Goal: Transaction & Acquisition: Book appointment/travel/reservation

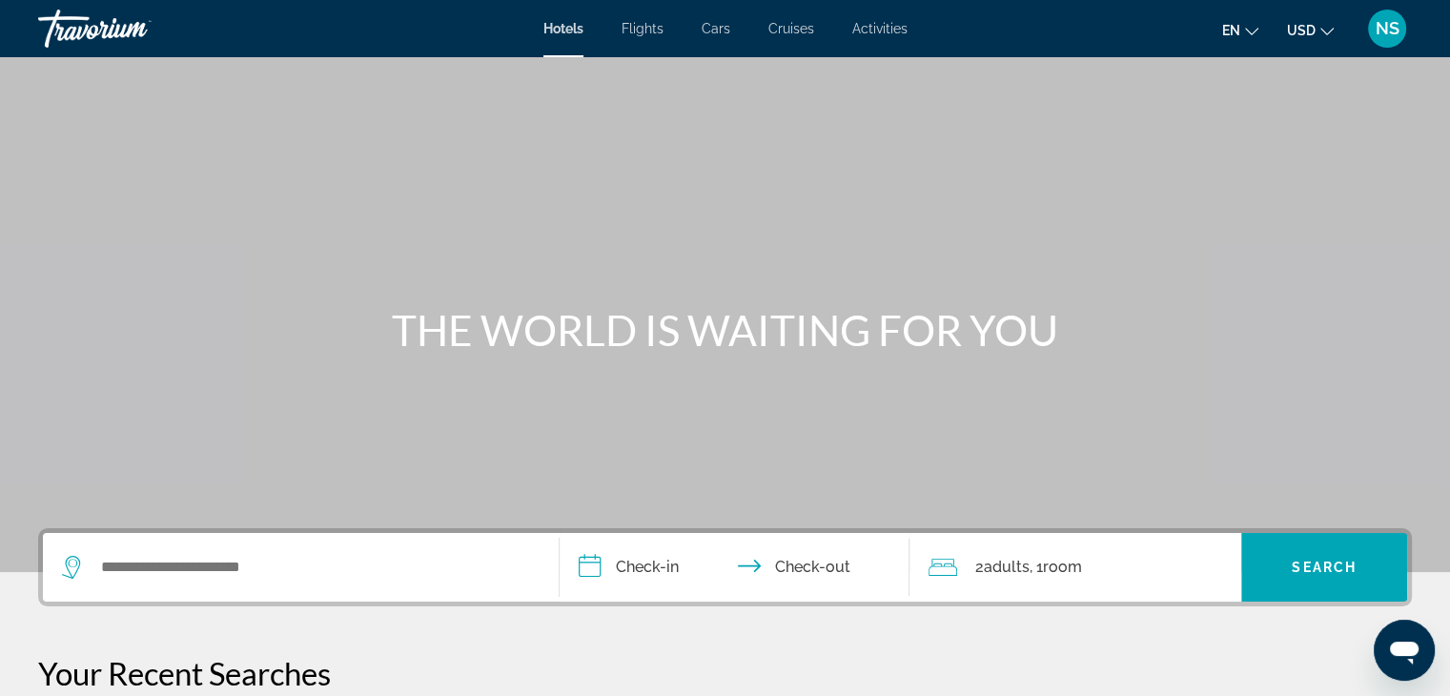
click at [719, 28] on span "Cars" at bounding box center [716, 28] width 29 height 15
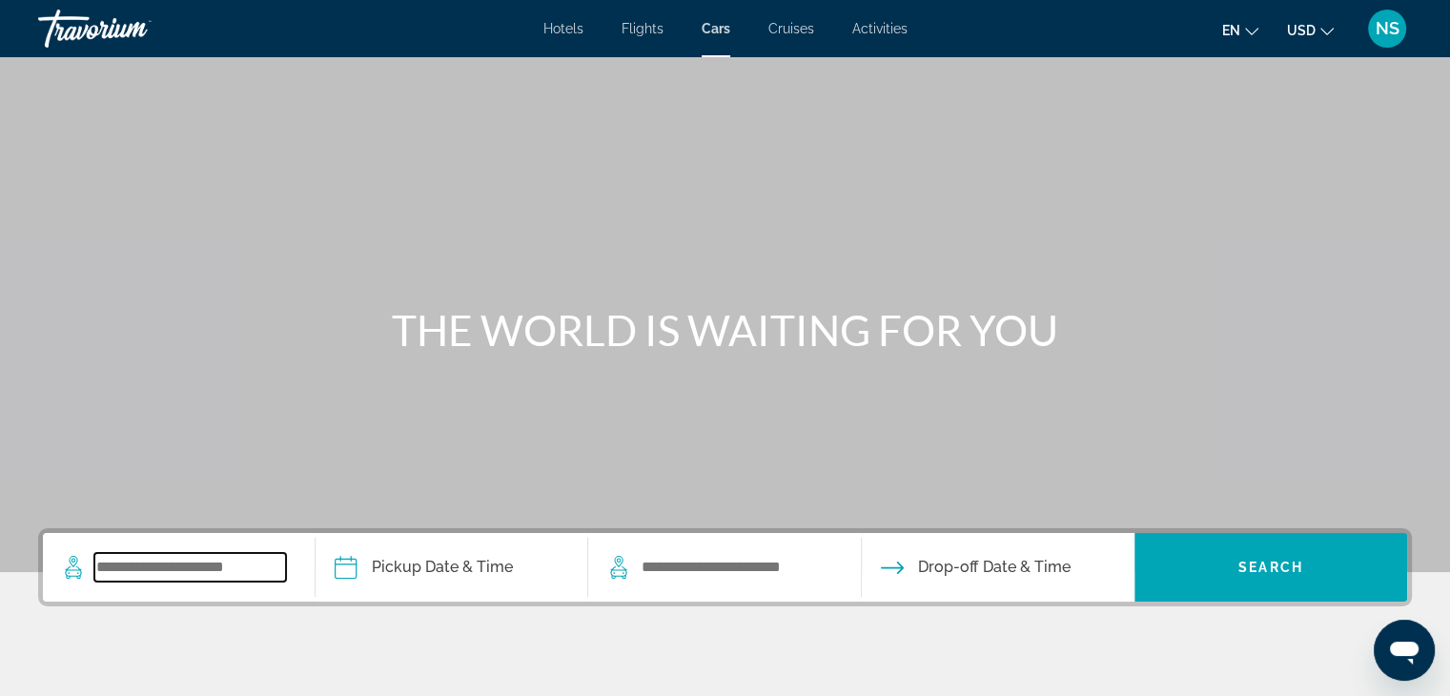
click at [160, 560] on input "Search widget" at bounding box center [190, 567] width 192 height 29
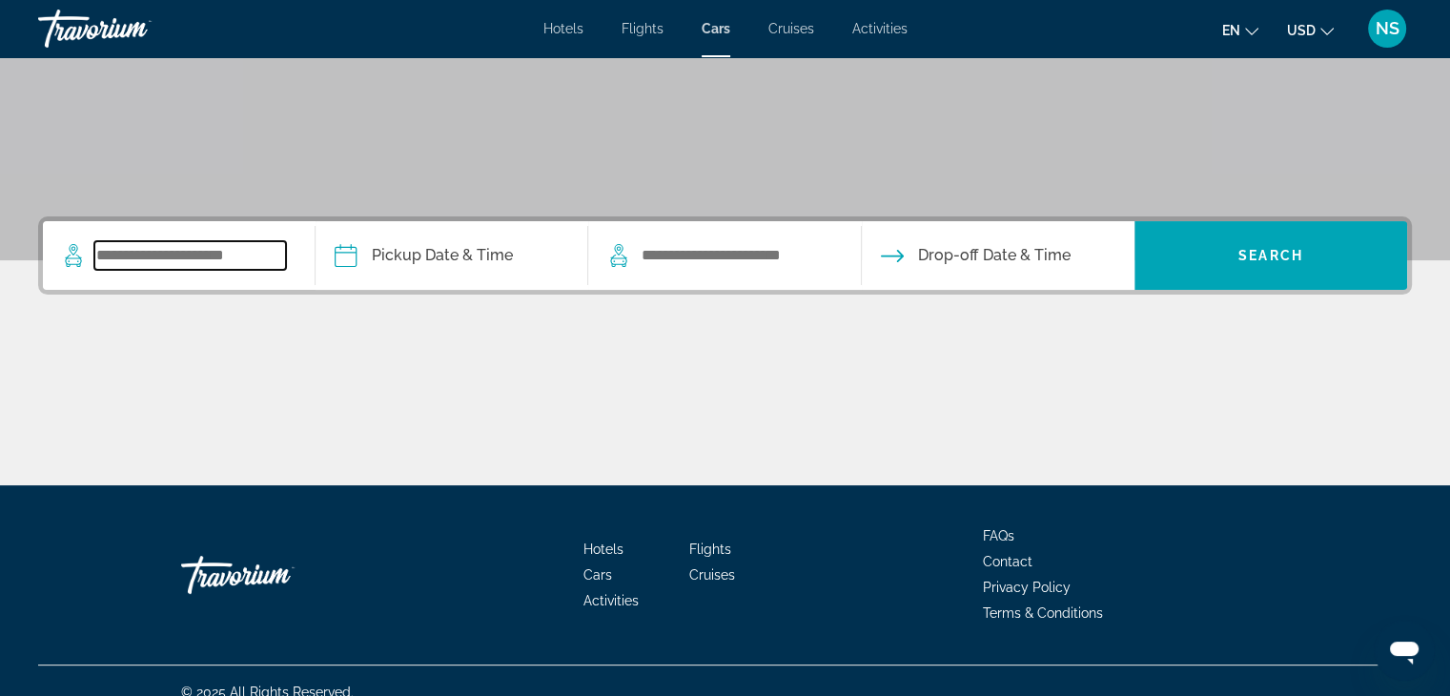
scroll to position [335, 0]
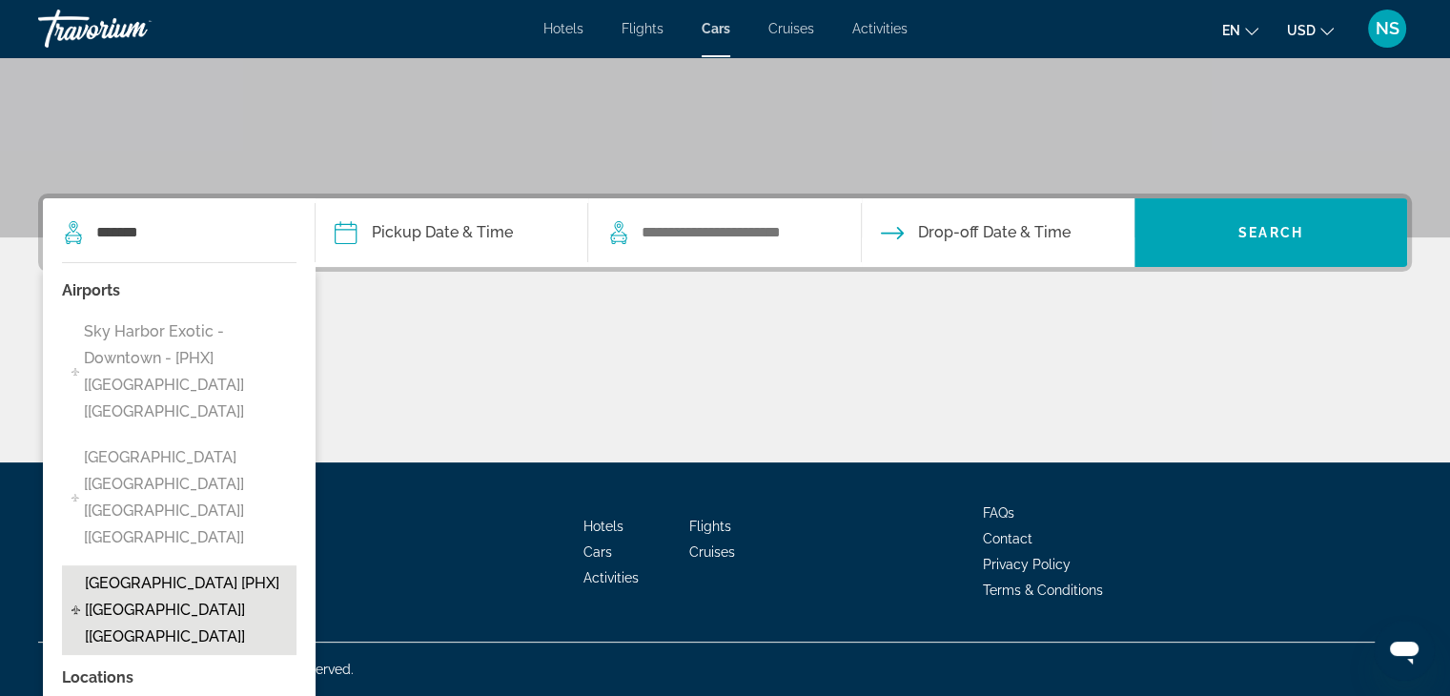
click at [153, 570] on span "Phoenix - Airport [PHX] [AZ] [US]" at bounding box center [186, 610] width 202 height 80
type input "**********"
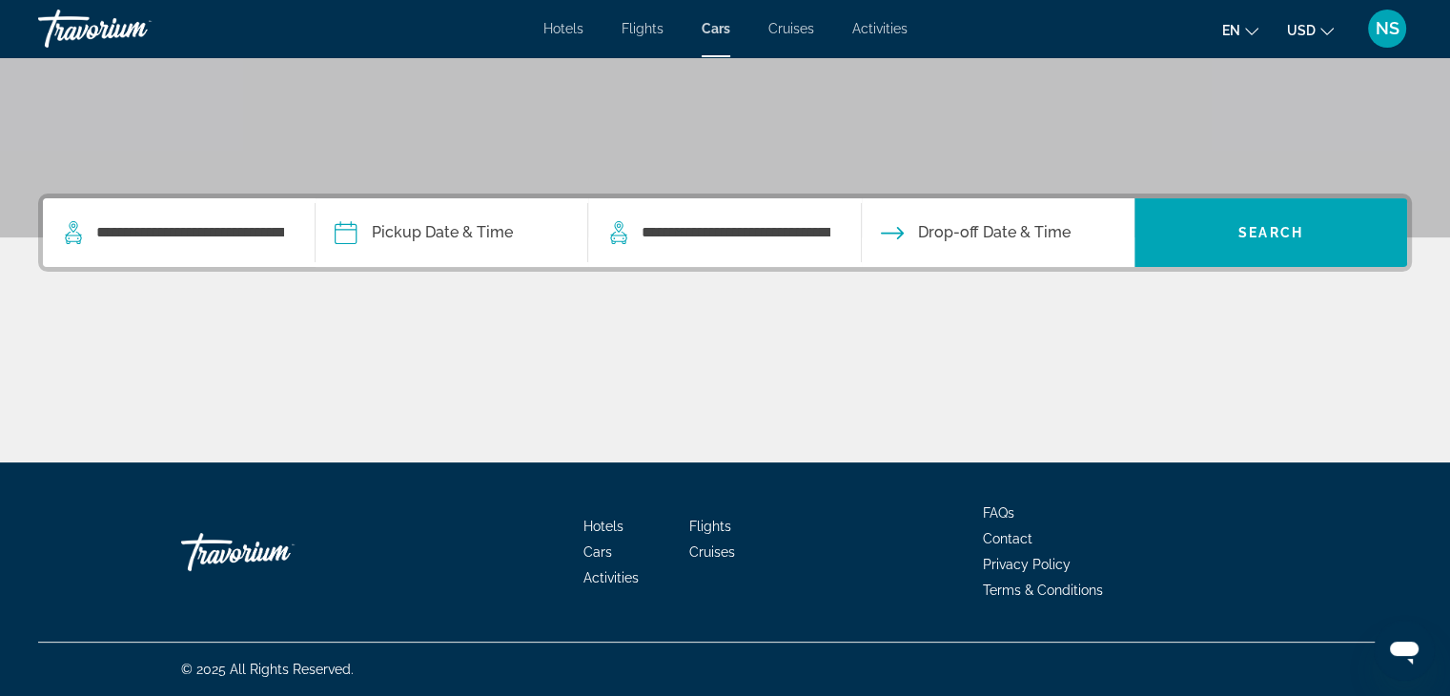
click at [460, 234] on input "Pickup date" at bounding box center [451, 235] width 280 height 74
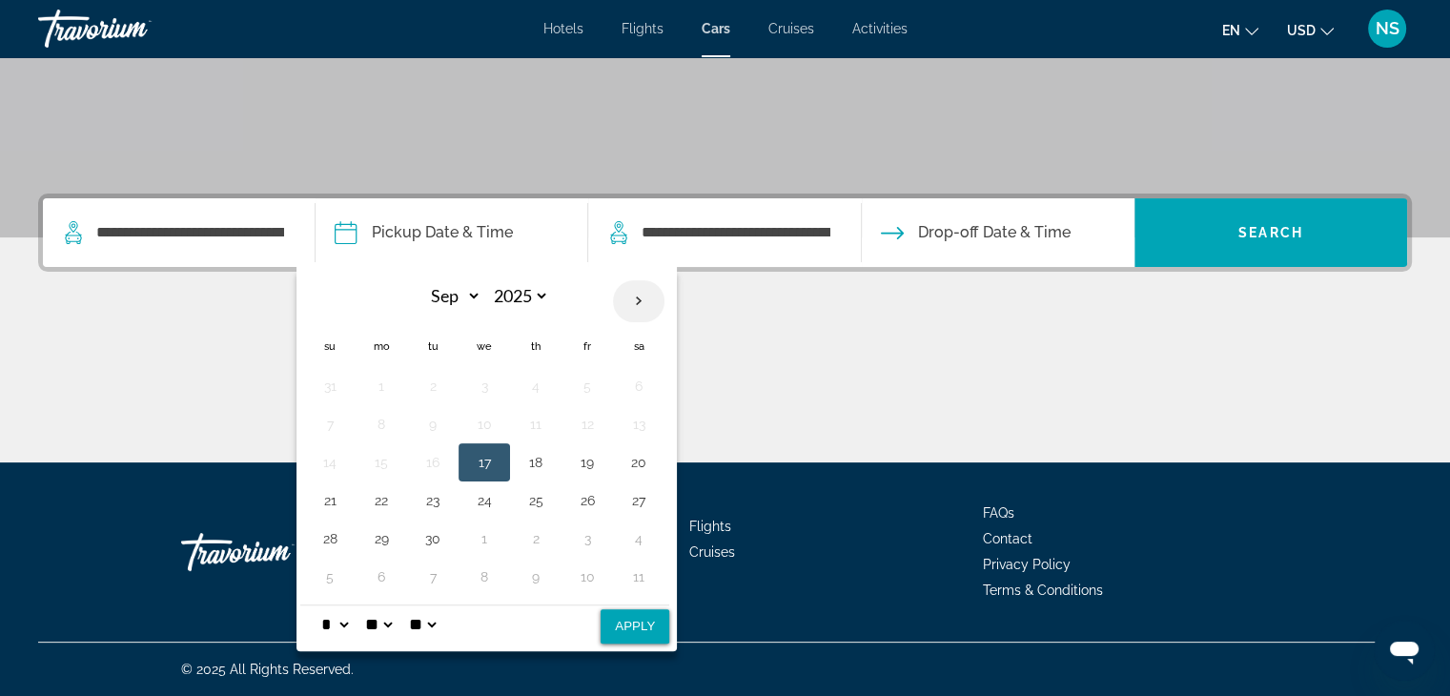
click at [638, 300] on th "Next month" at bounding box center [638, 301] width 51 height 42
select select "**"
click at [374, 422] on button "3" at bounding box center [381, 424] width 31 height 27
click at [583, 417] on button "7" at bounding box center [587, 424] width 31 height 27
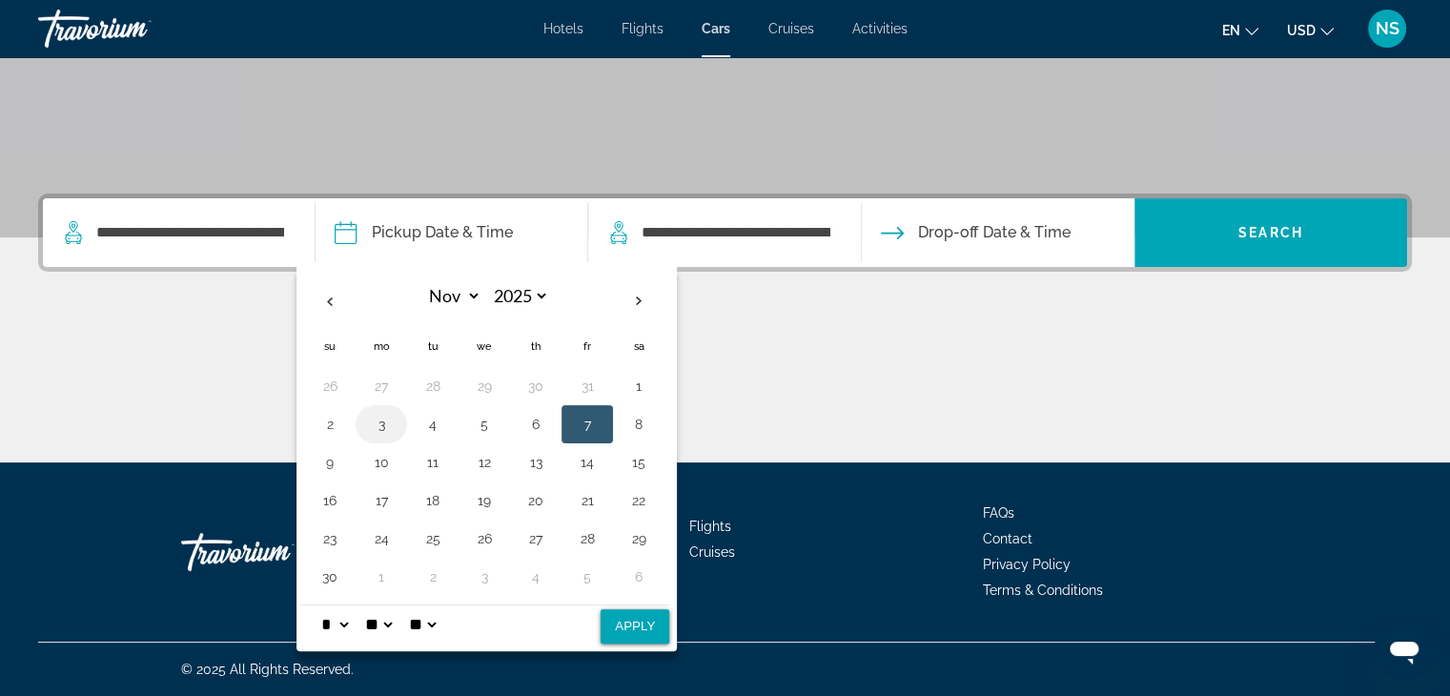
click at [389, 420] on button "3" at bounding box center [381, 424] width 31 height 27
click at [623, 623] on button "Apply" at bounding box center [635, 626] width 69 height 34
type input "**********"
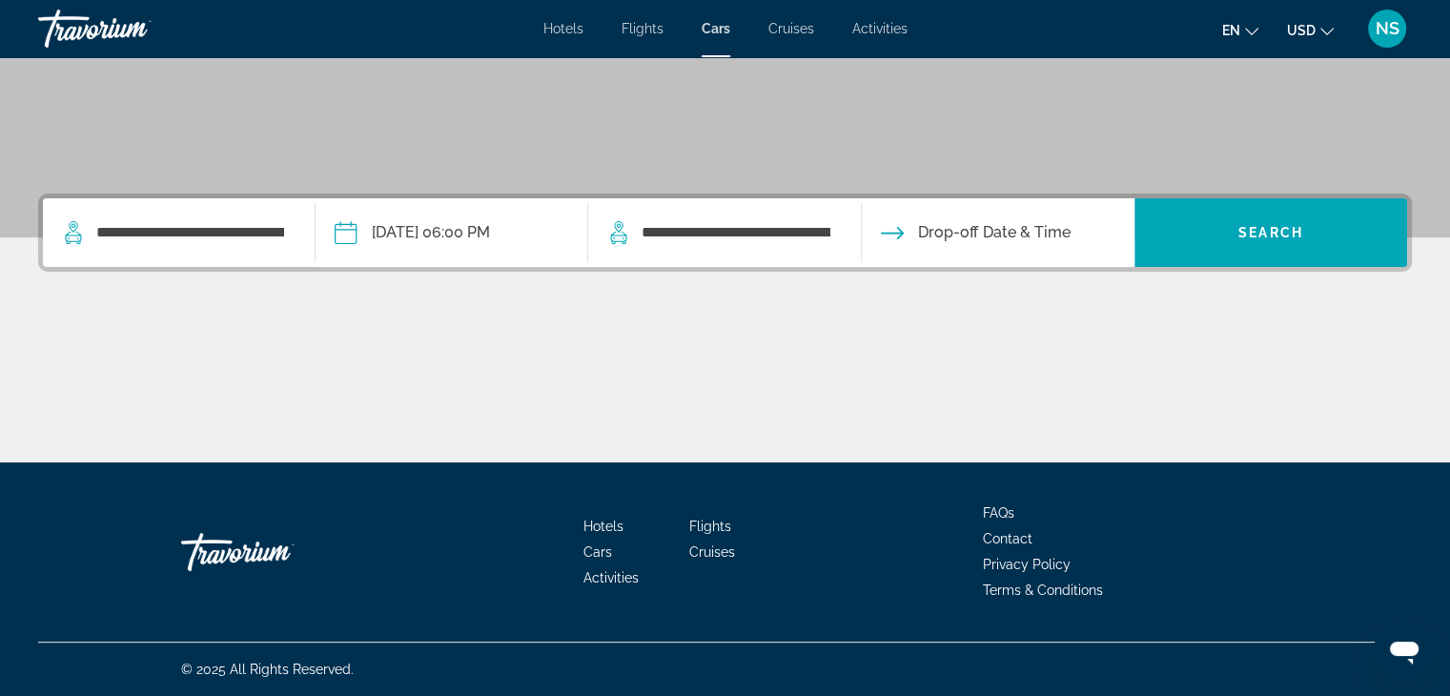
click at [934, 243] on input "Drop-off date" at bounding box center [997, 235] width 280 height 74
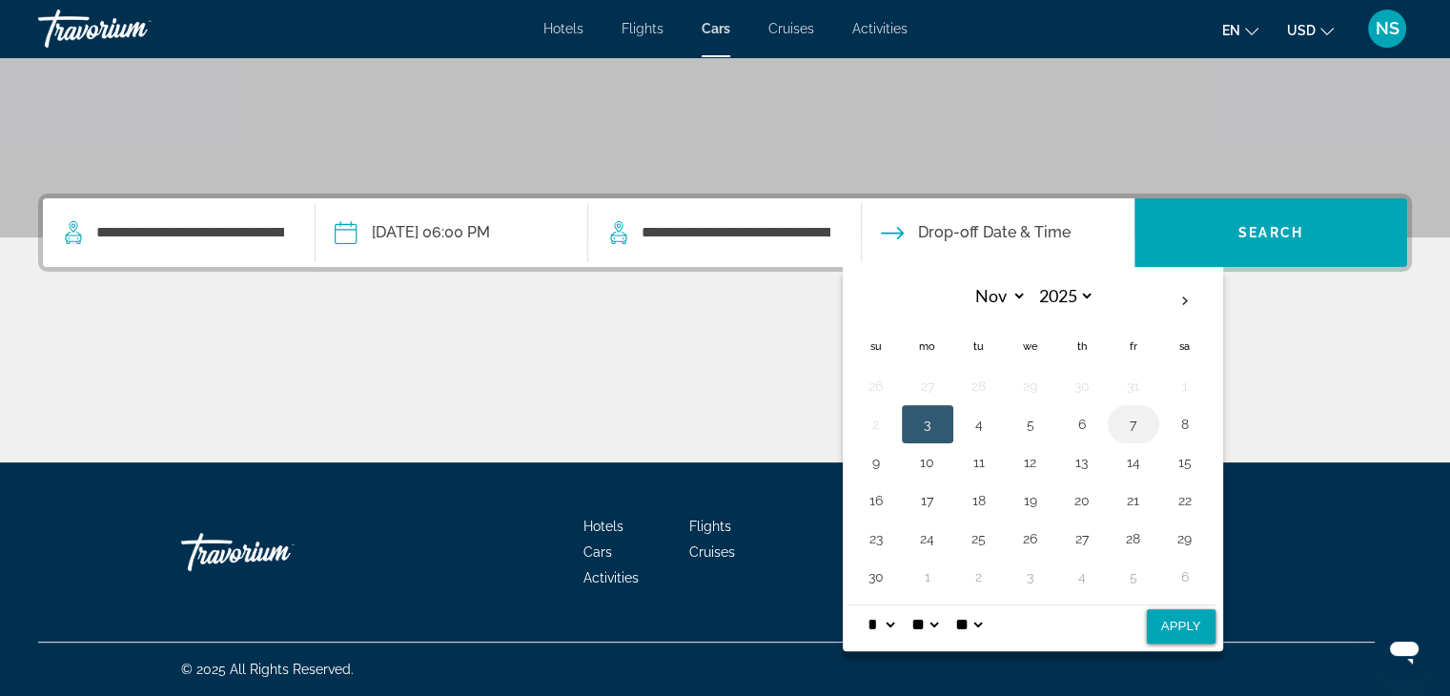
click at [1131, 419] on button "7" at bounding box center [1133, 424] width 31 height 27
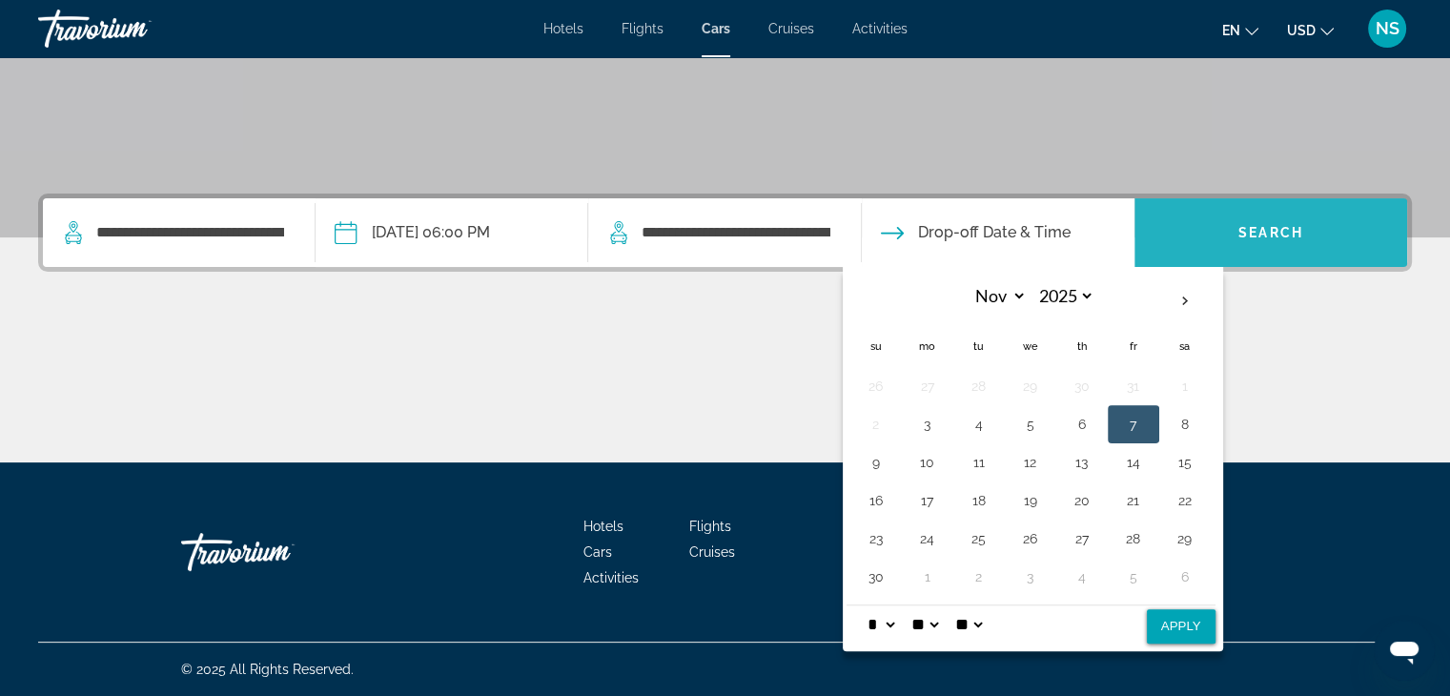
click at [1242, 230] on span "Search" at bounding box center [1270, 232] width 65 height 15
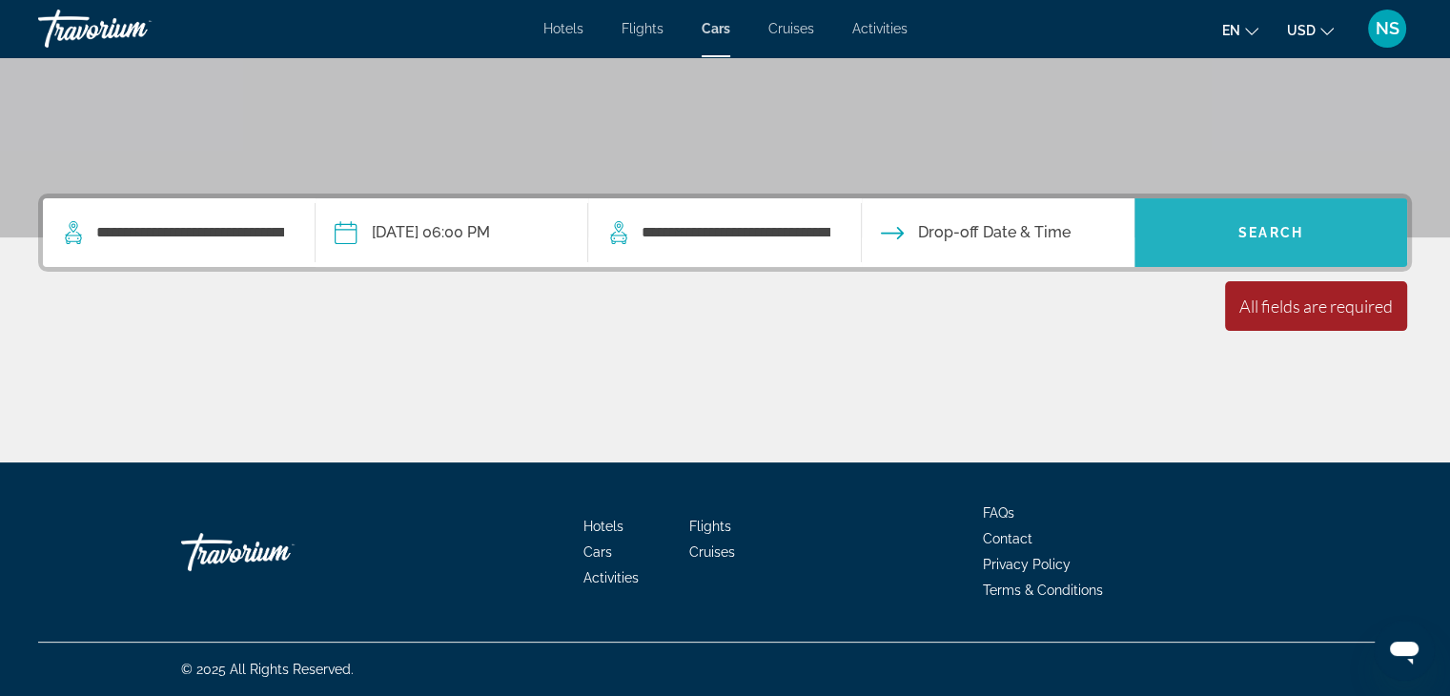
click at [1242, 230] on span "Search" at bounding box center [1270, 232] width 65 height 15
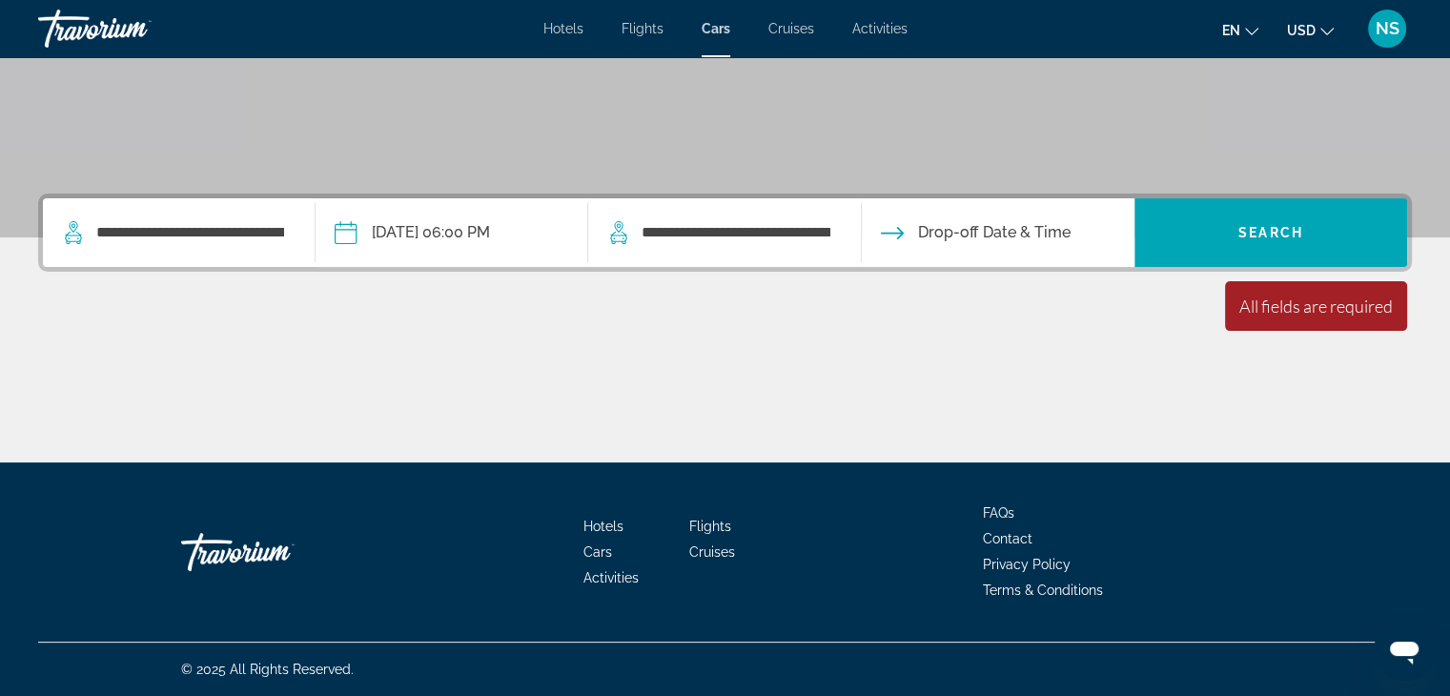
click at [935, 233] on input "Drop-off date" at bounding box center [997, 235] width 280 height 74
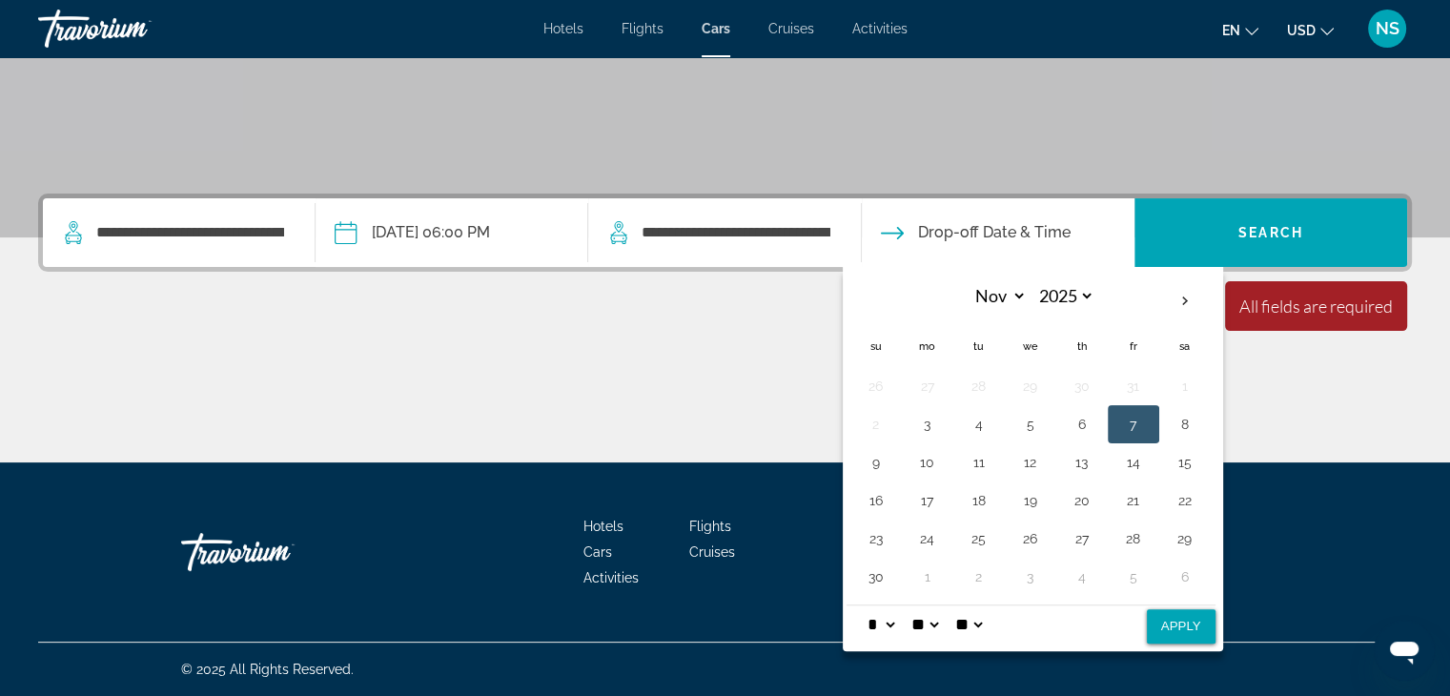
click at [1118, 425] on button "7" at bounding box center [1133, 424] width 31 height 27
click at [1163, 626] on button "Apply" at bounding box center [1181, 626] width 69 height 34
type input "**********"
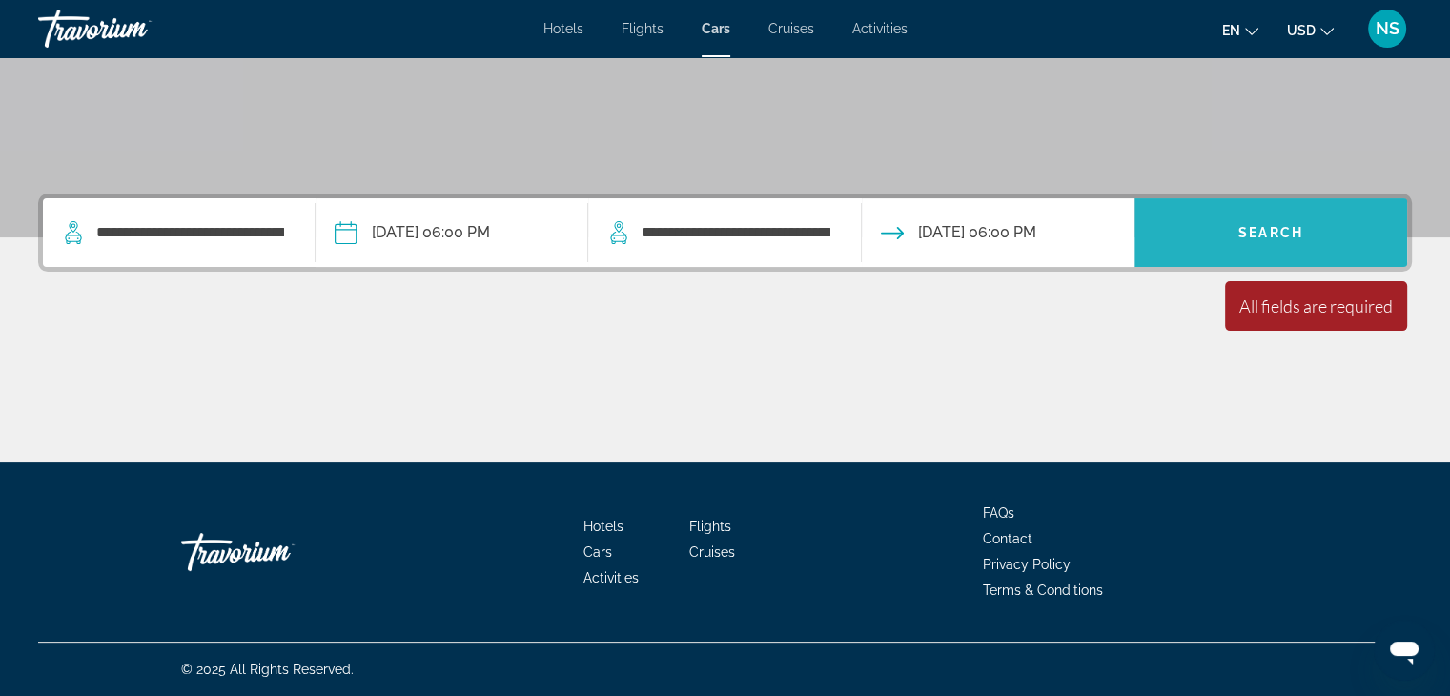
click at [1276, 225] on span "Search" at bounding box center [1270, 232] width 65 height 15
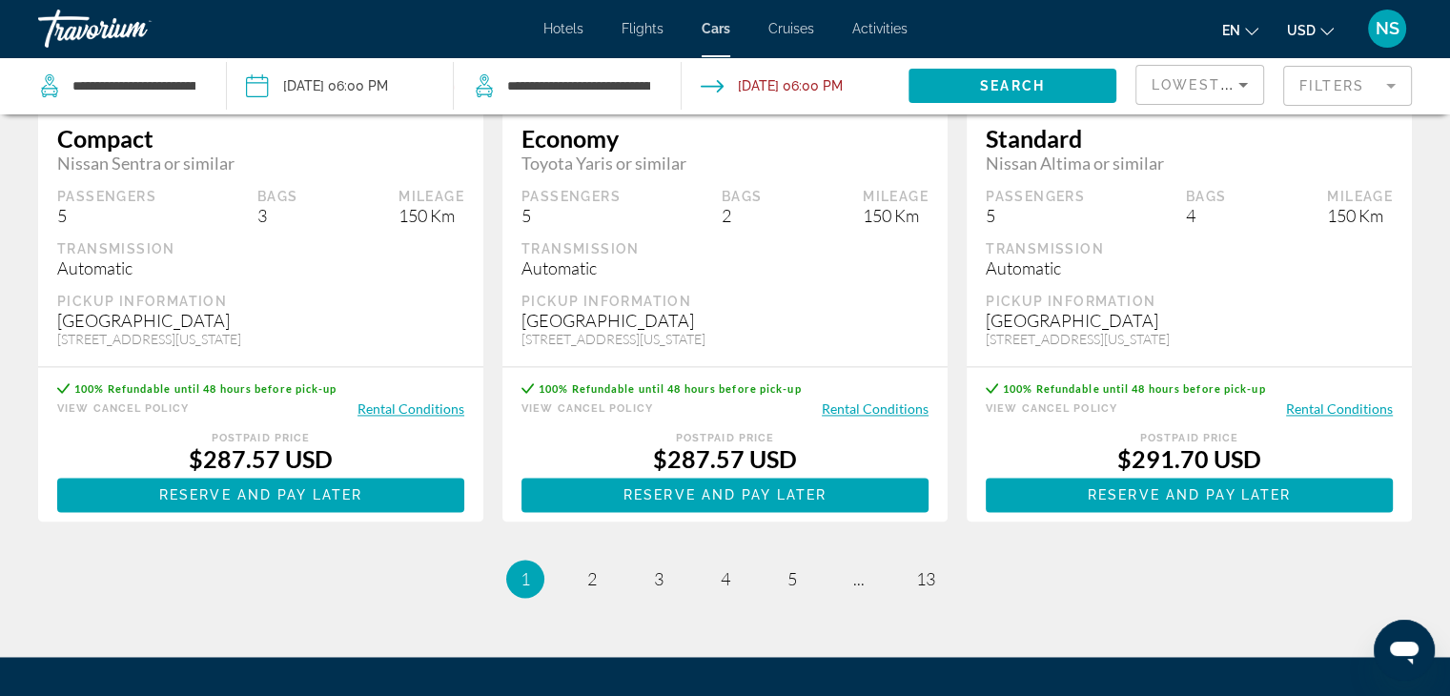
scroll to position [2822, 0]
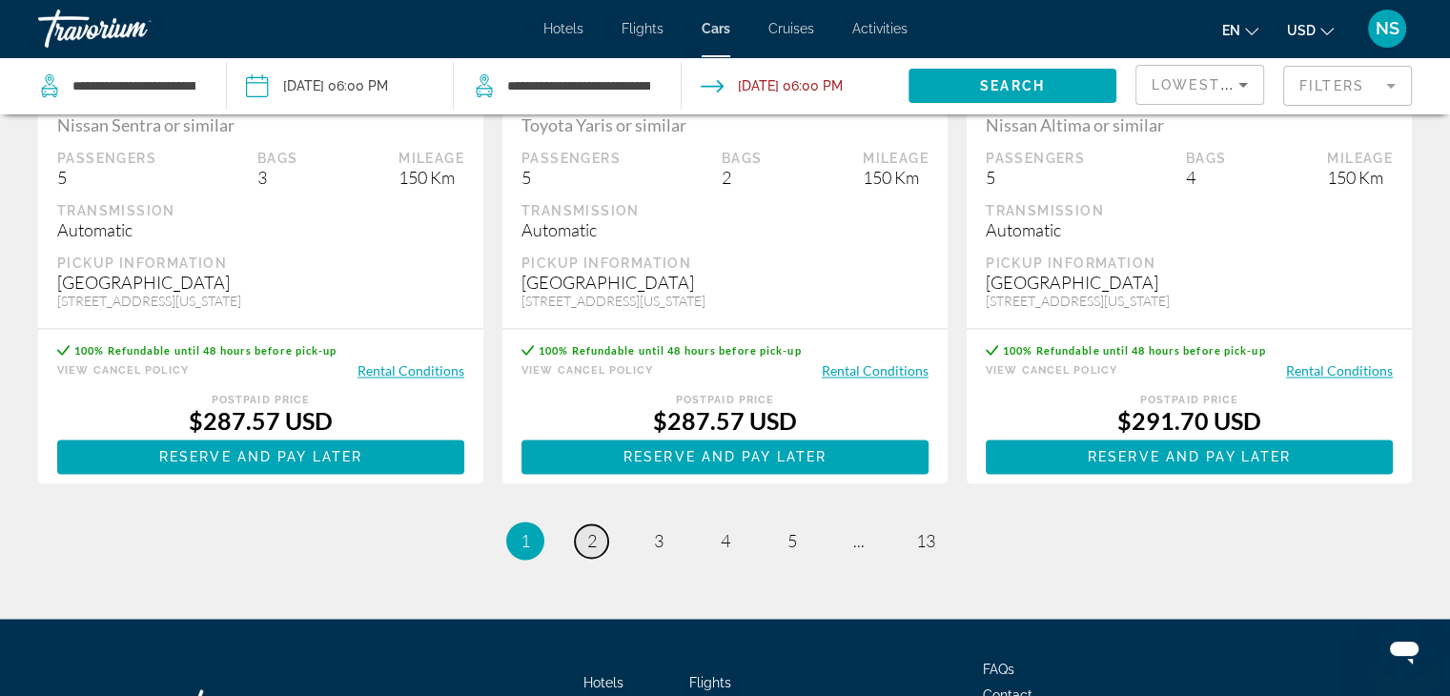
click at [591, 531] on span "2" at bounding box center [592, 540] width 10 height 21
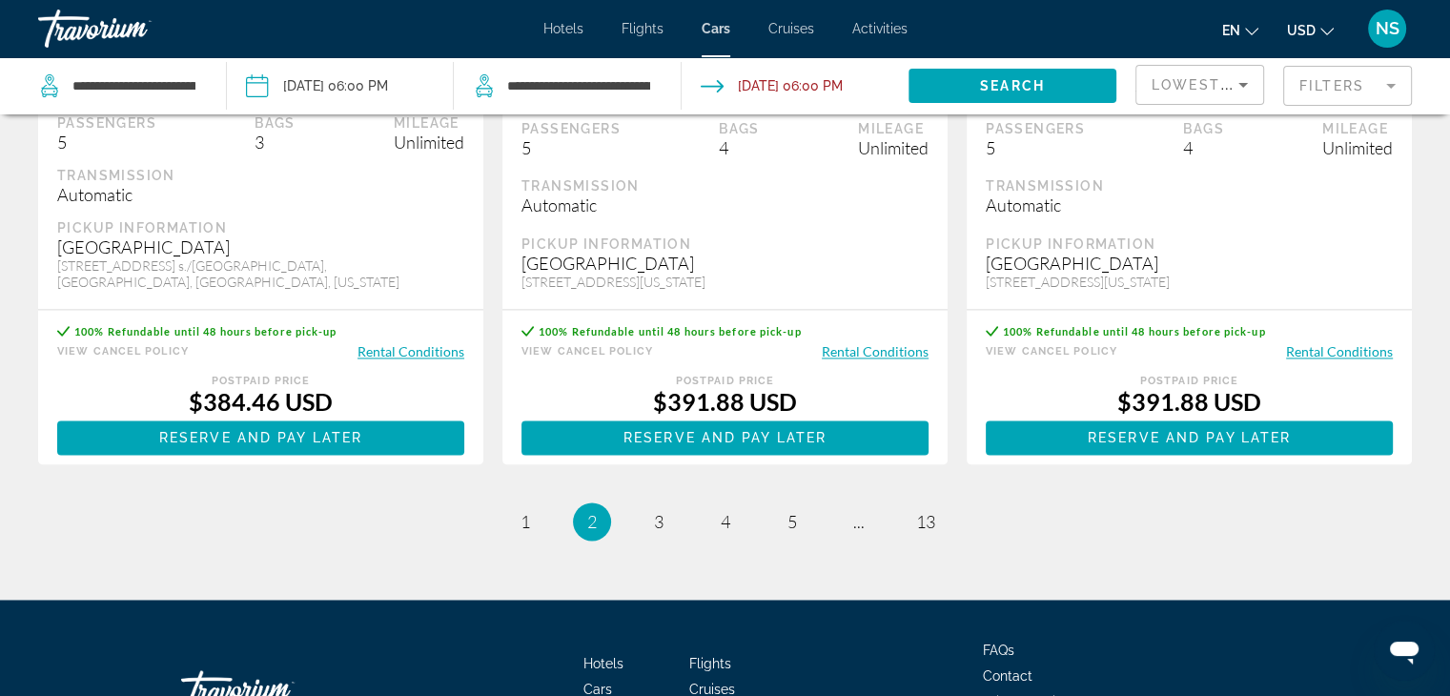
scroll to position [2860, 0]
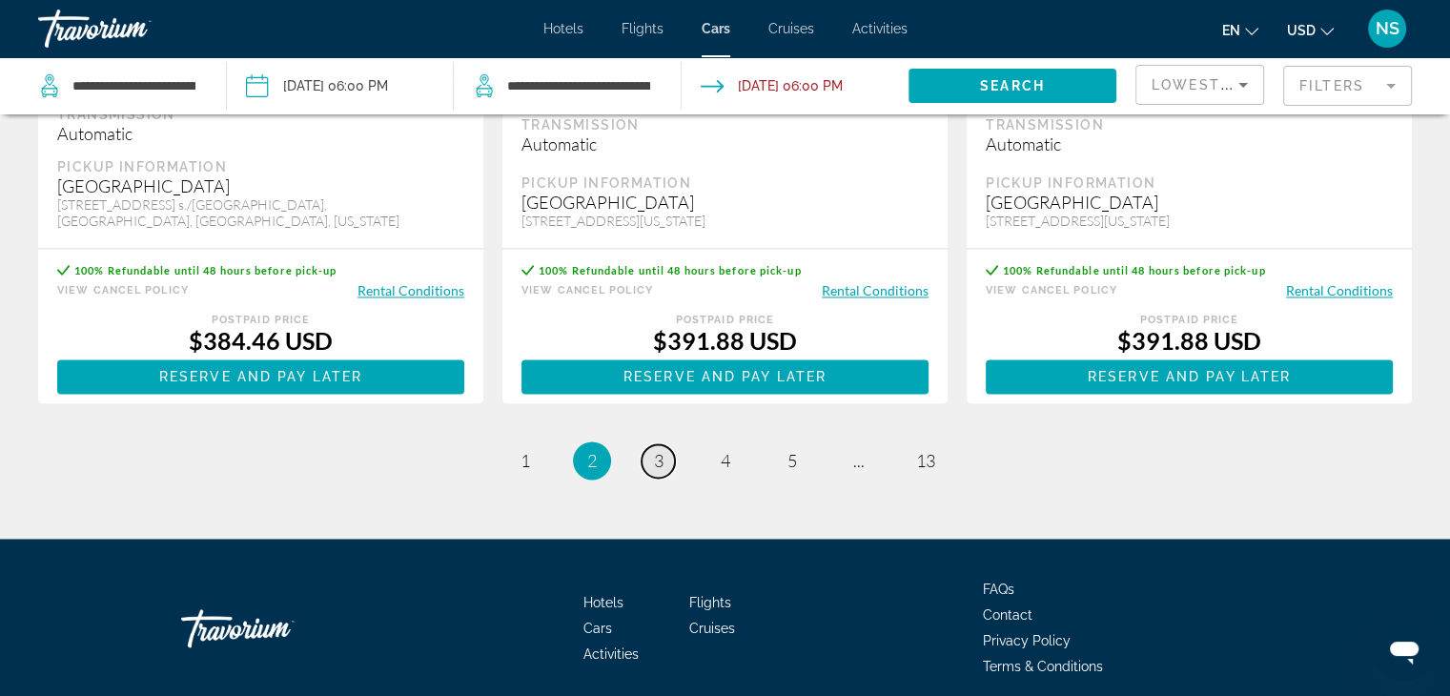
click at [656, 450] on span "3" at bounding box center [659, 460] width 10 height 21
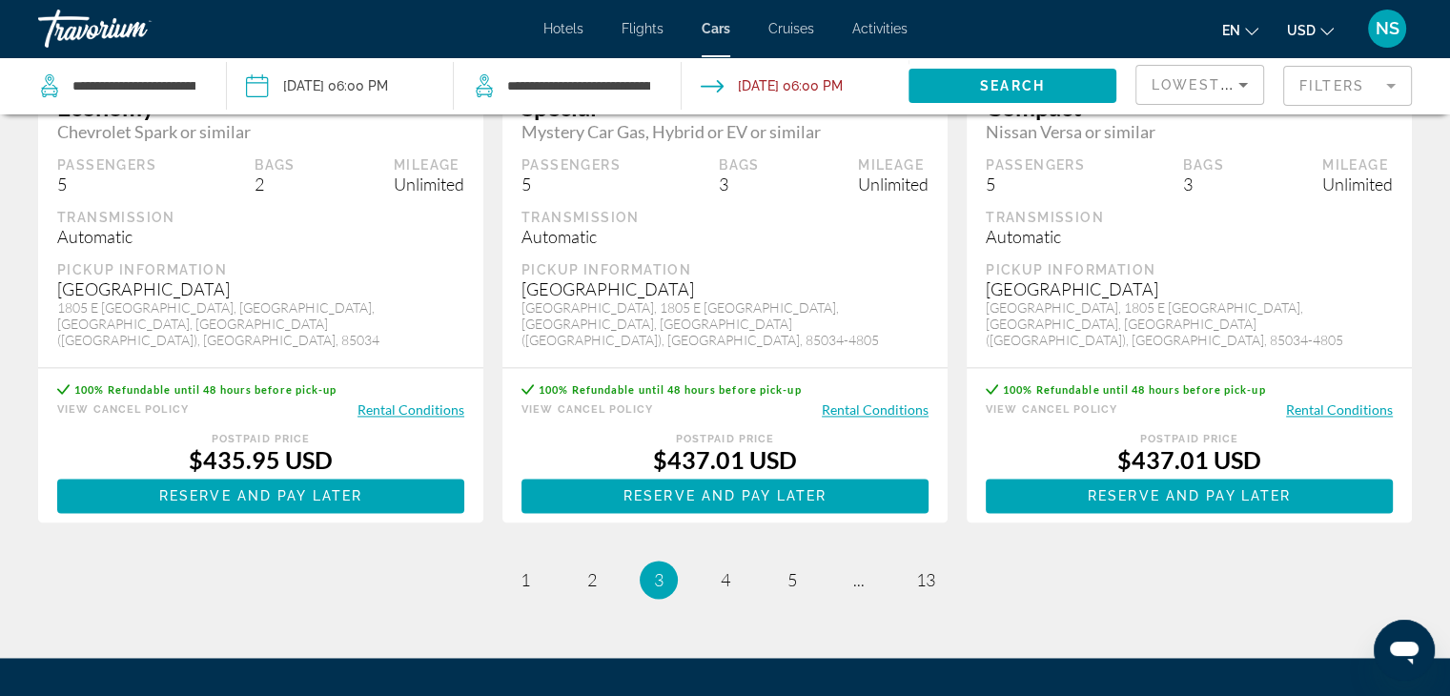
scroll to position [2746, 0]
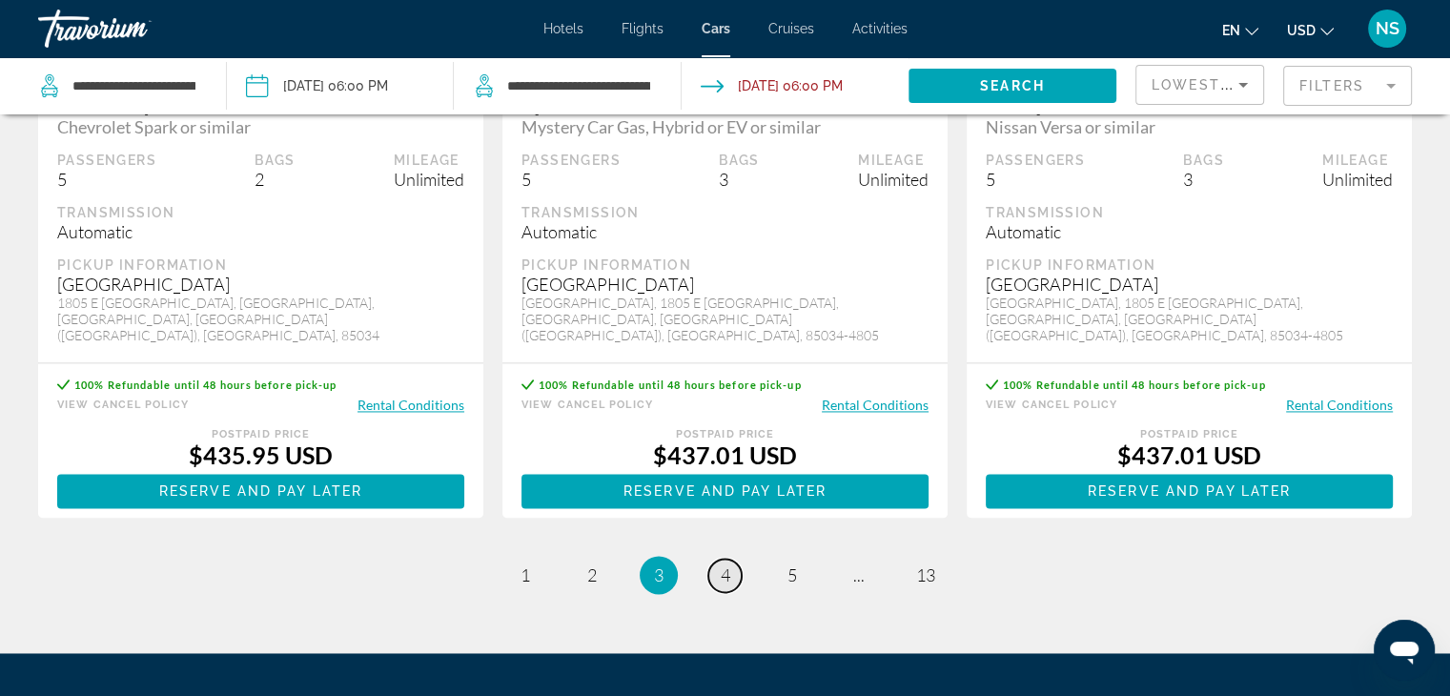
click at [722, 564] on span "4" at bounding box center [726, 574] width 10 height 21
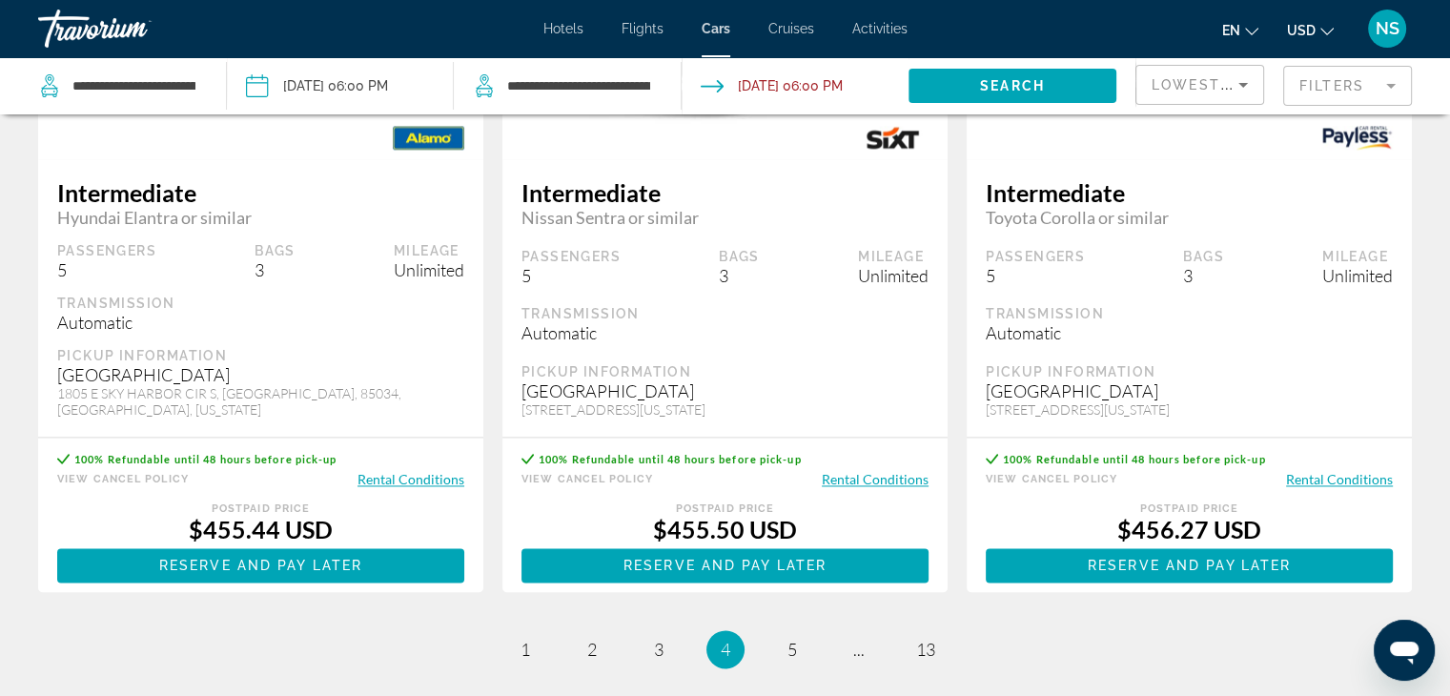
scroll to position [2708, 0]
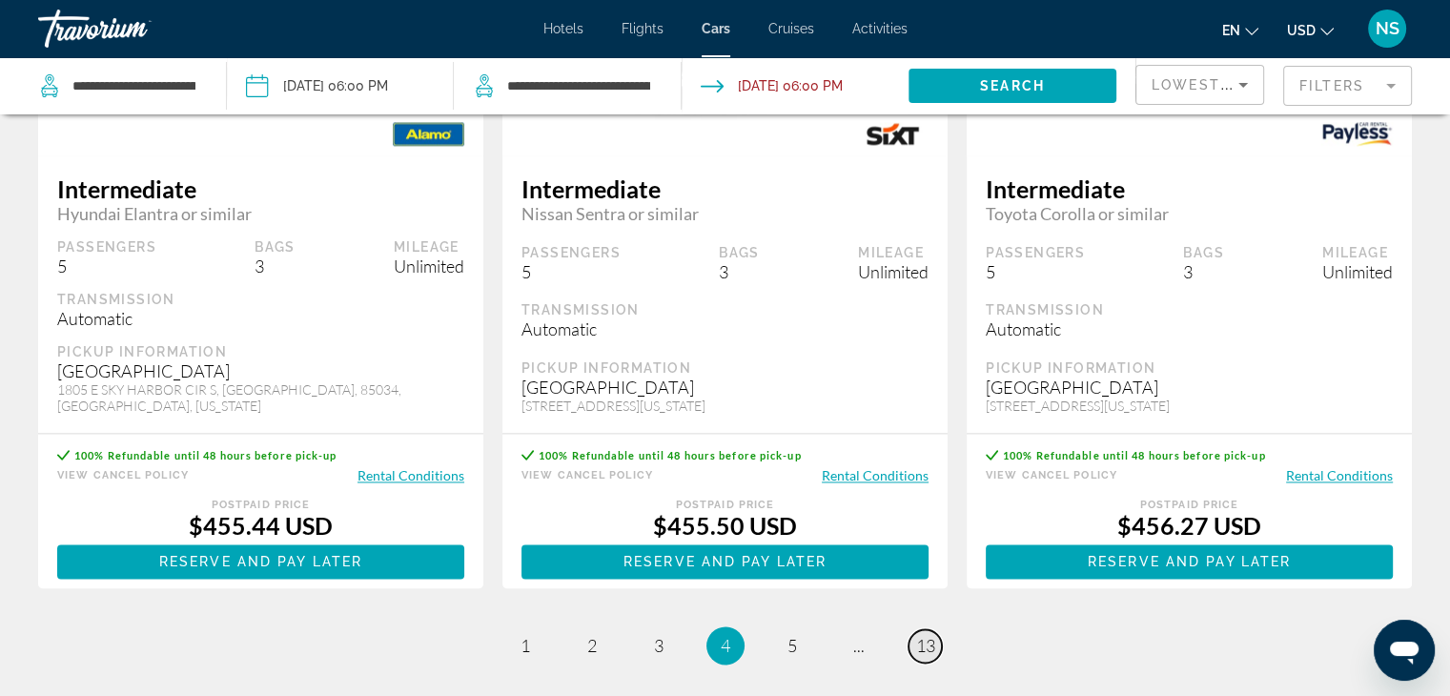
click at [922, 635] on span "13" at bounding box center [925, 645] width 19 height 21
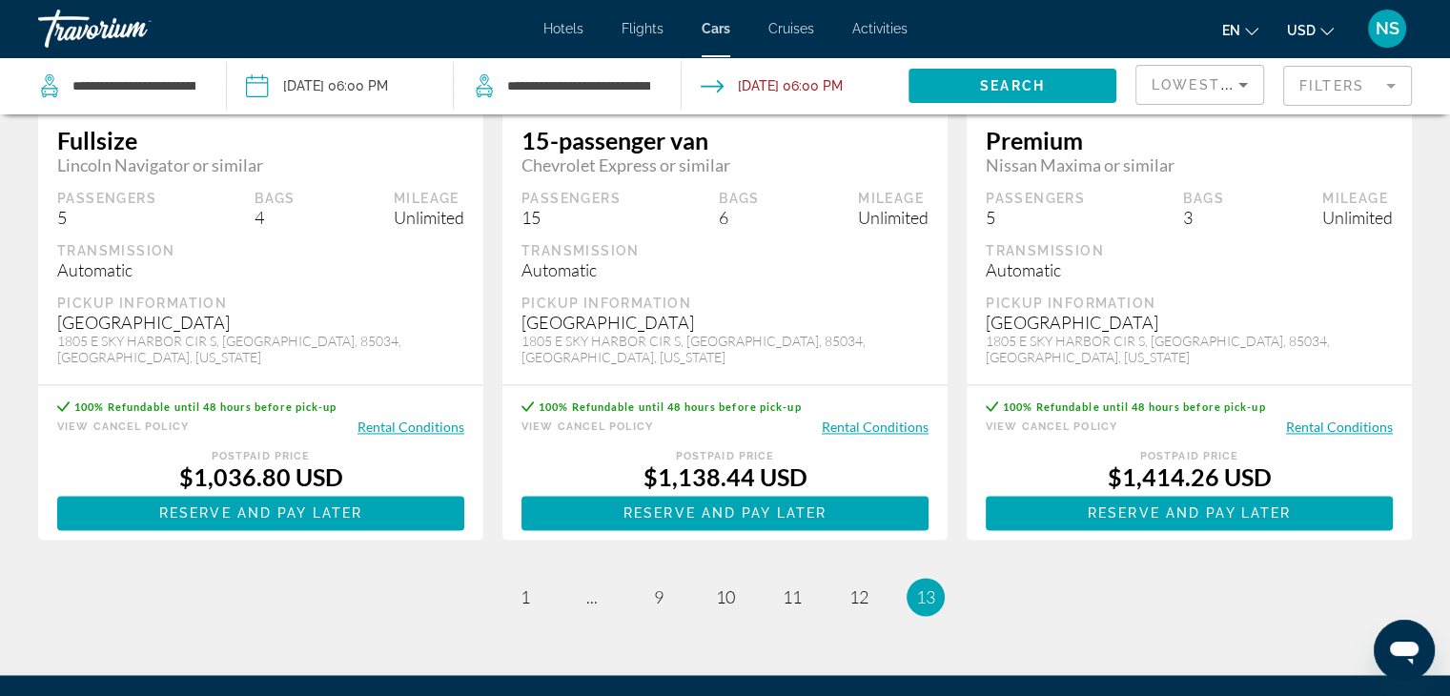
scroll to position [2669, 0]
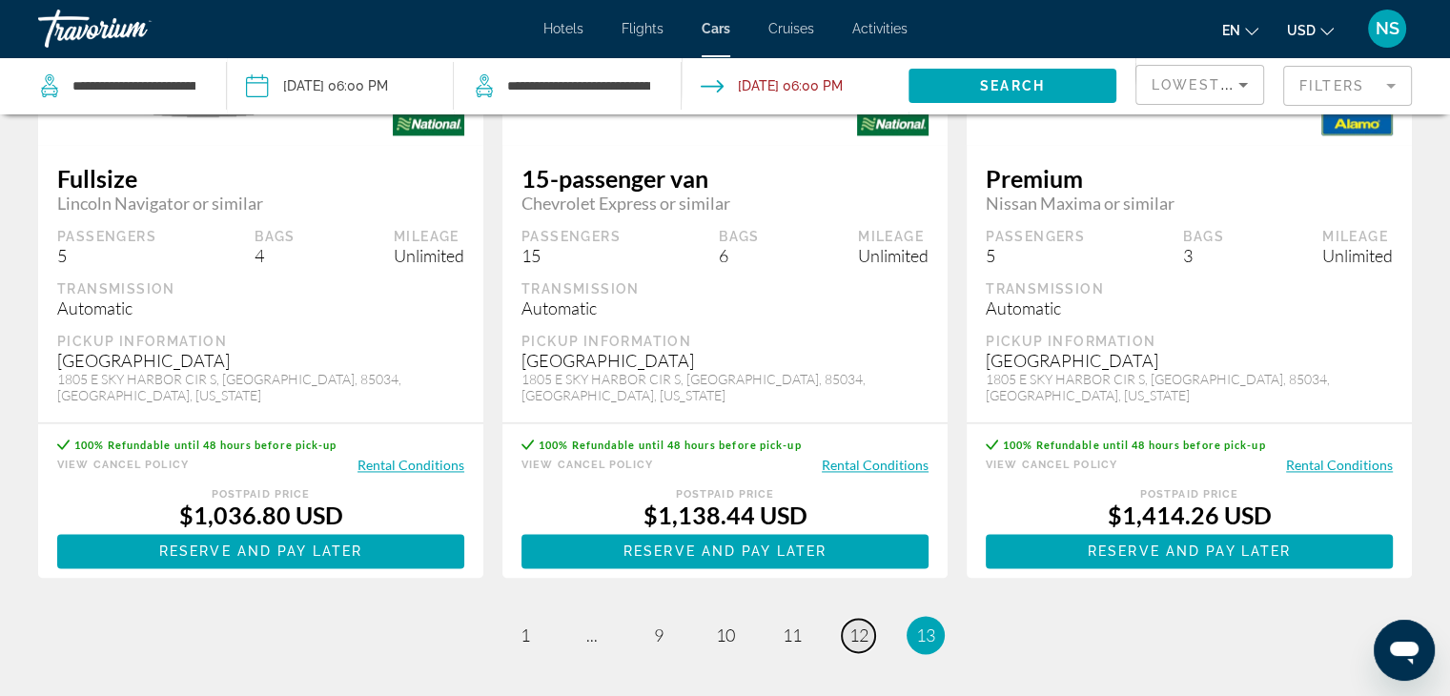
click at [849, 624] on span "12" at bounding box center [858, 634] width 19 height 21
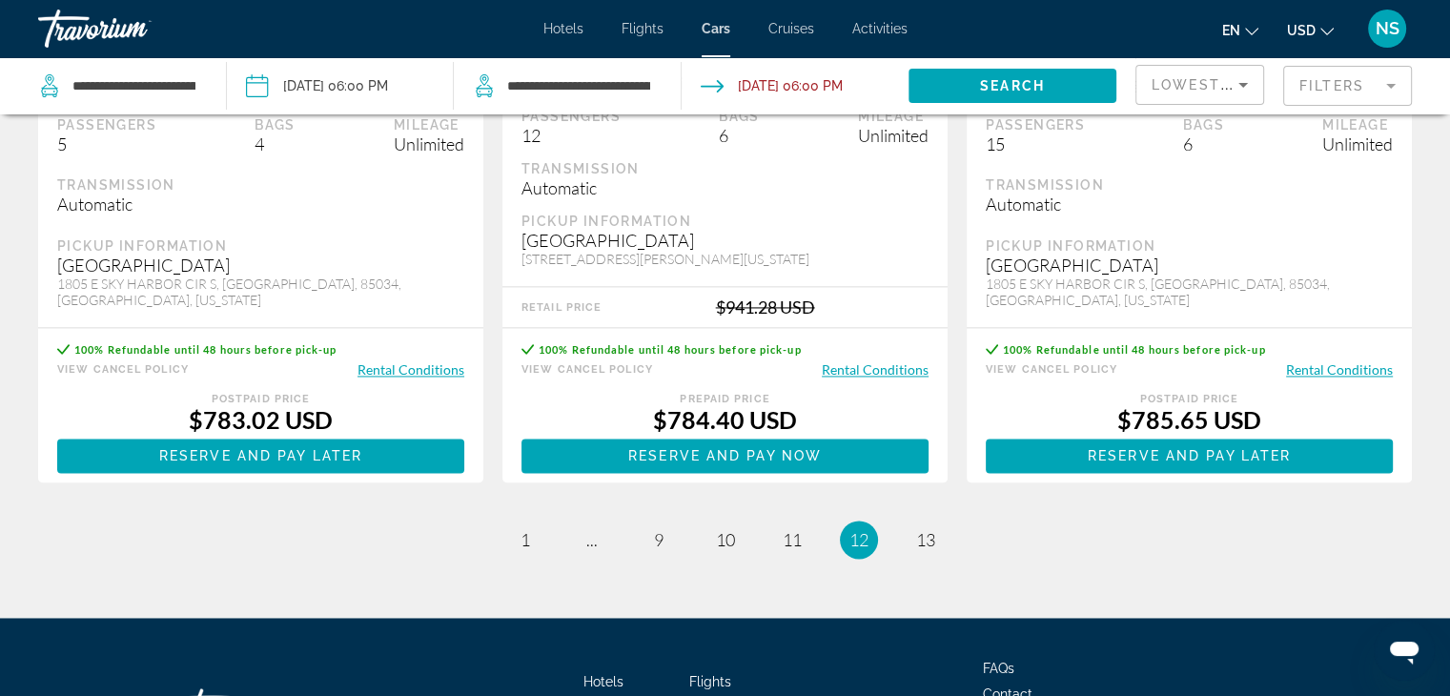
scroll to position [2944, 0]
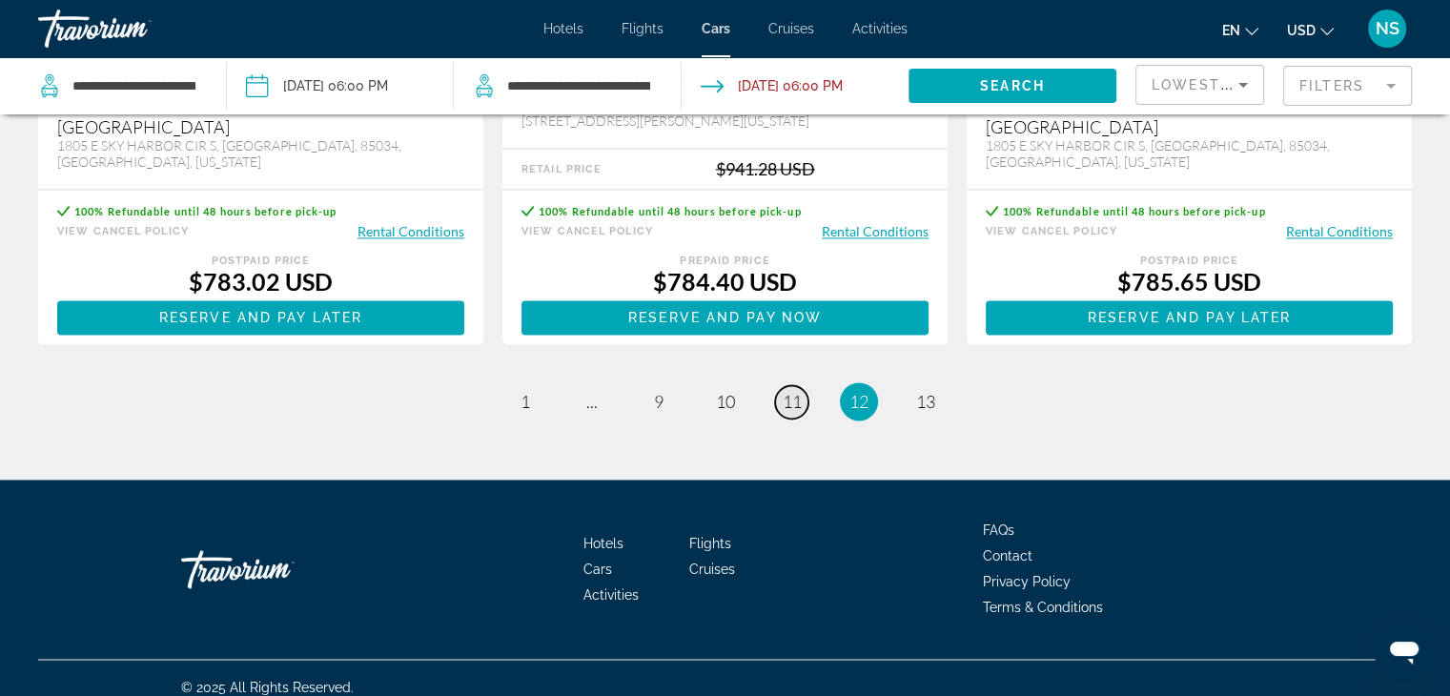
click at [789, 391] on span "11" at bounding box center [792, 401] width 19 height 21
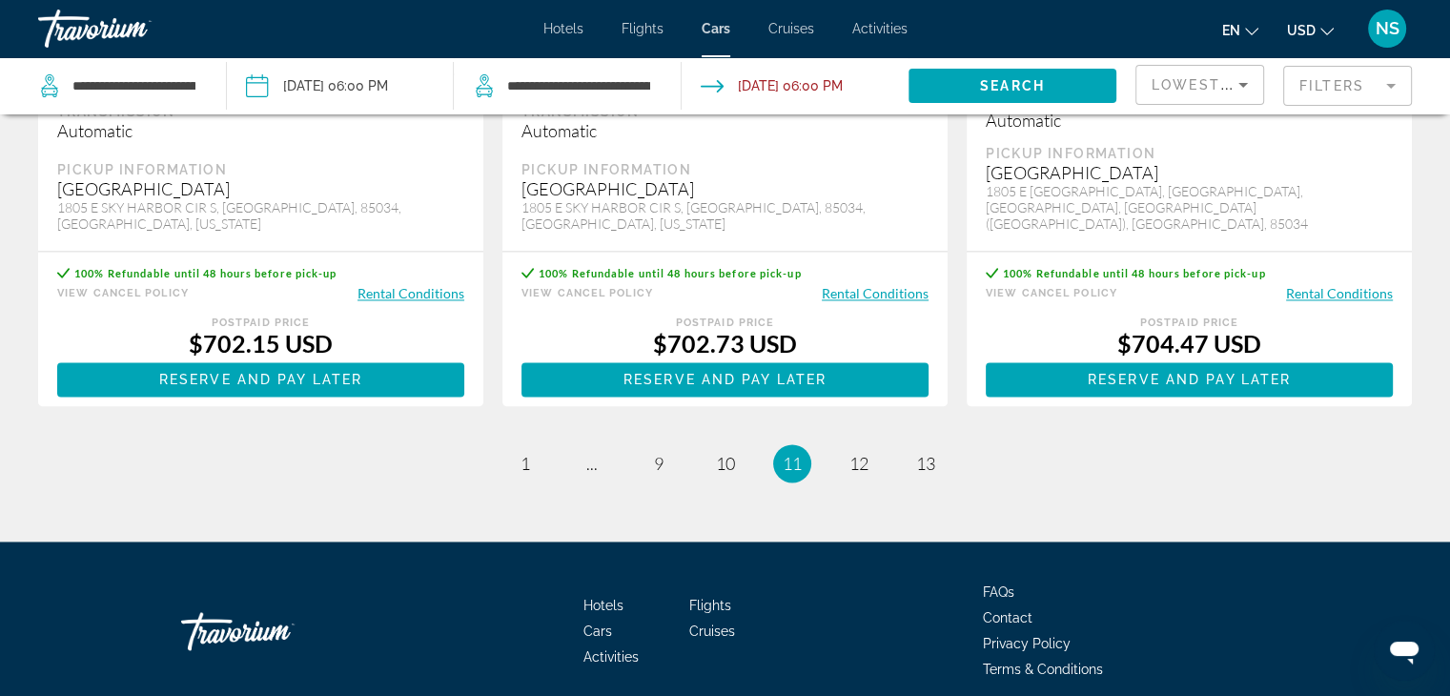
scroll to position [2860, 0]
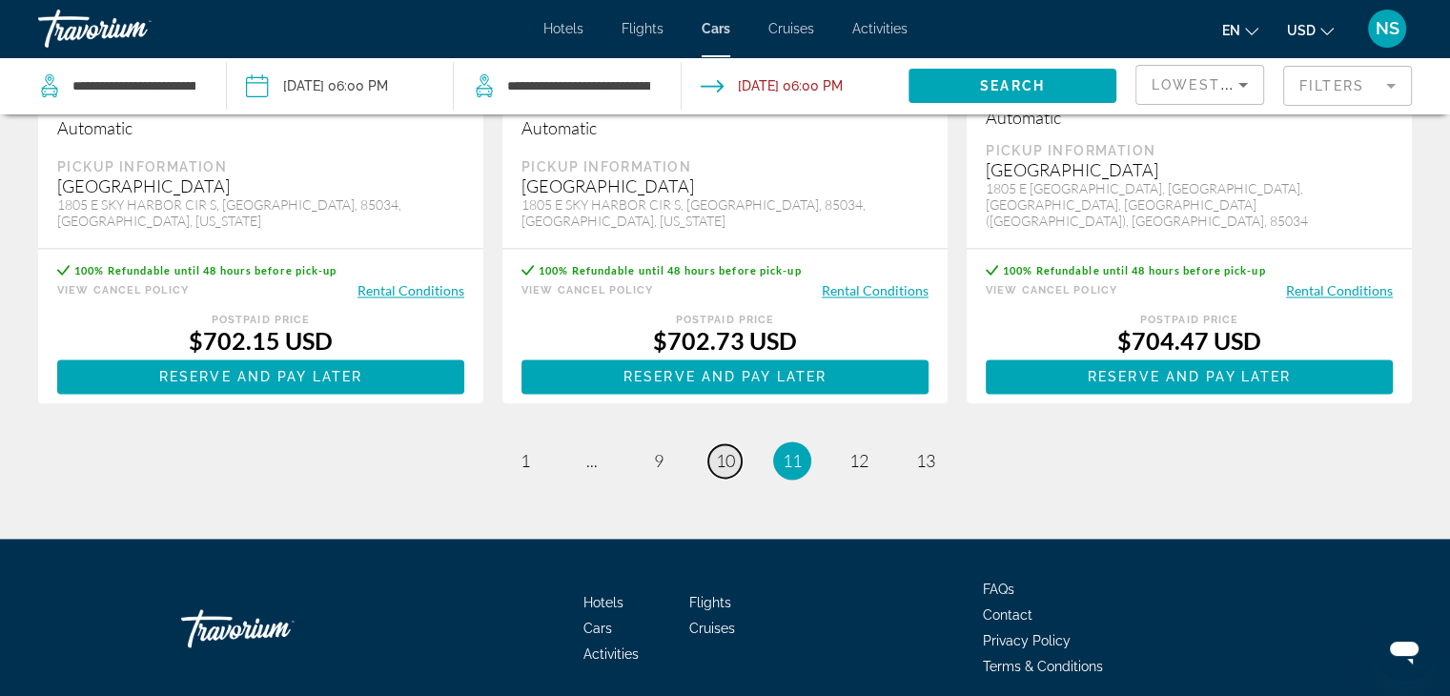
click at [711, 444] on link "page 10" at bounding box center [724, 460] width 33 height 33
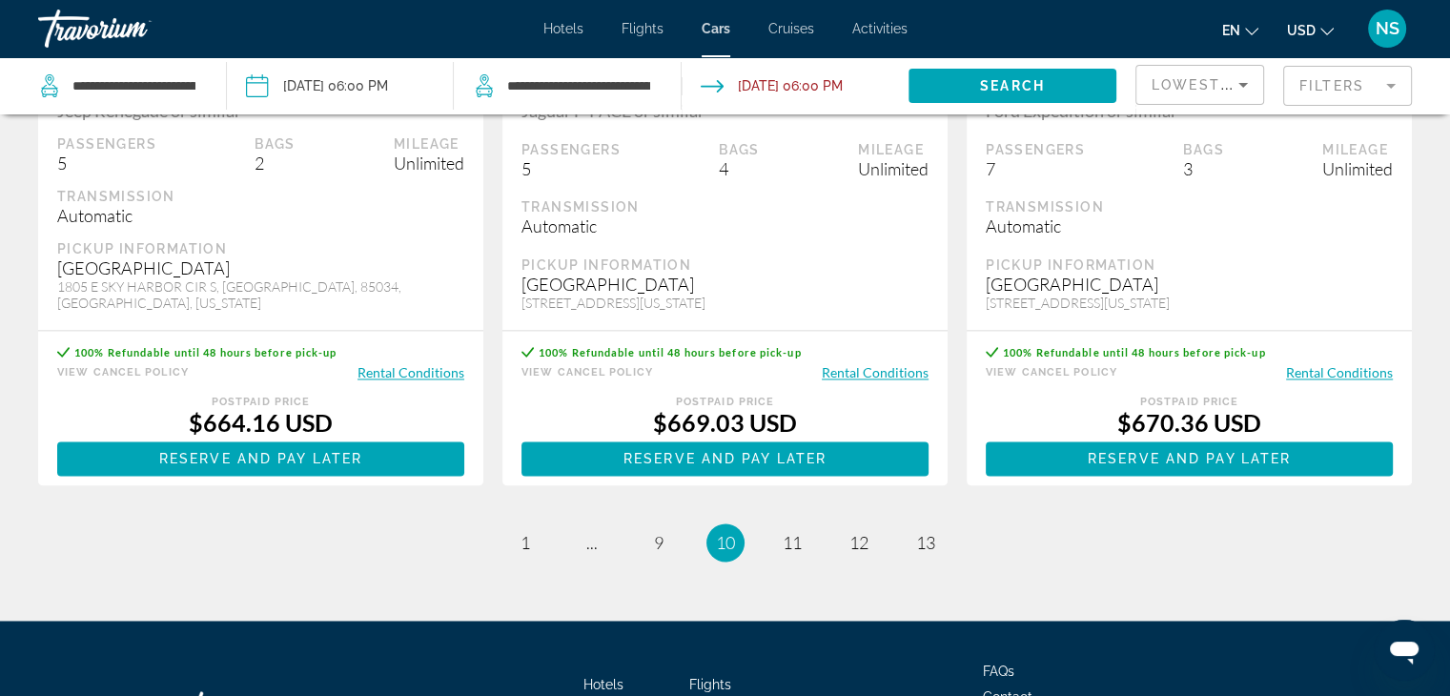
scroll to position [2784, 0]
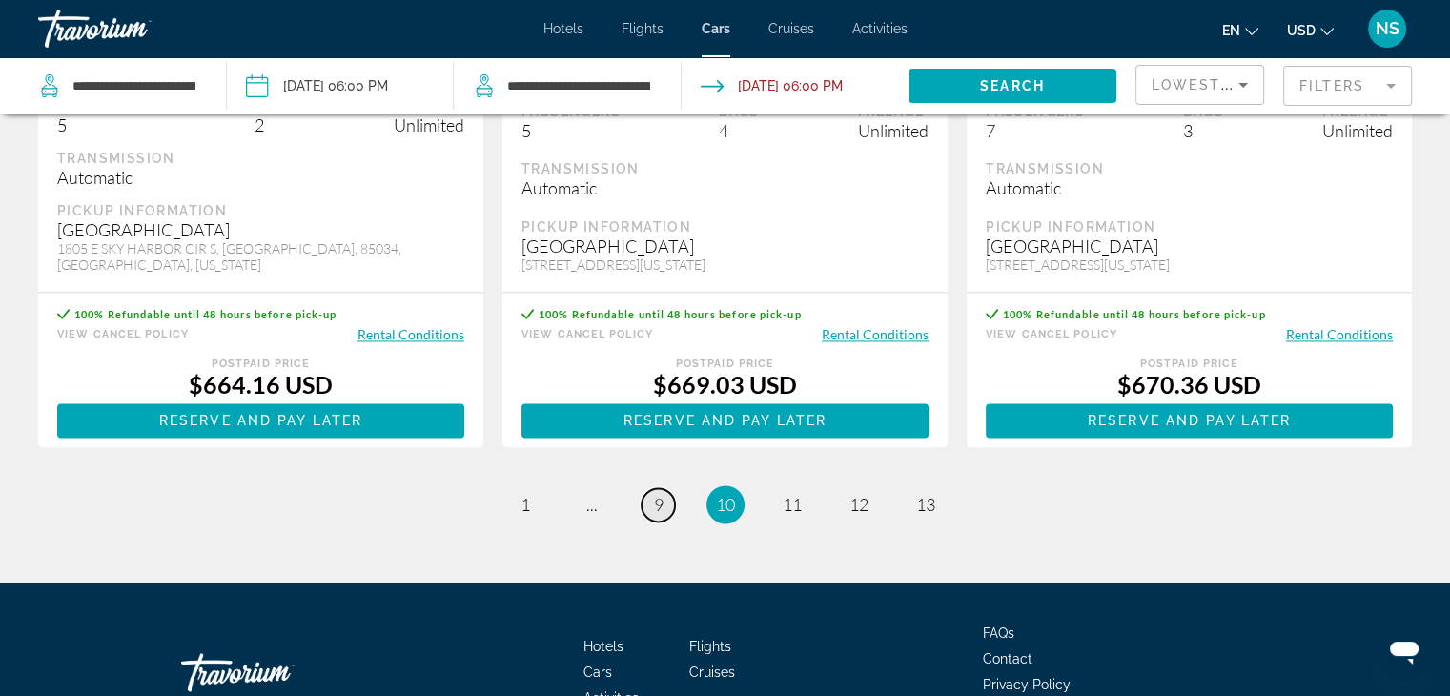
click at [660, 515] on span "9" at bounding box center [659, 504] width 10 height 21
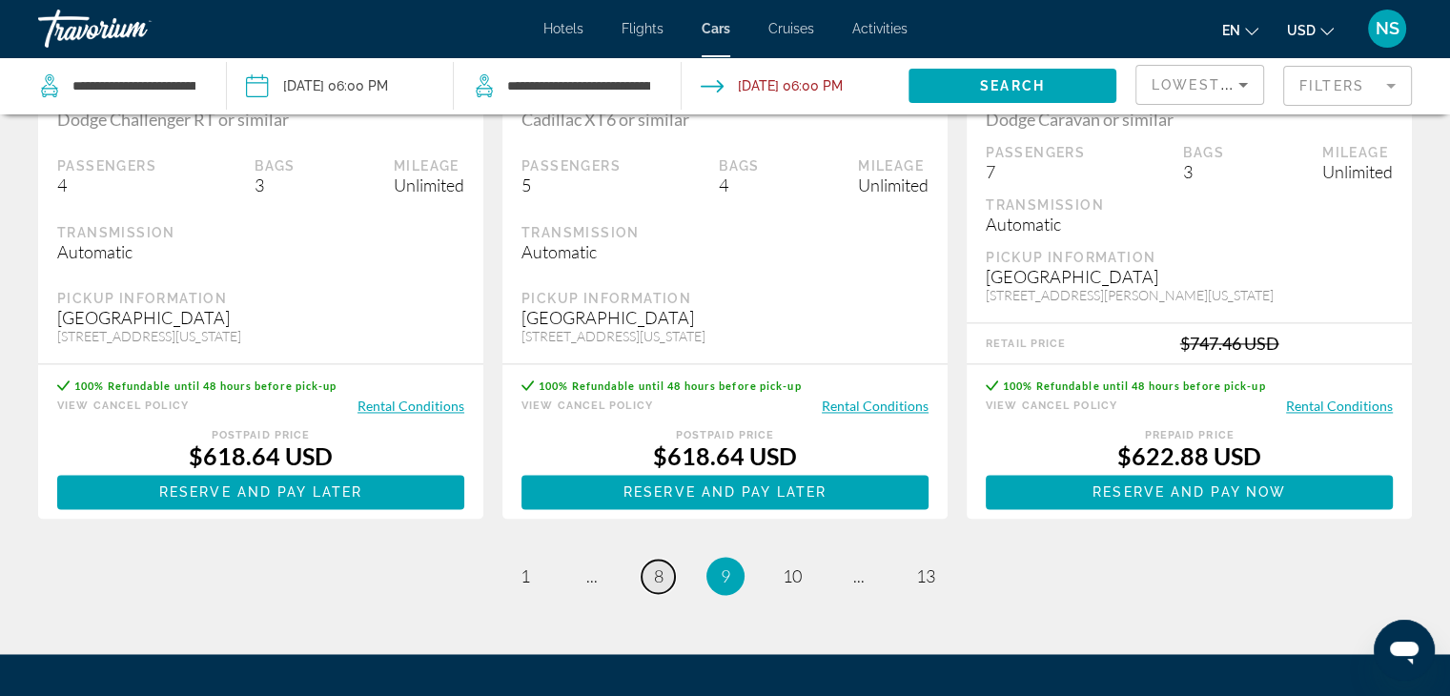
scroll to position [2784, 0]
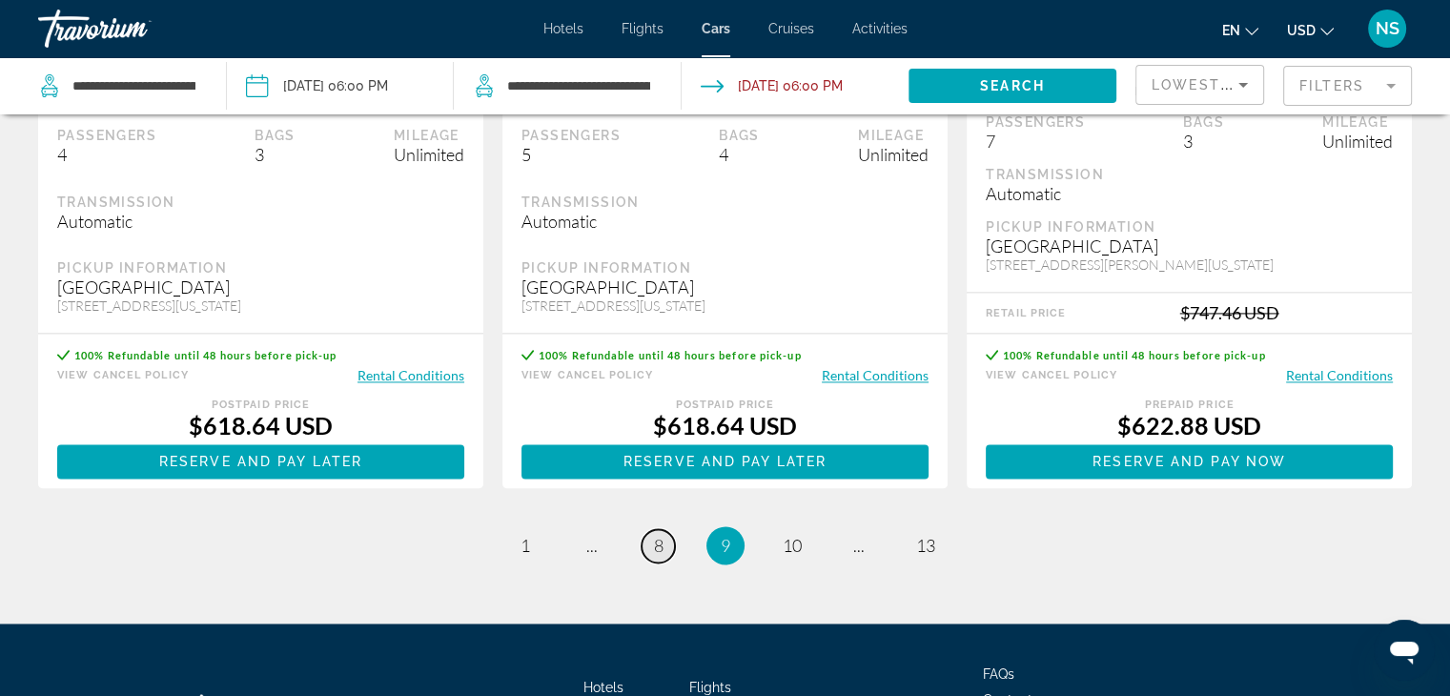
click at [664, 530] on link "page 8" at bounding box center [658, 545] width 33 height 33
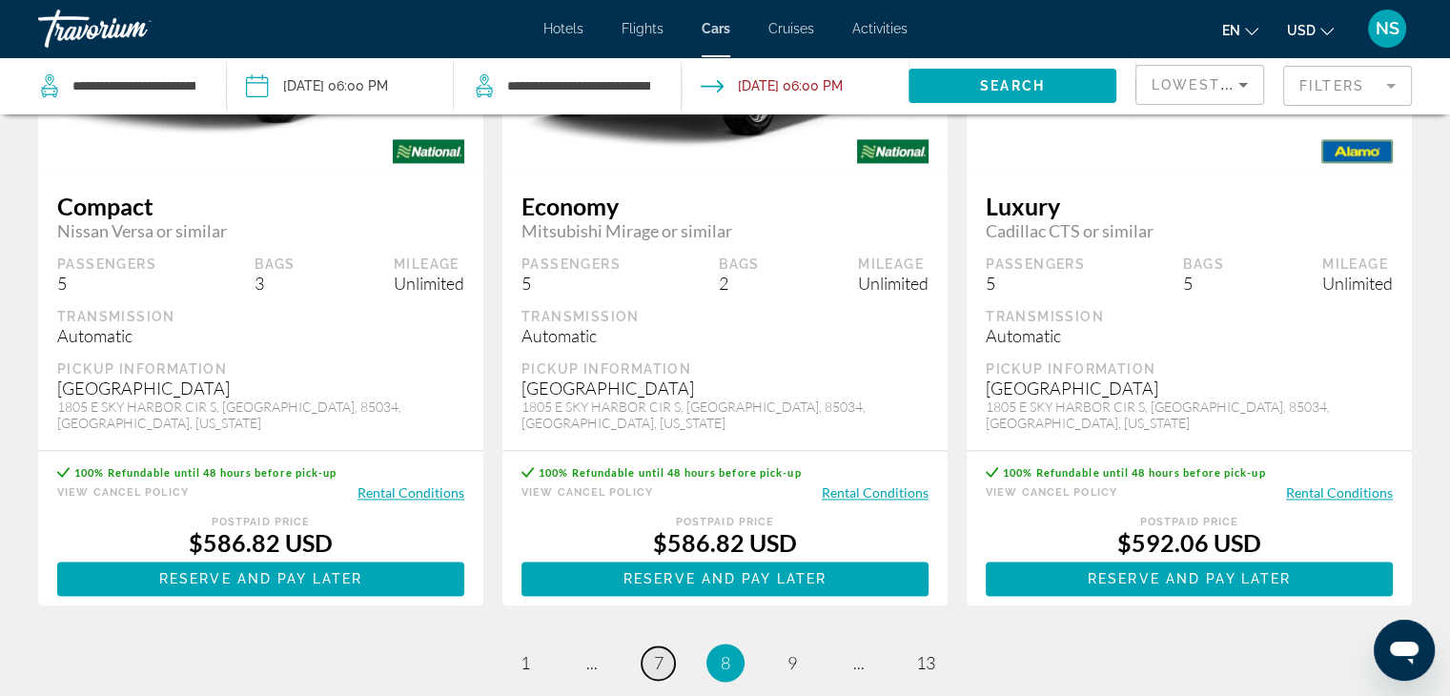
scroll to position [2669, 0]
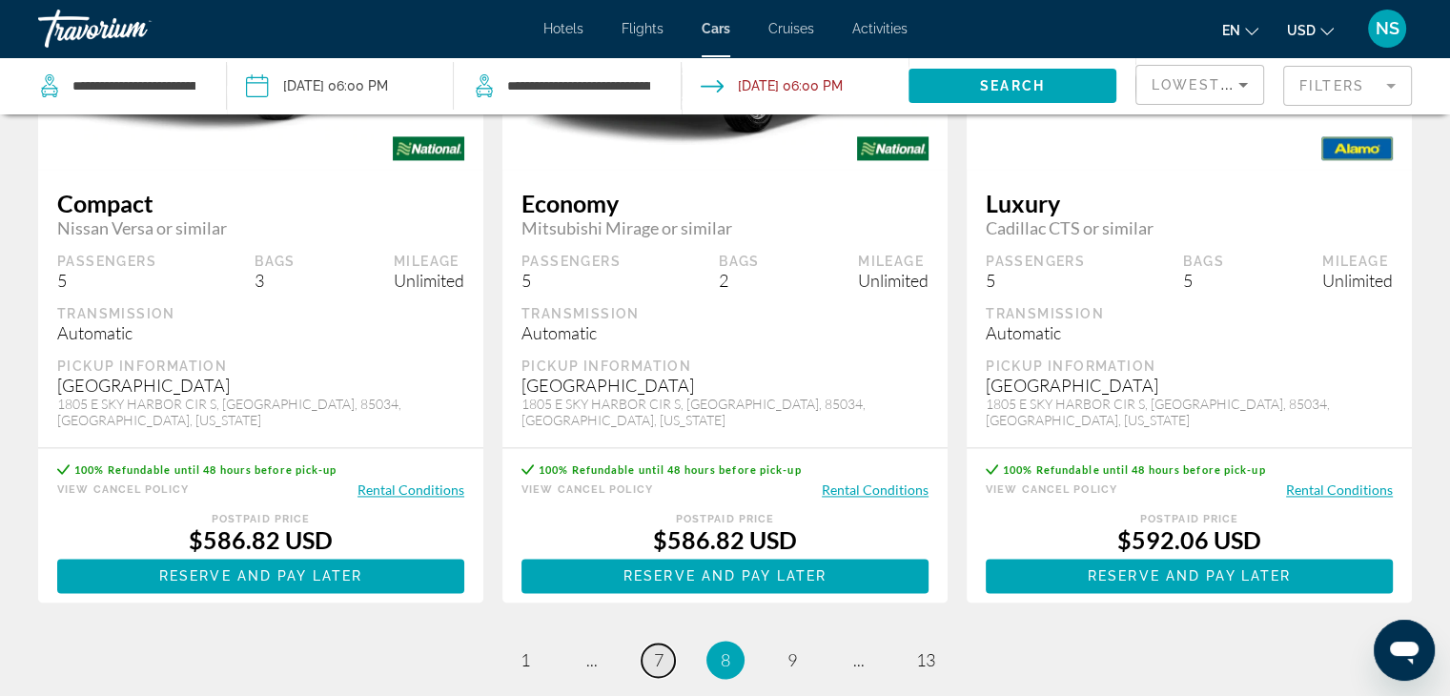
click at [663, 649] on span "7" at bounding box center [659, 659] width 10 height 21
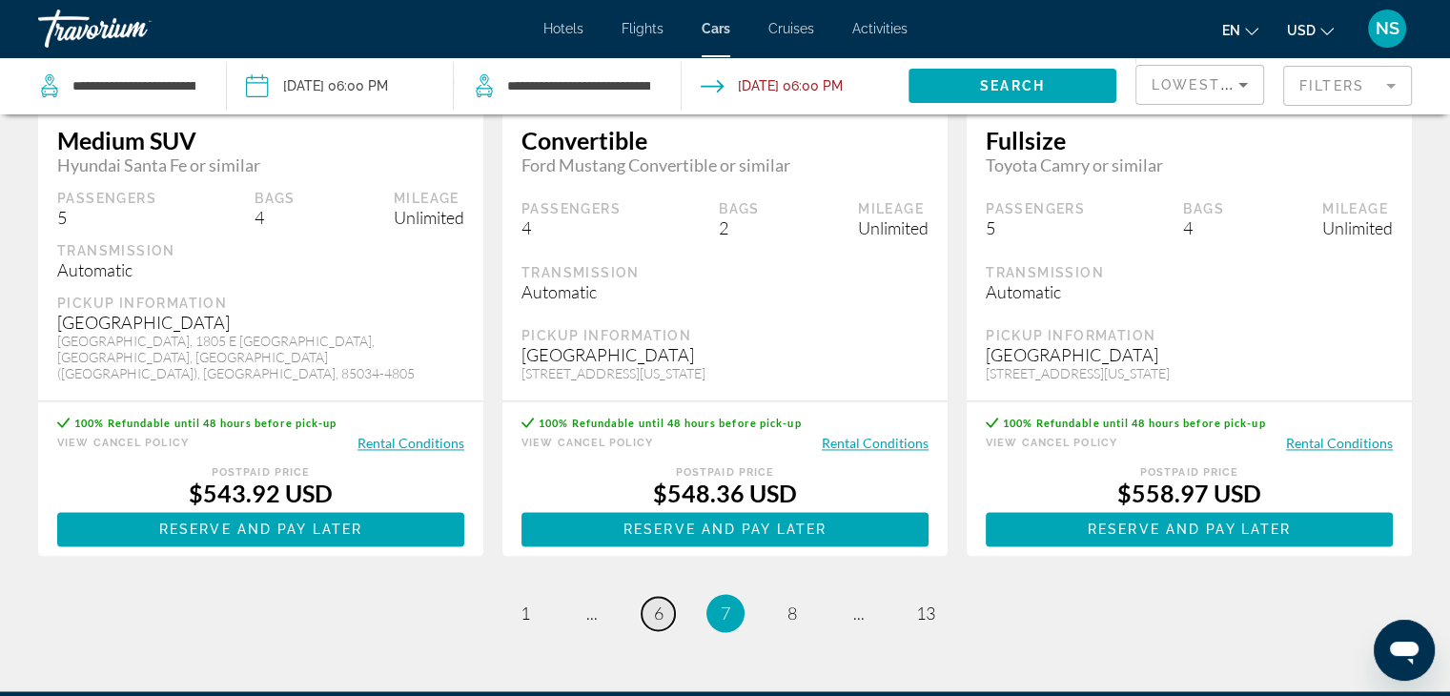
scroll to position [2746, 0]
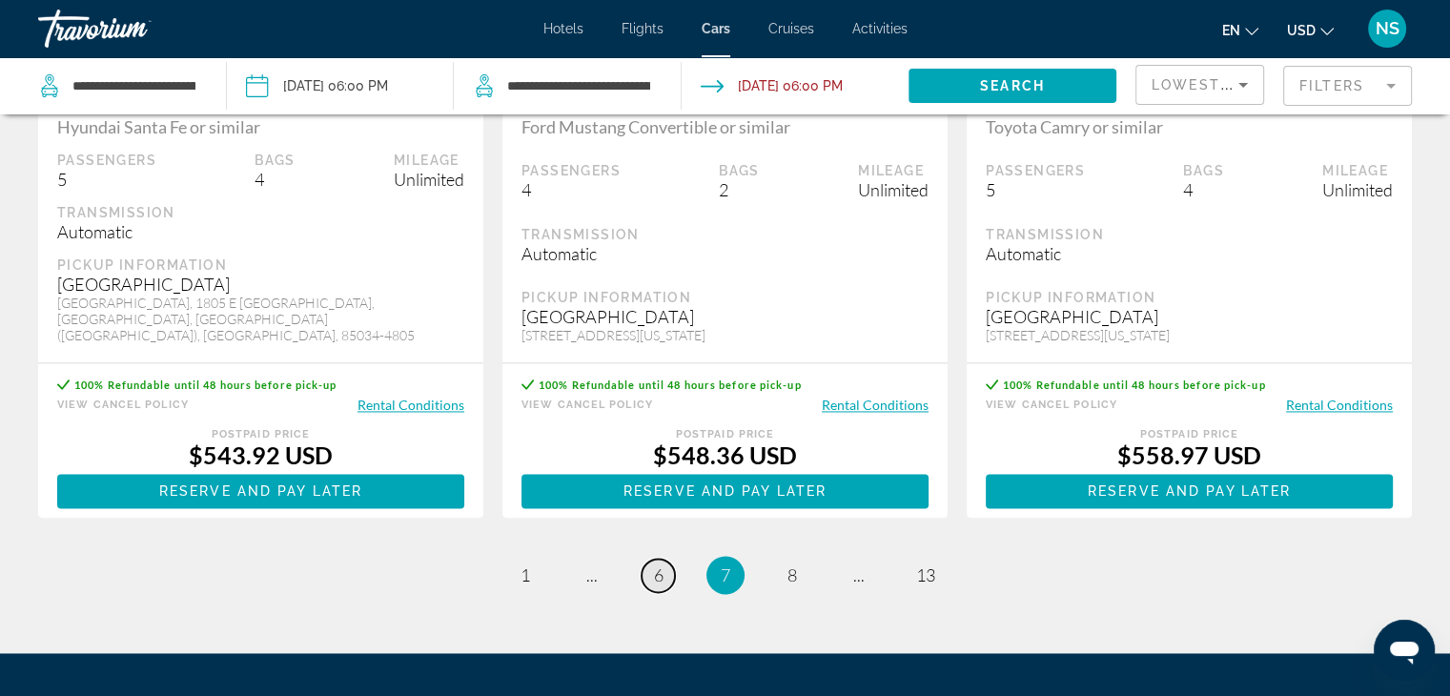
click at [664, 559] on link "page 6" at bounding box center [658, 575] width 33 height 33
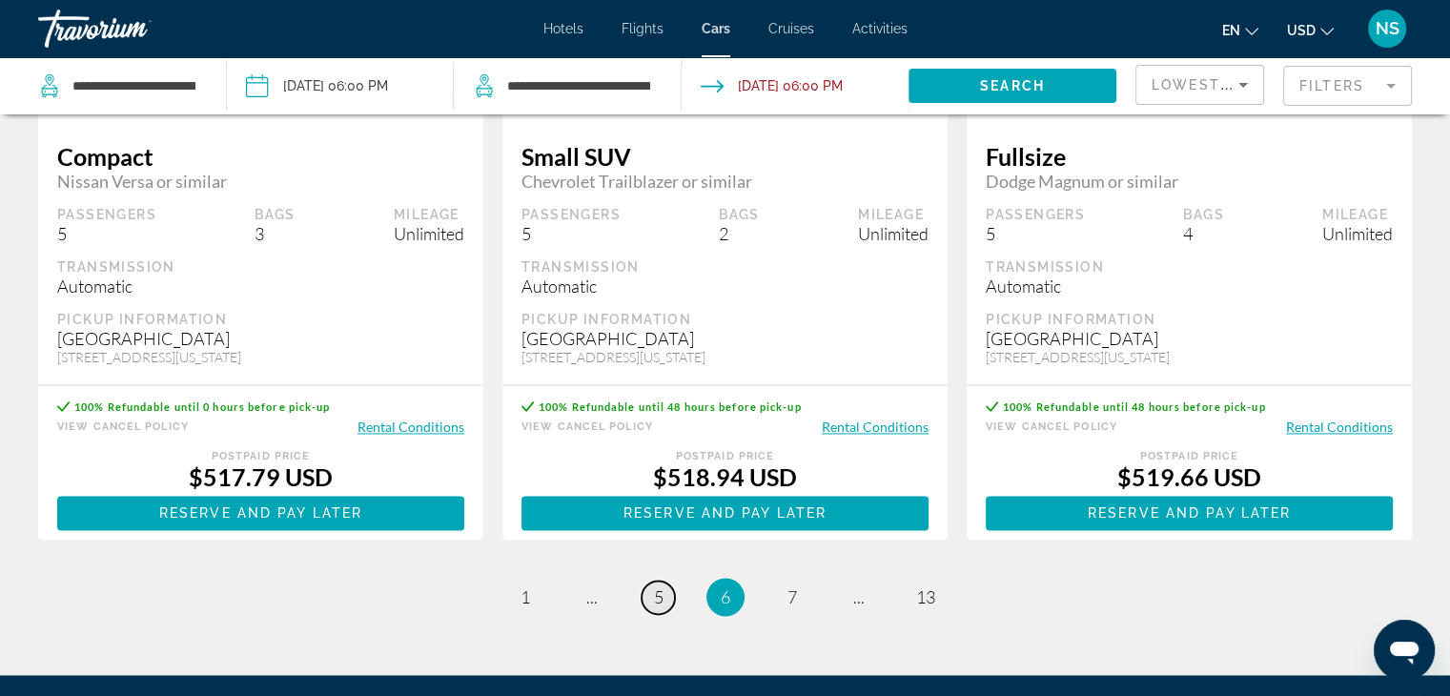
scroll to position [2746, 0]
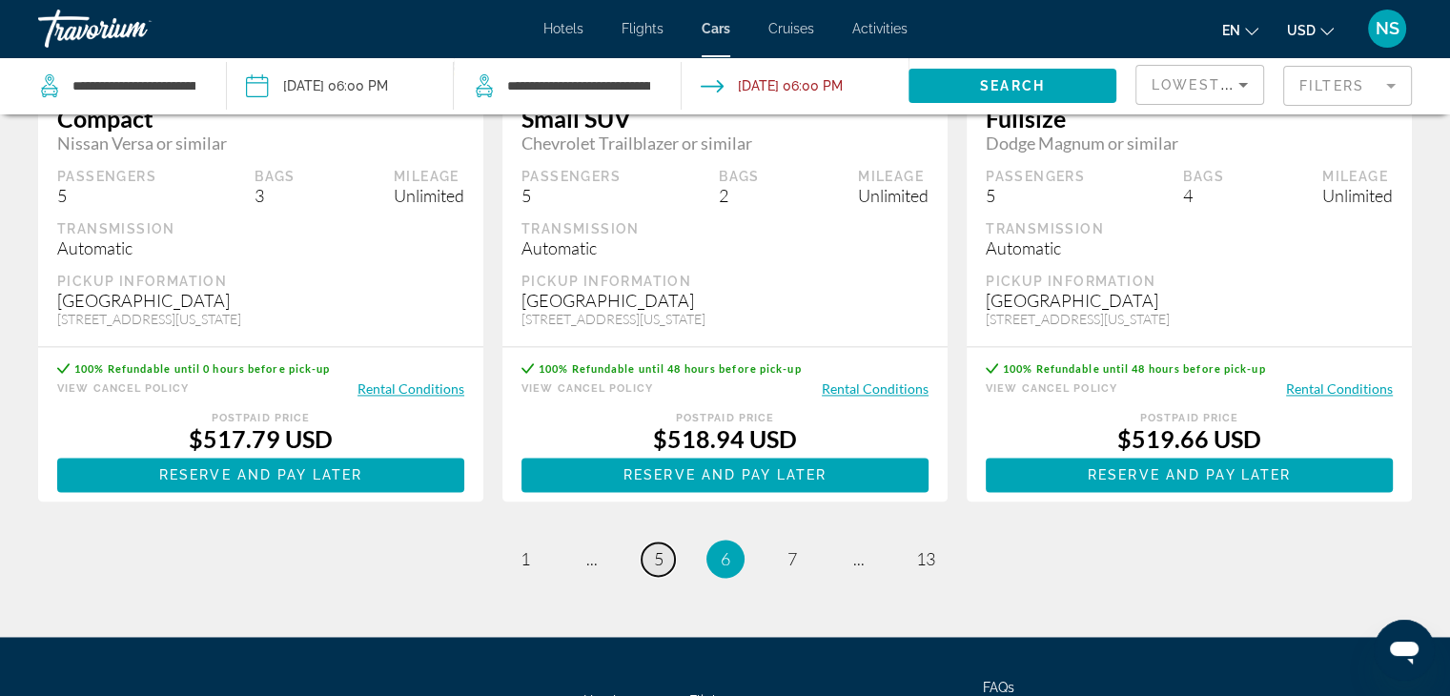
click at [660, 548] on span "5" at bounding box center [659, 558] width 10 height 21
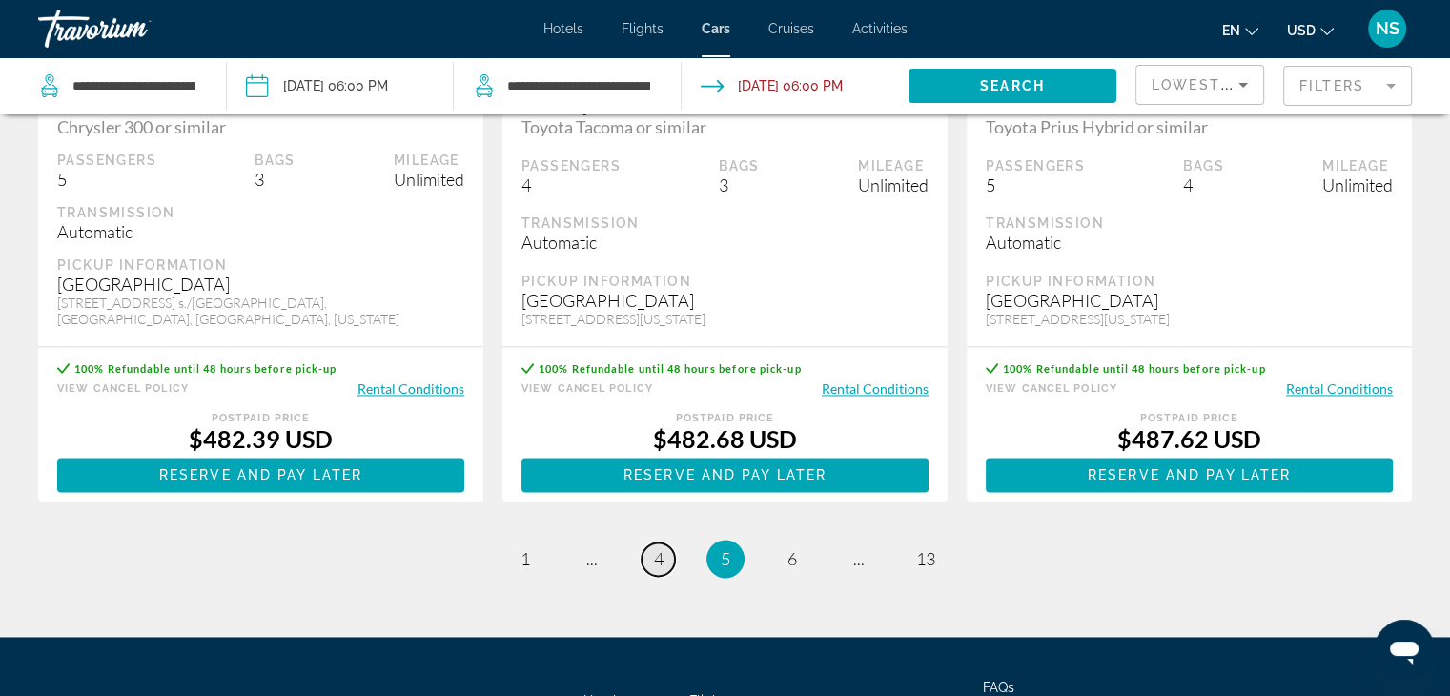
scroll to position [2784, 0]
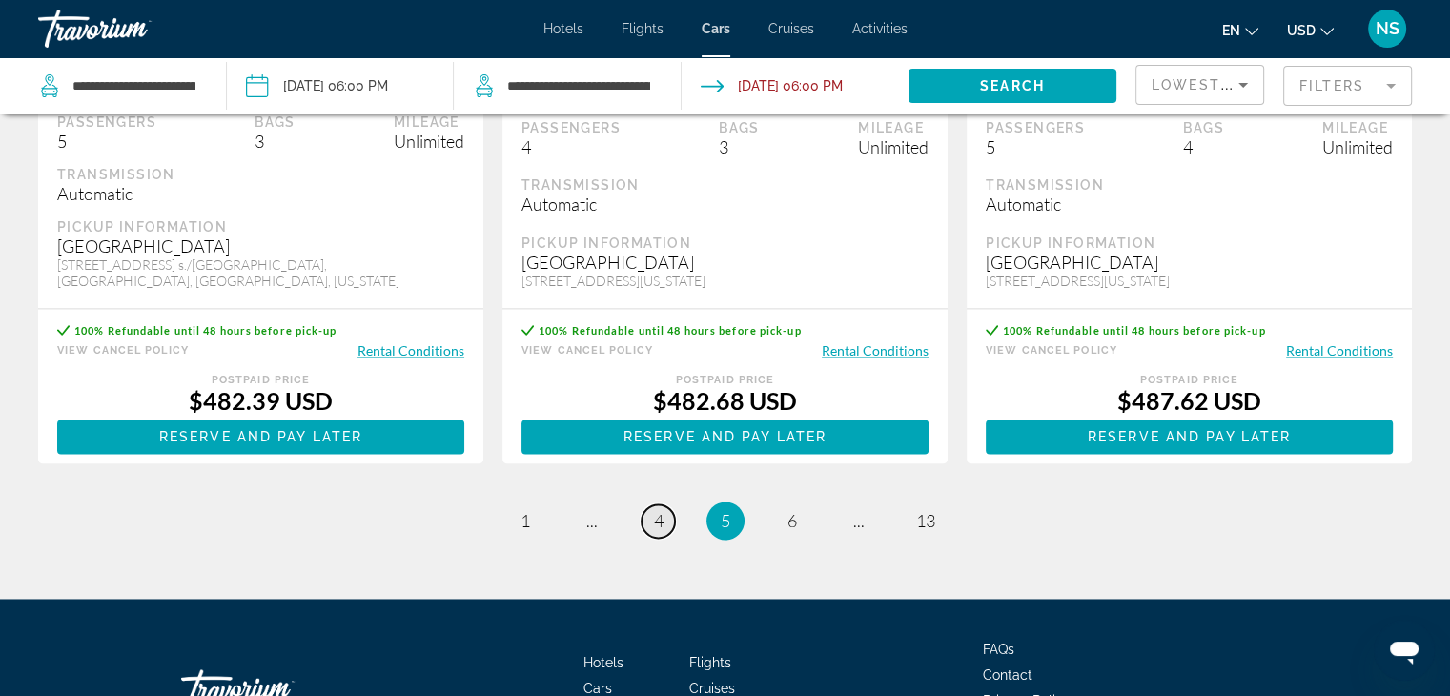
click at [652, 520] on link "page 4" at bounding box center [658, 520] width 33 height 33
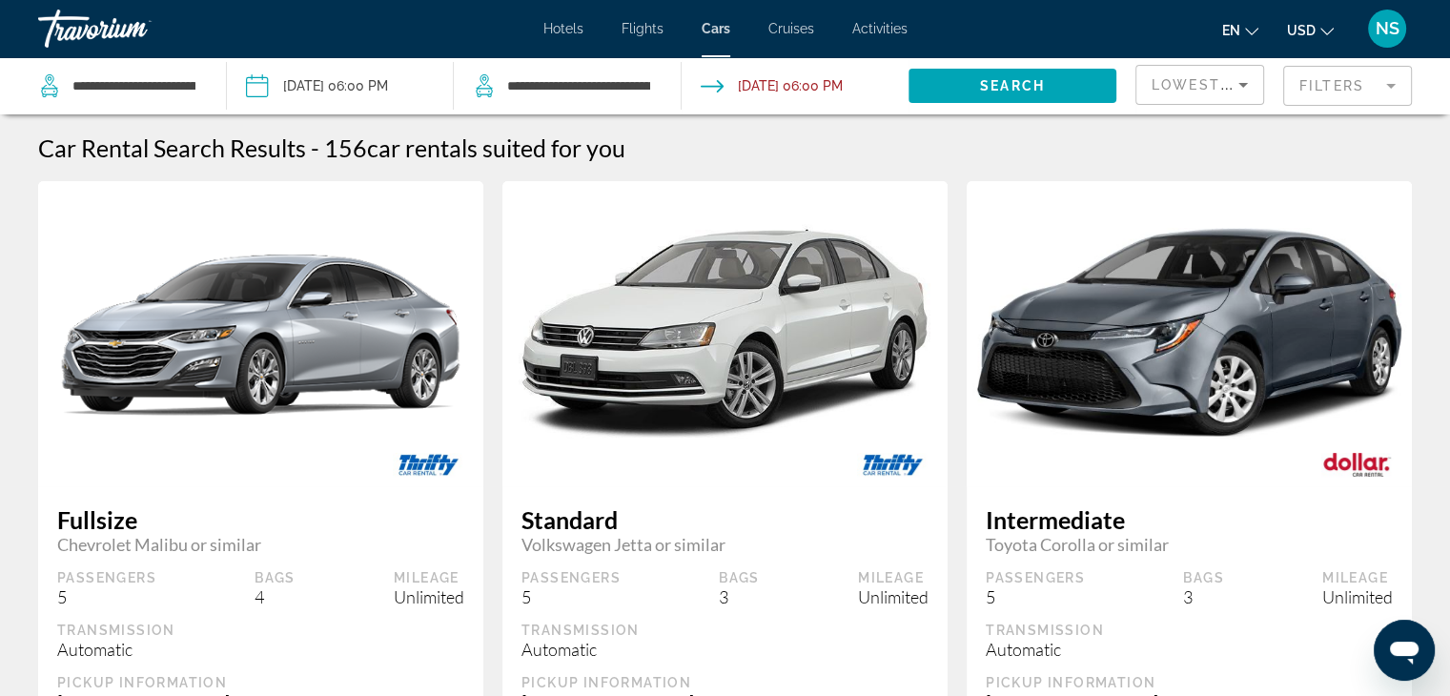
click at [1239, 83] on icon "Sort by" at bounding box center [1243, 85] width 10 height 5
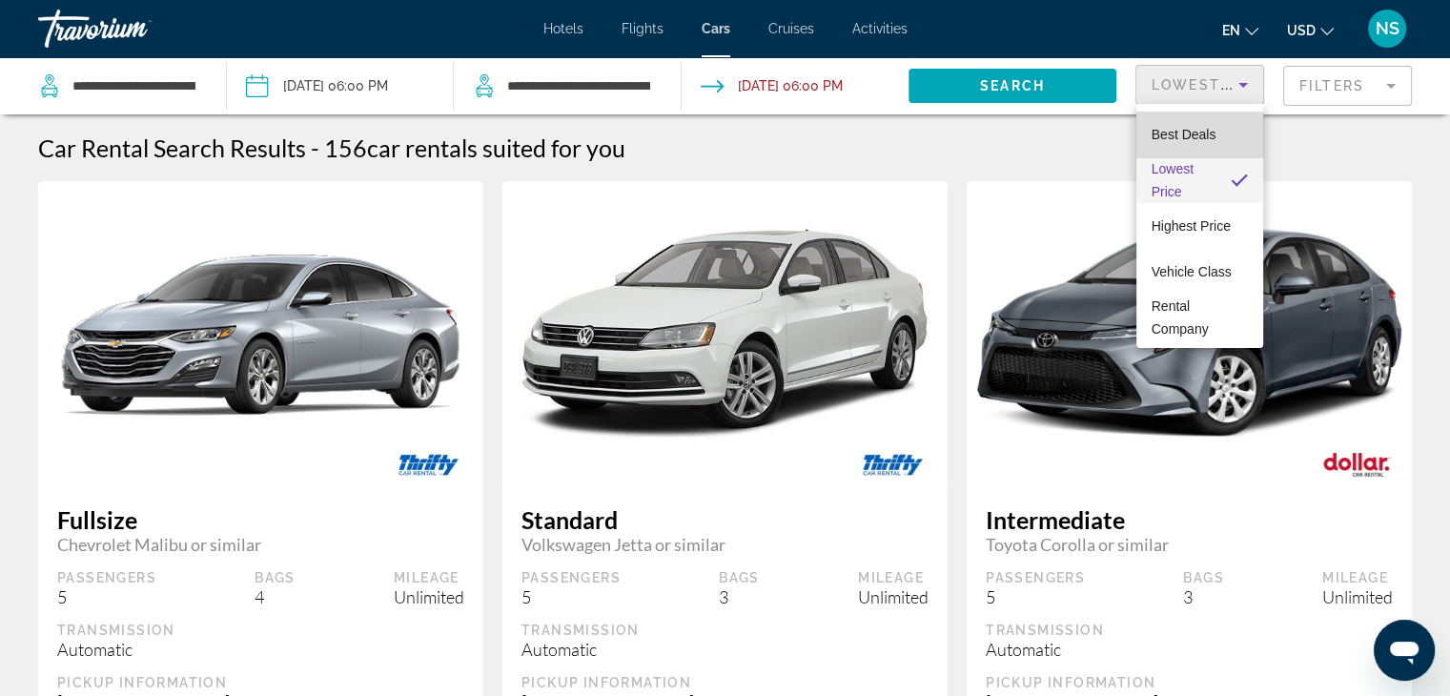
click at [1187, 142] on span "Best Deals" at bounding box center [1184, 134] width 65 height 23
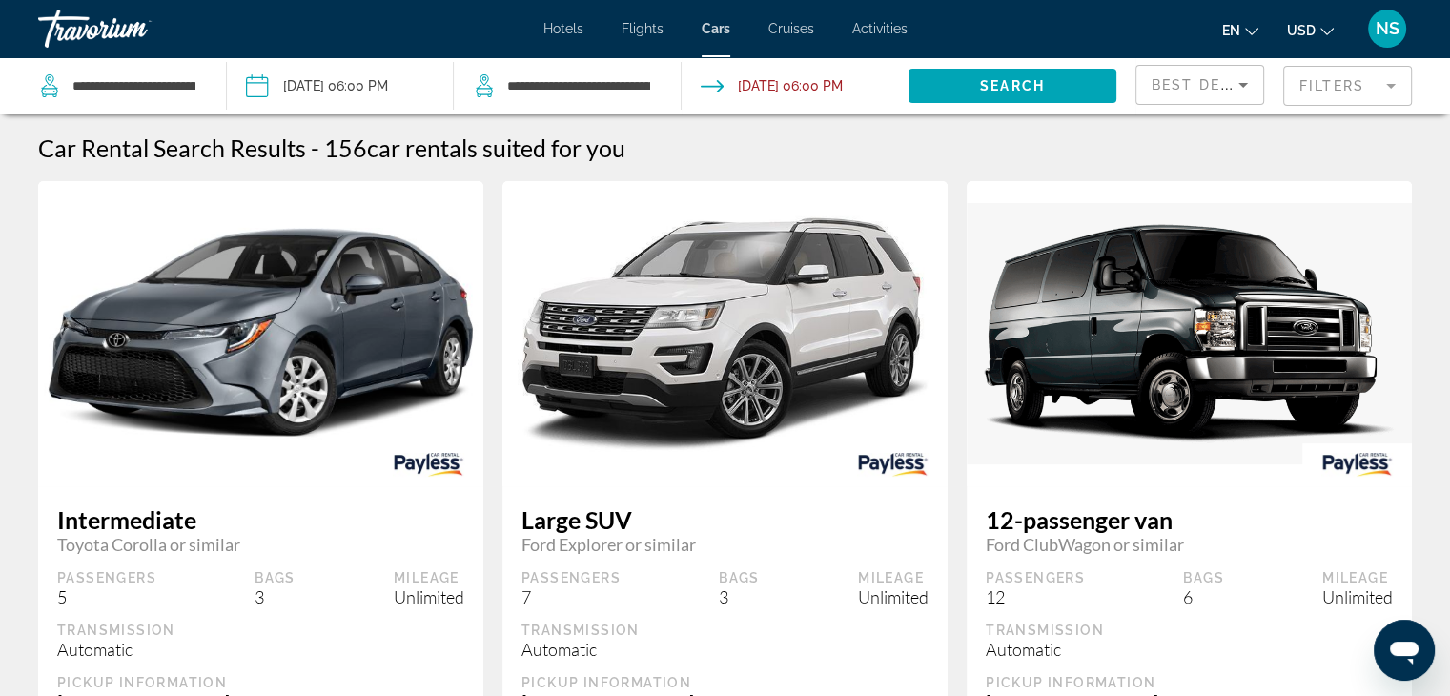
click at [1319, 85] on mat-form-field "Filters" at bounding box center [1347, 86] width 129 height 40
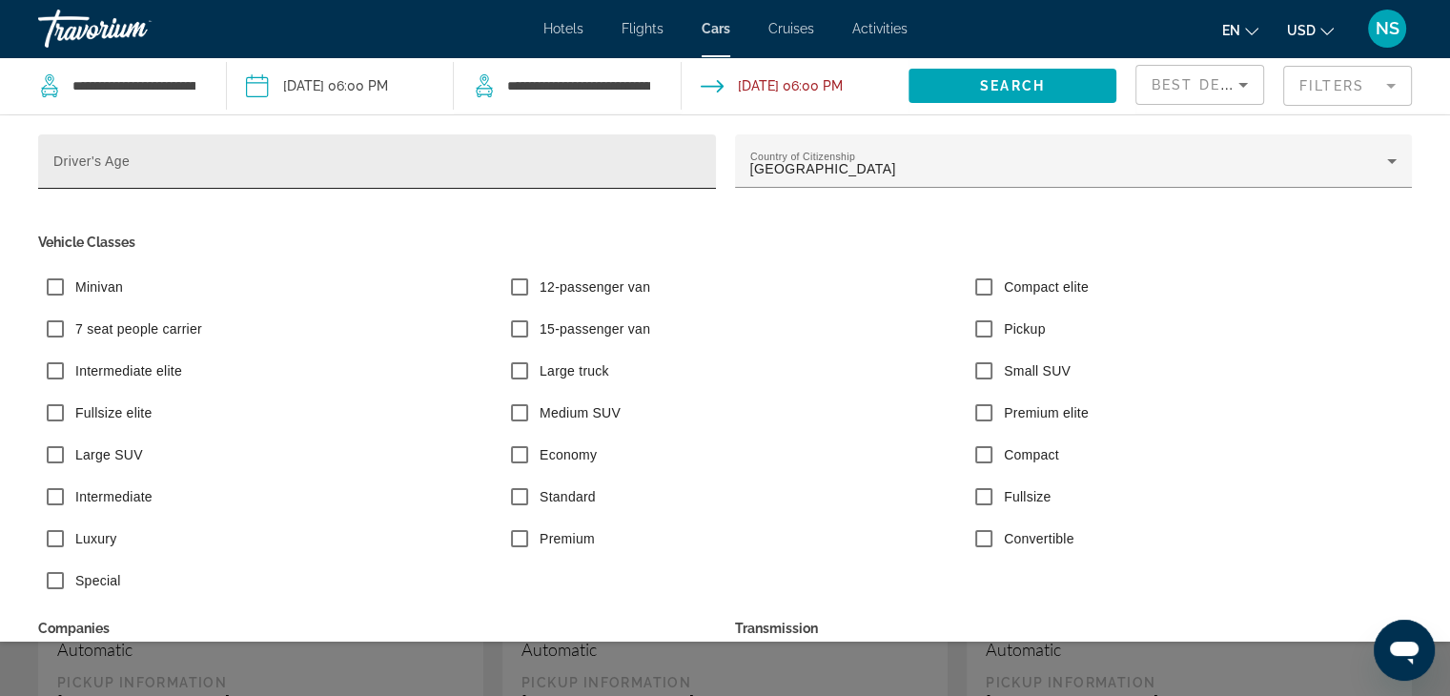
click at [100, 163] on mat-label "Driver's Age" at bounding box center [91, 160] width 76 height 15
click at [100, 163] on input "Driver's Age" at bounding box center [376, 169] width 647 height 23
type input "**"
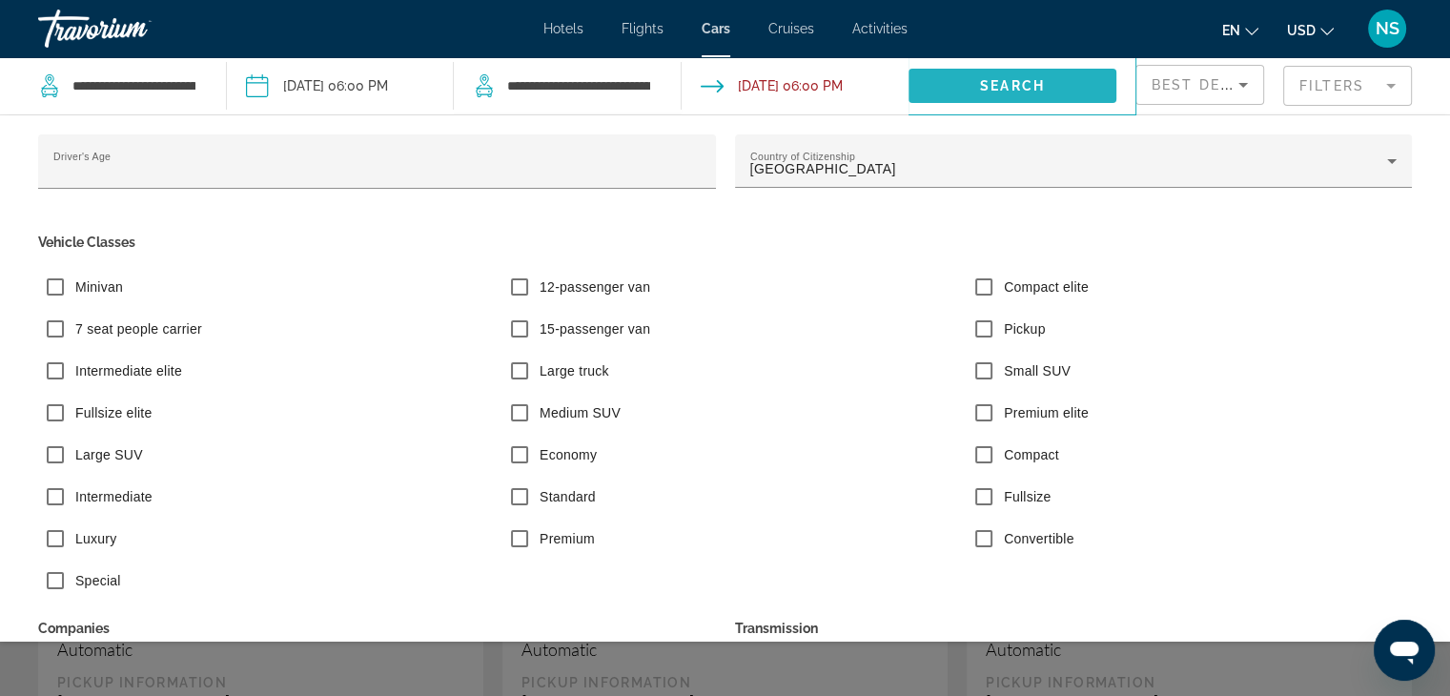
click at [1053, 76] on span "Search widget" at bounding box center [1013, 86] width 208 height 46
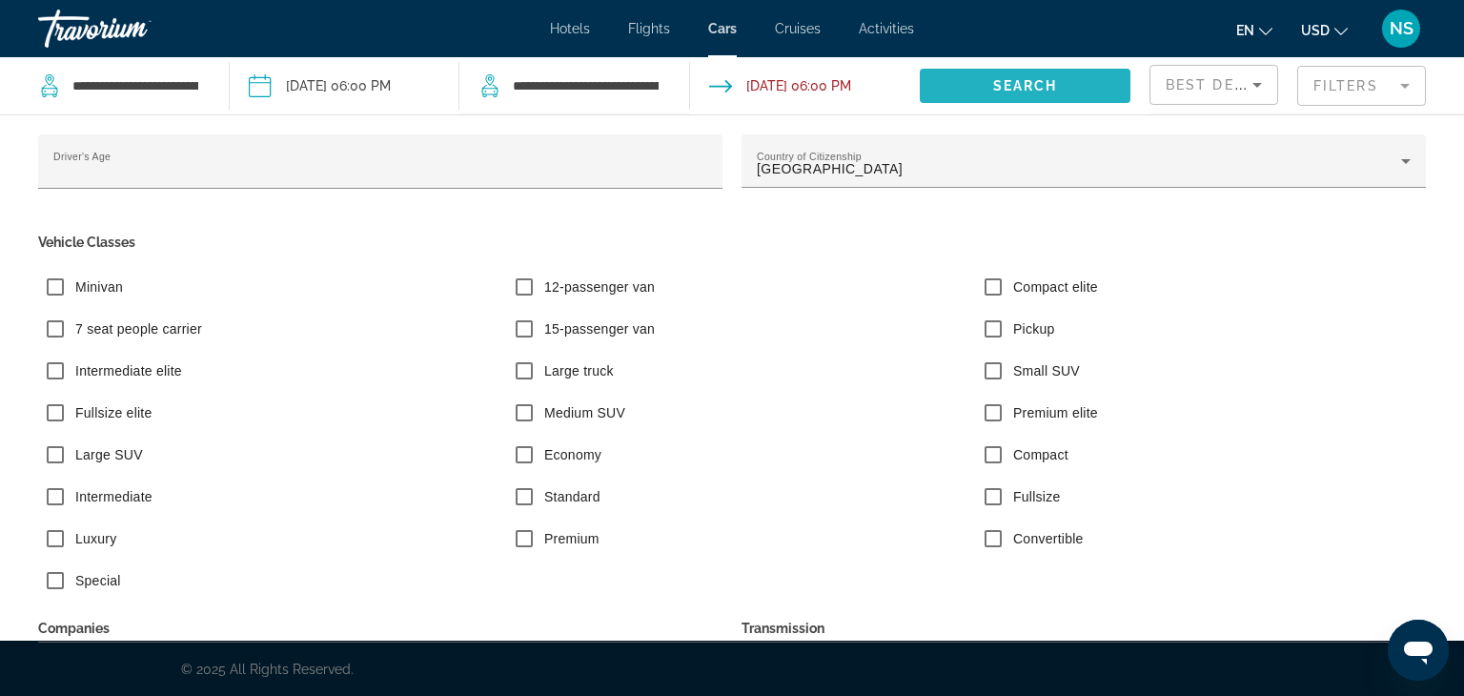
click at [1030, 85] on span "Search" at bounding box center [1025, 85] width 65 height 15
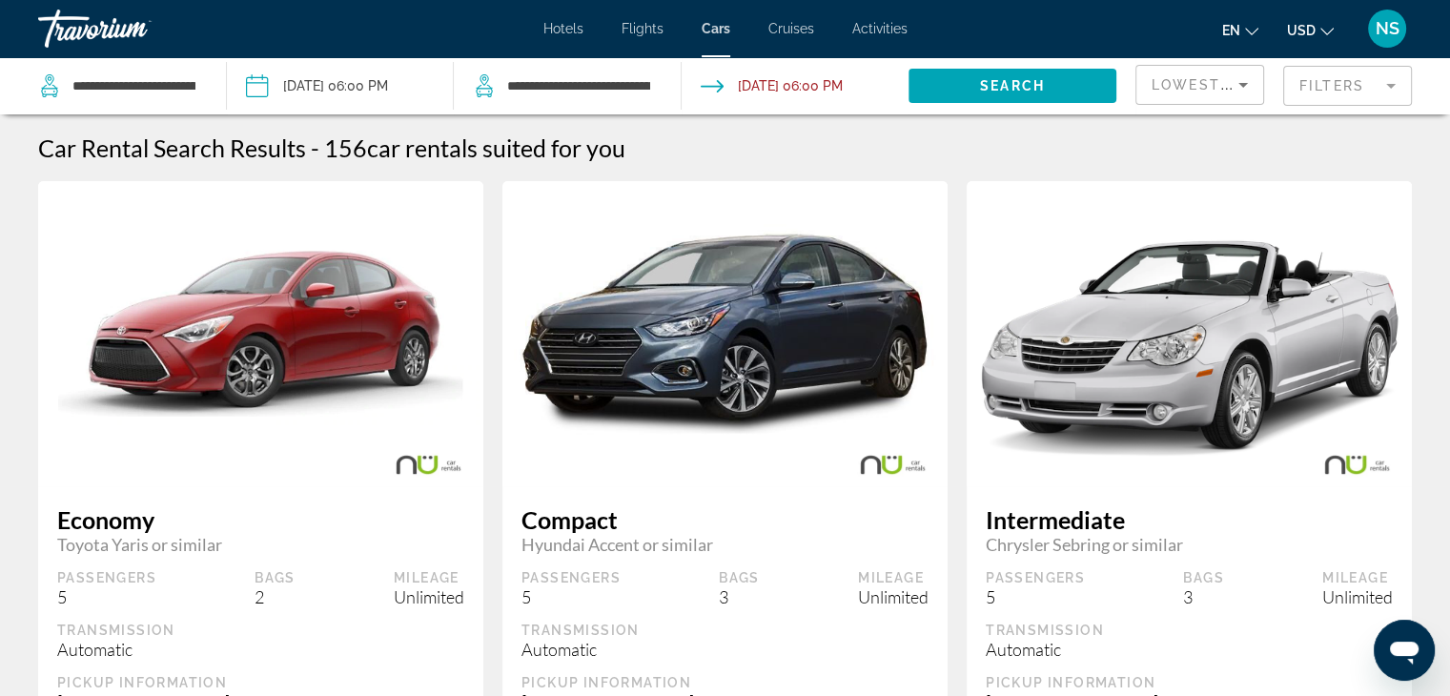
click at [1360, 89] on mat-form-field "Filters" at bounding box center [1347, 86] width 129 height 40
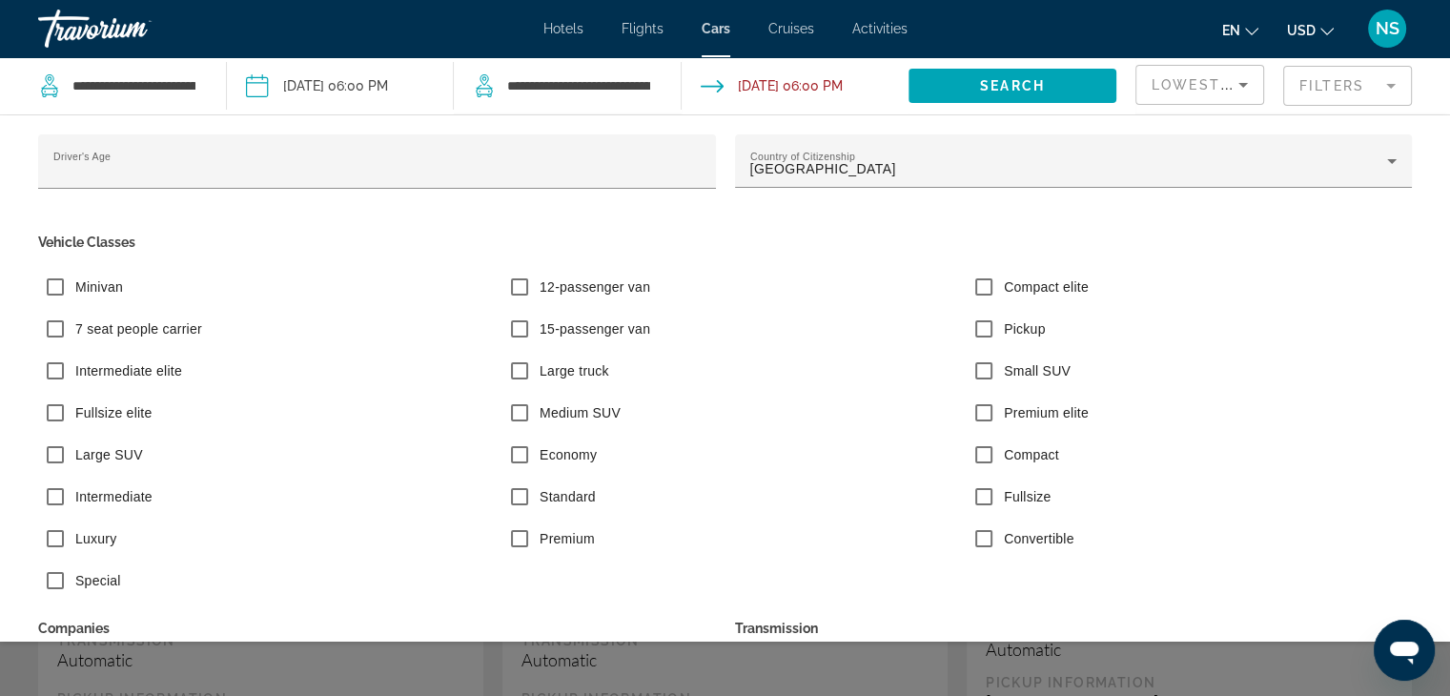
click at [784, 90] on input "Drop-off date: Nov 07, 2025 06:00 PM" at bounding box center [794, 88] width 235 height 63
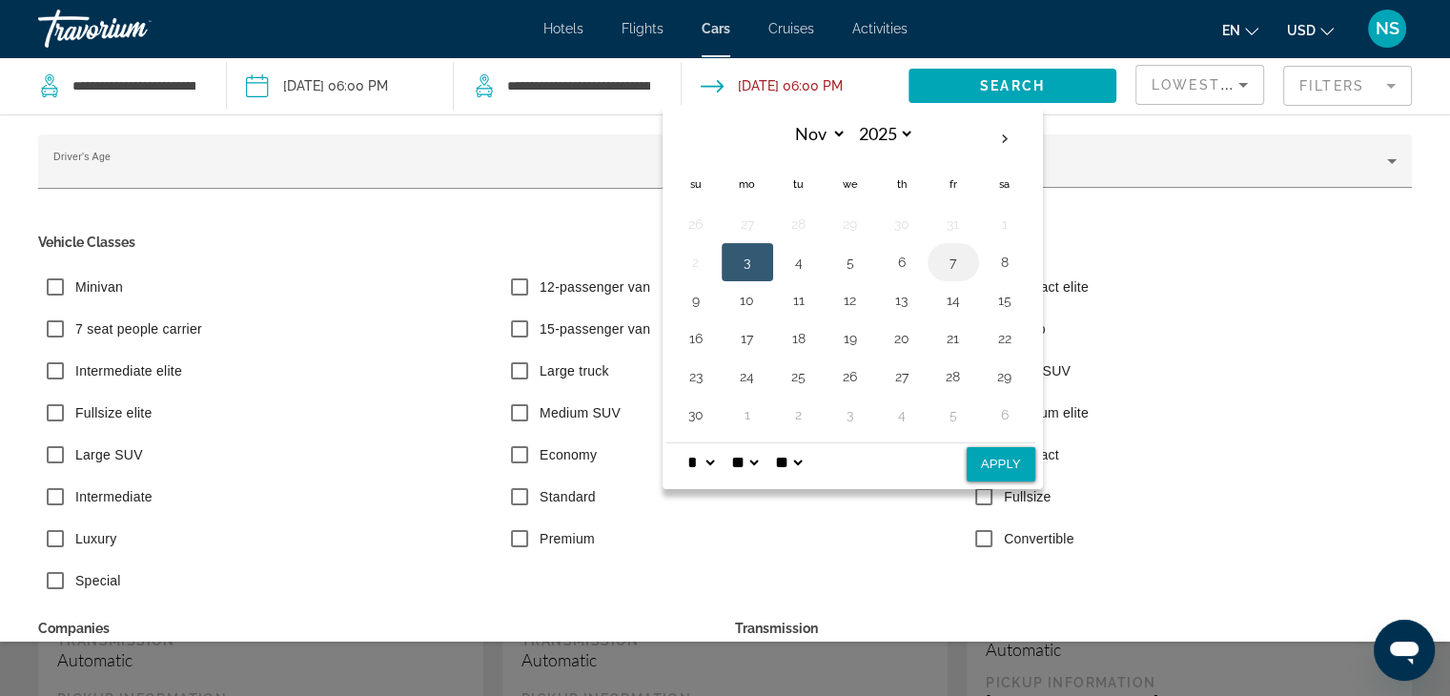
click at [950, 262] on button "7" at bounding box center [953, 262] width 31 height 27
click at [987, 462] on button "Apply" at bounding box center [1001, 464] width 69 height 34
type input "**********"
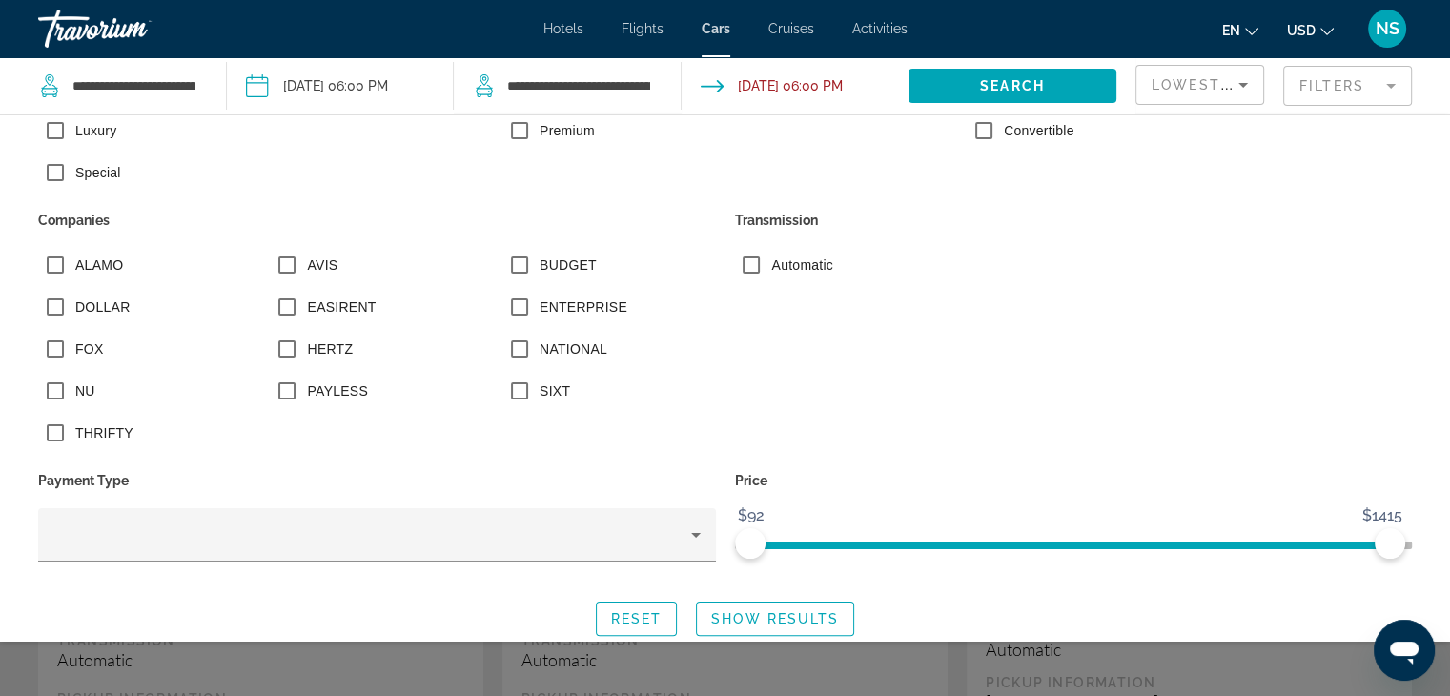
scroll to position [428, 0]
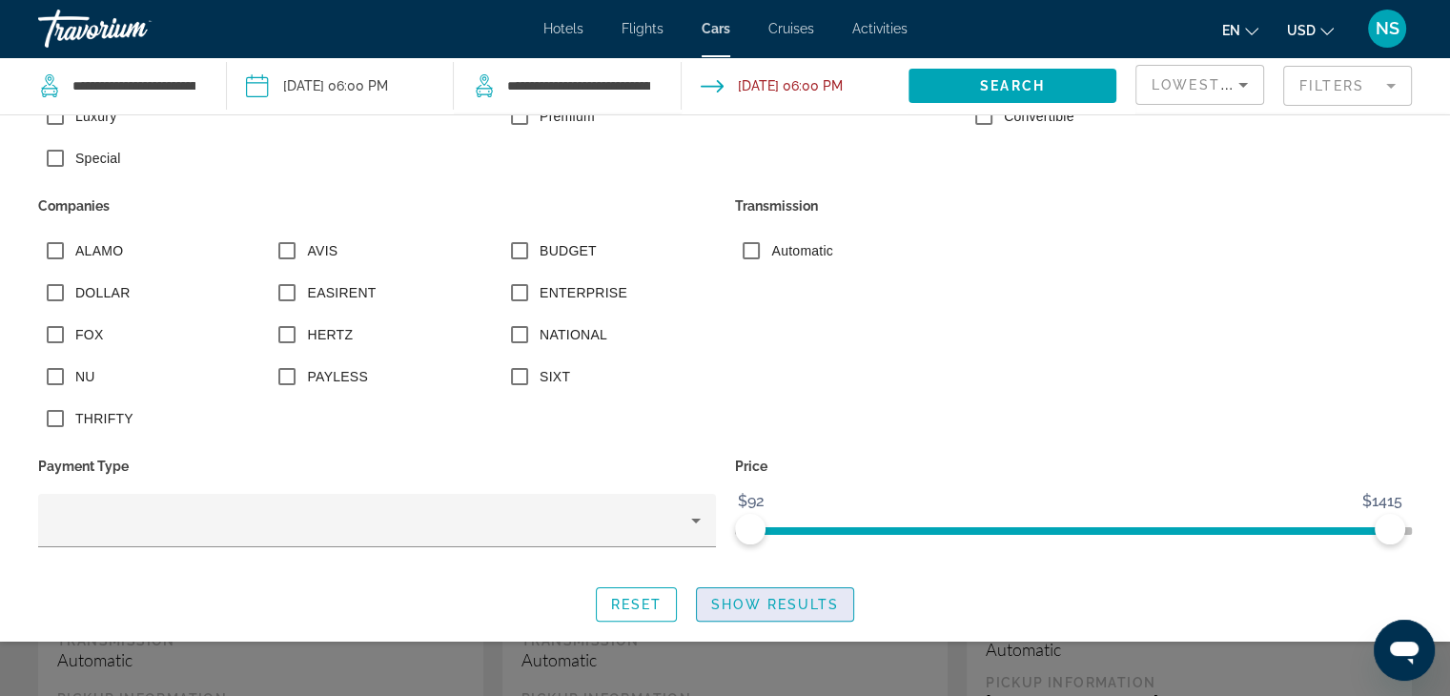
click at [720, 603] on span "Show Results" at bounding box center [775, 604] width 128 height 15
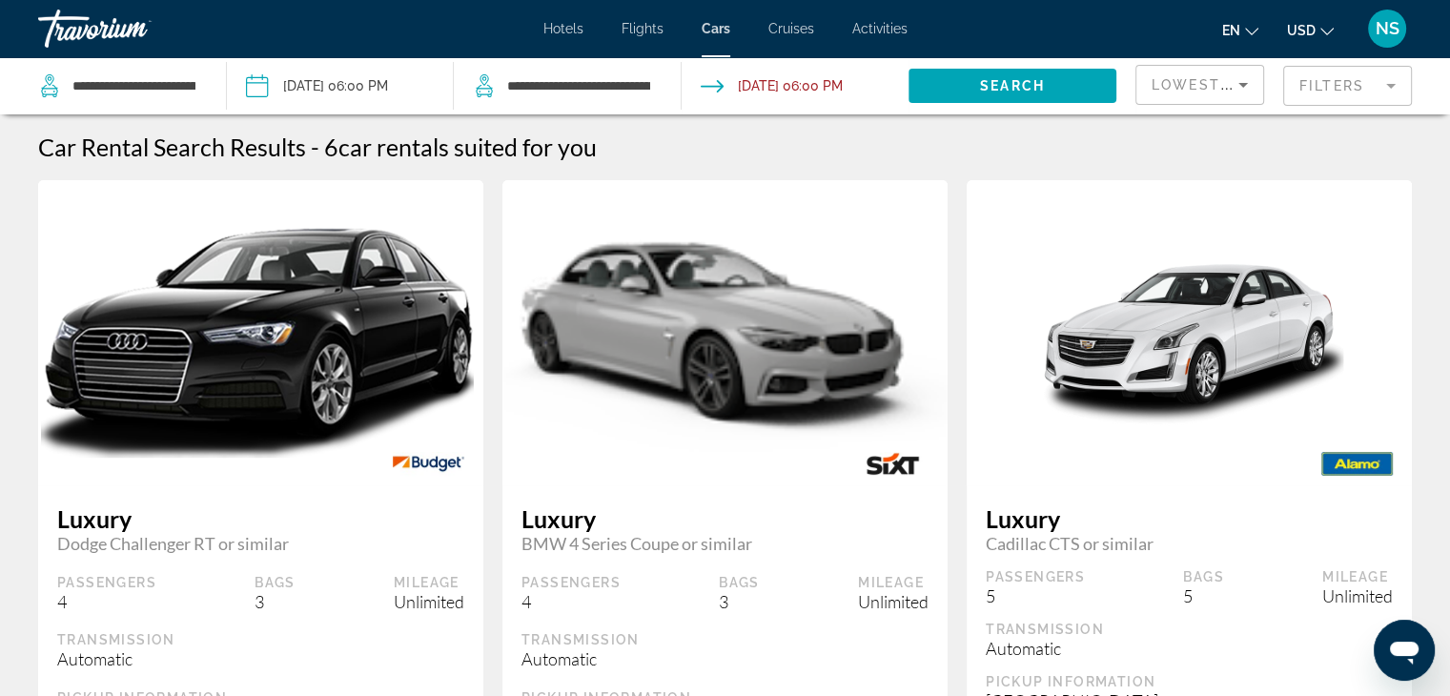
scroll to position [0, 0]
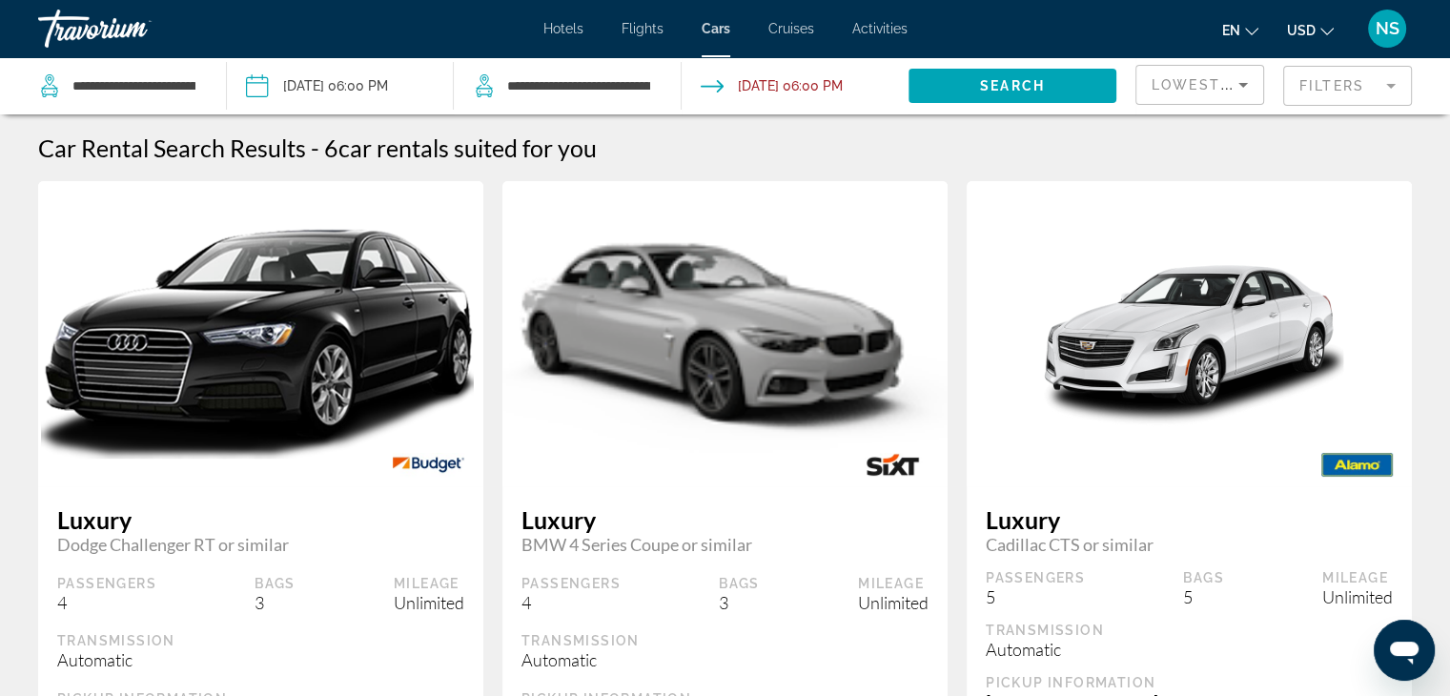
click at [1345, 83] on mat-form-field "Filters" at bounding box center [1347, 86] width 129 height 40
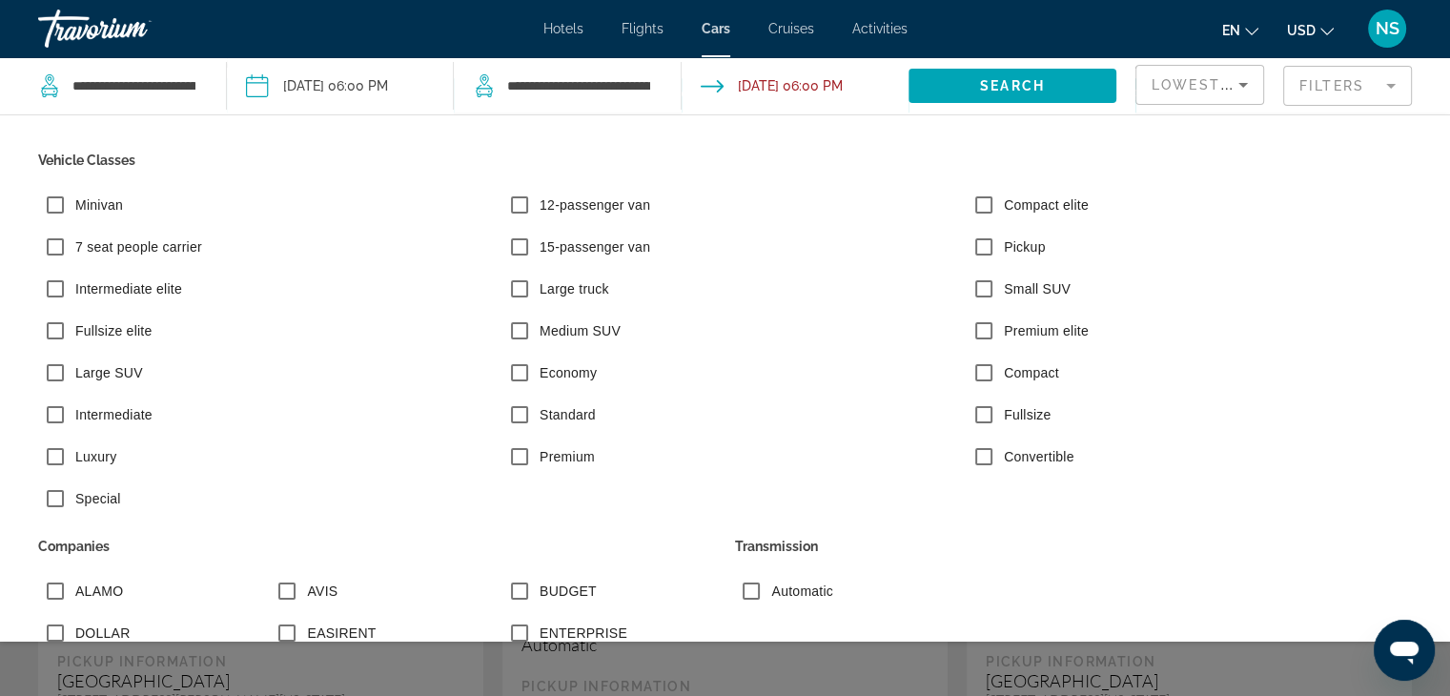
scroll to position [84, 0]
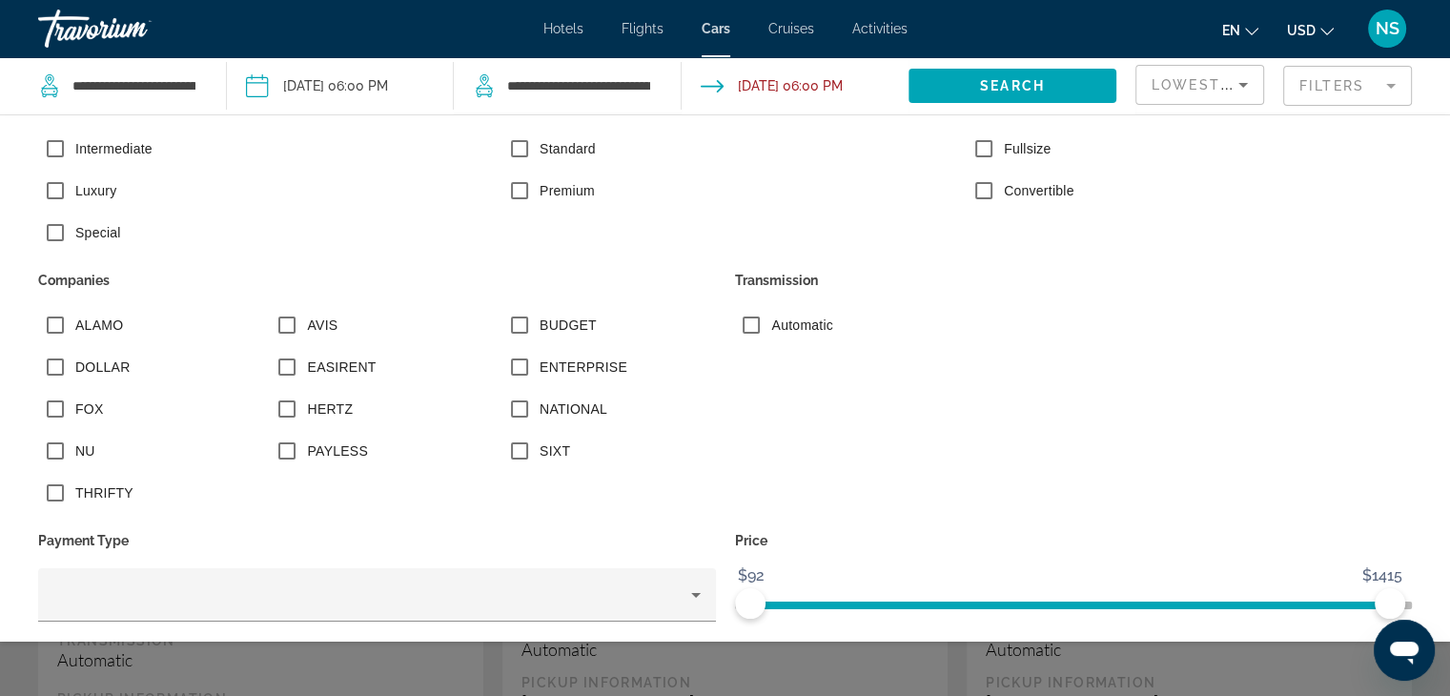
scroll to position [428, 0]
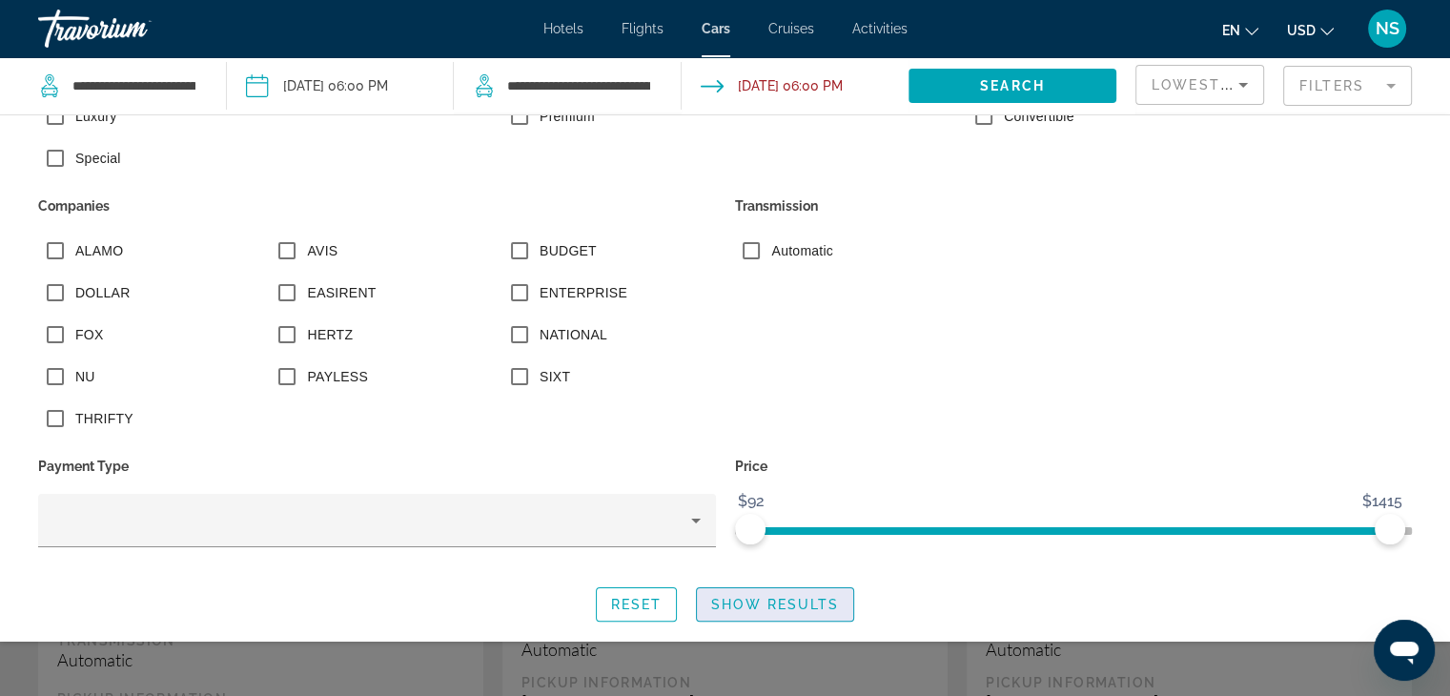
click at [756, 609] on span "Show Results" at bounding box center [775, 604] width 128 height 15
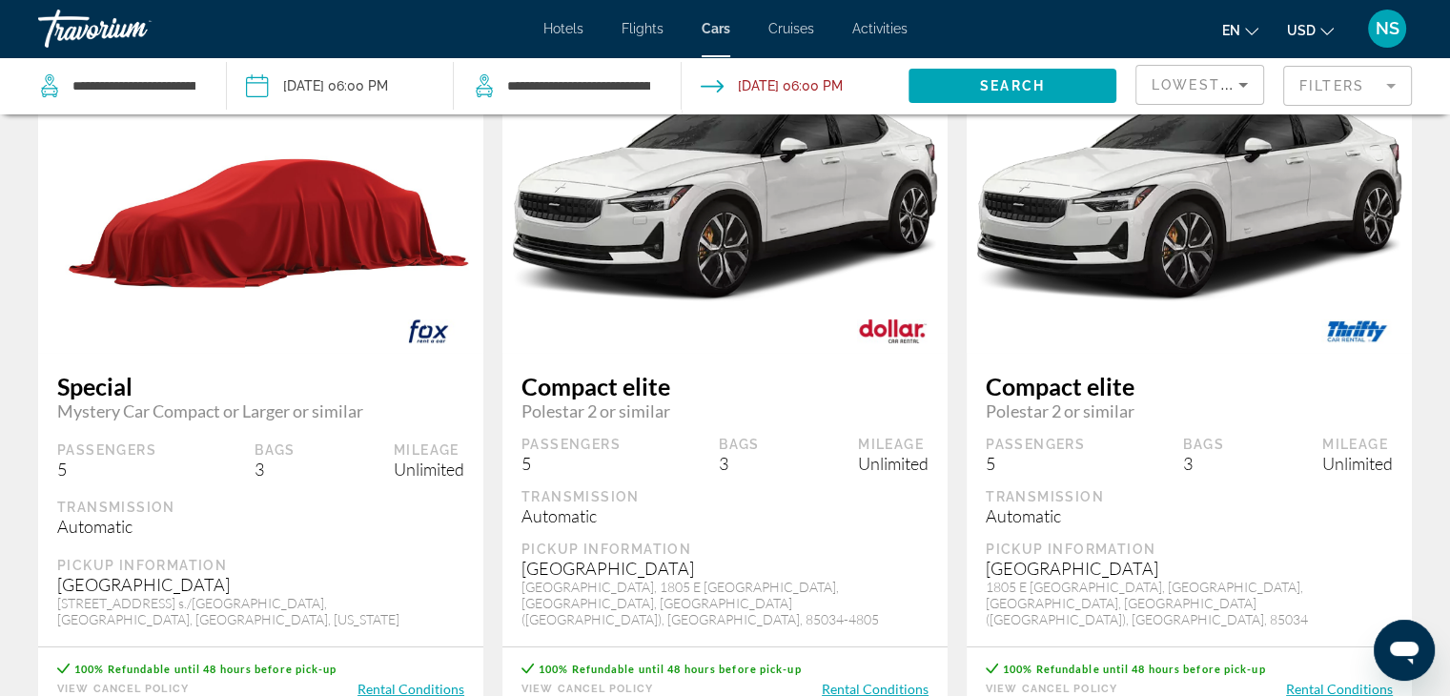
scroll to position [0, 0]
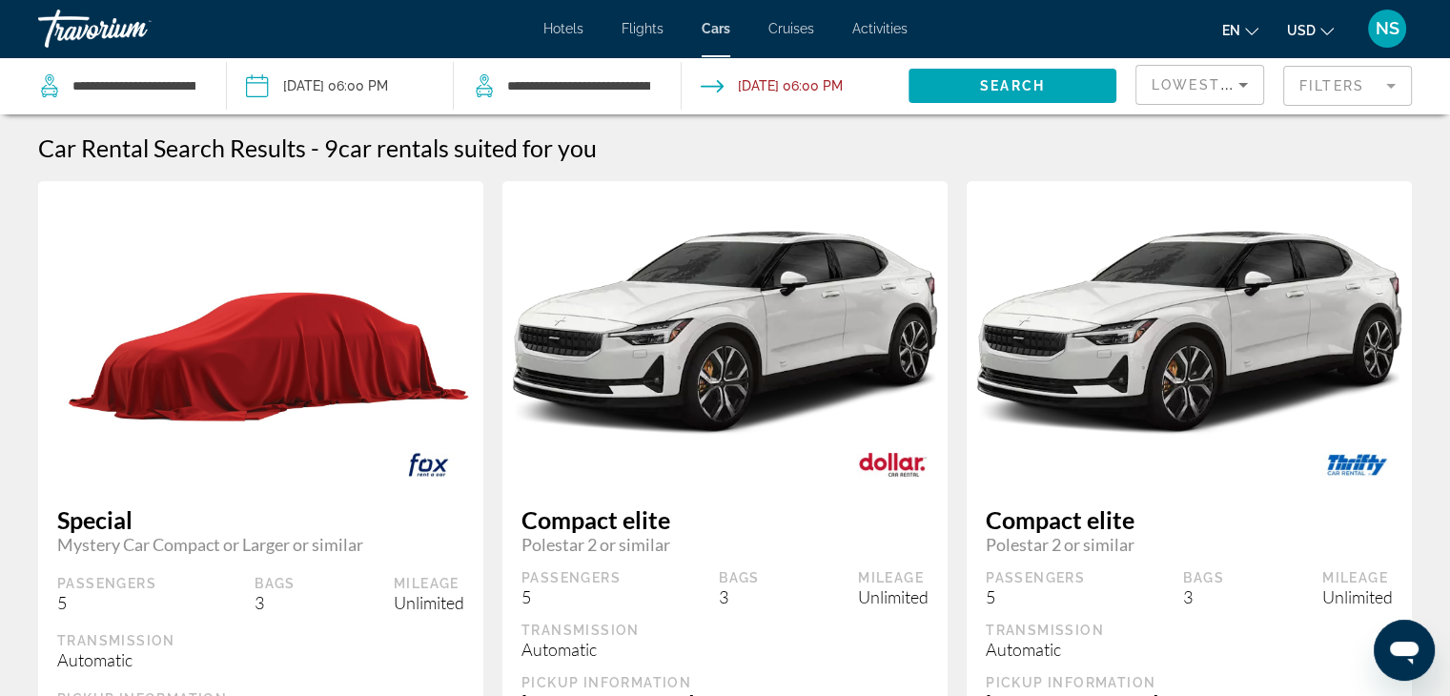
click at [632, 21] on span "Flights" at bounding box center [643, 28] width 42 height 15
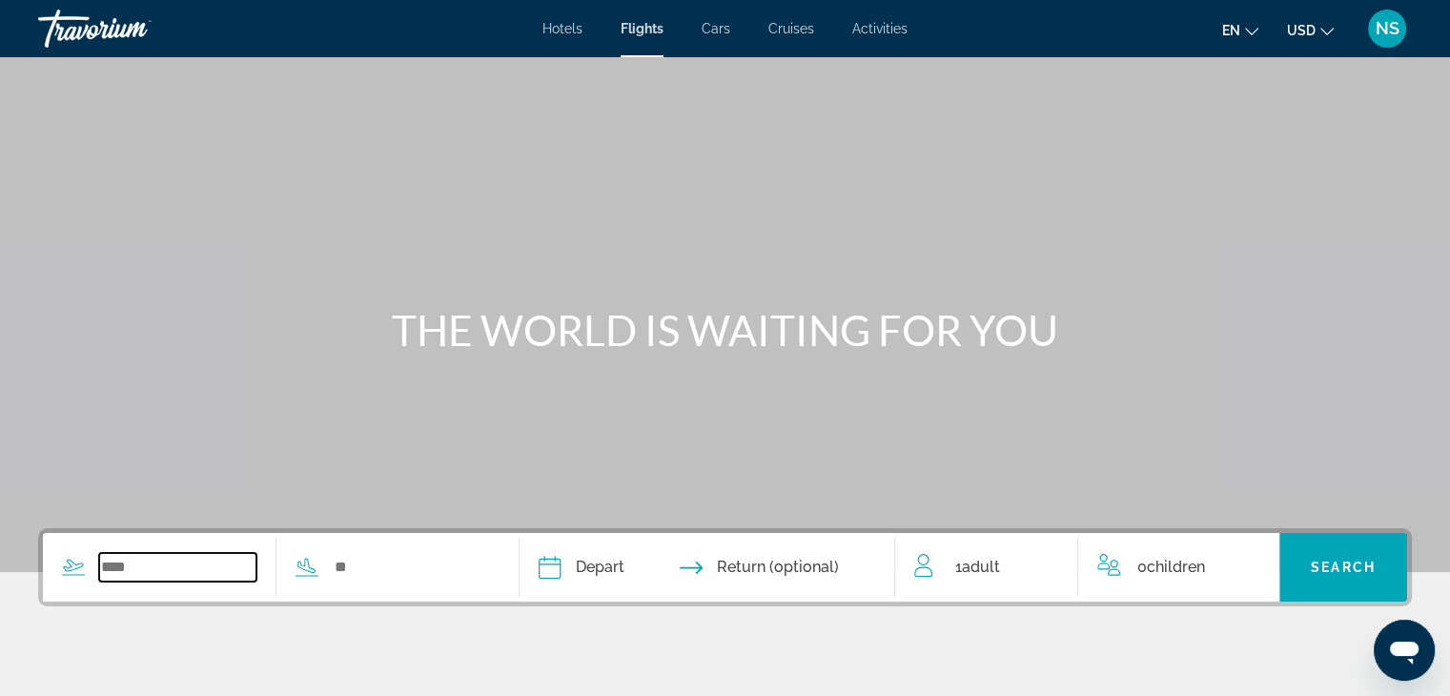
click at [134, 562] on input "Search widget" at bounding box center [177, 567] width 157 height 29
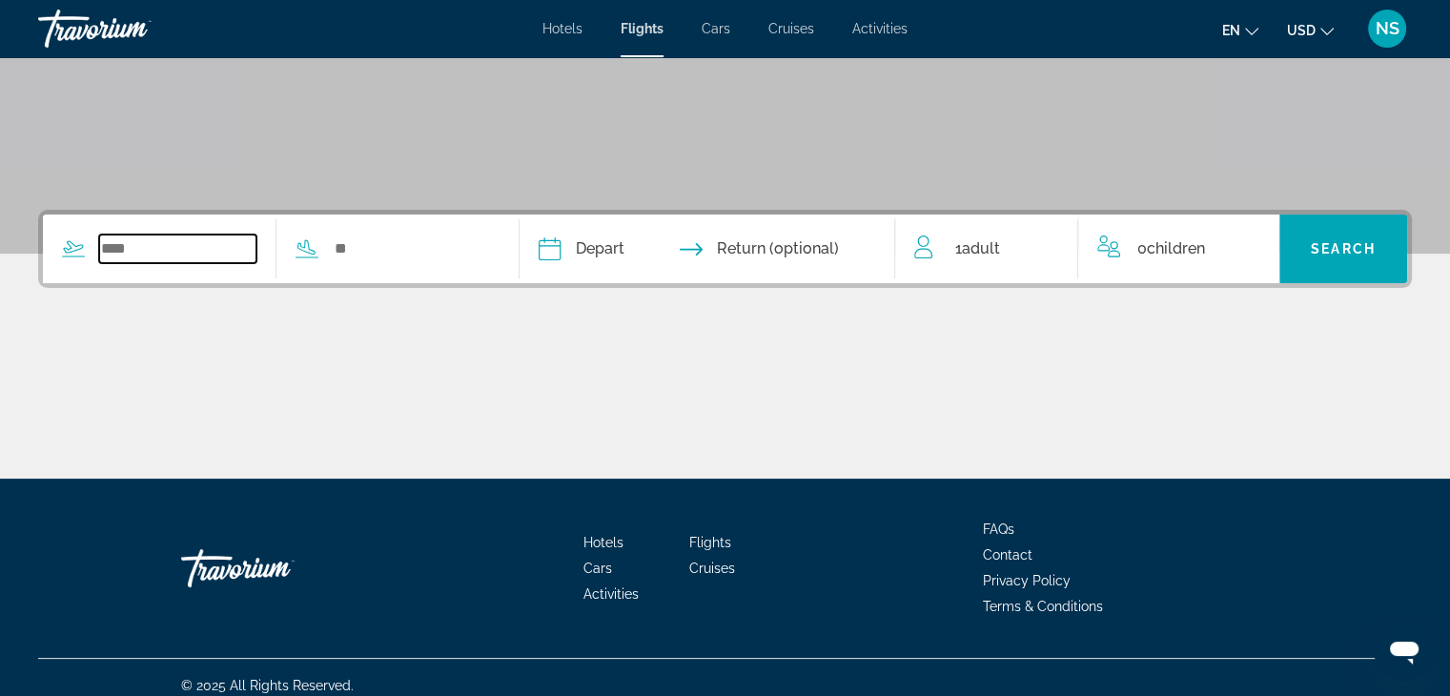
scroll to position [335, 0]
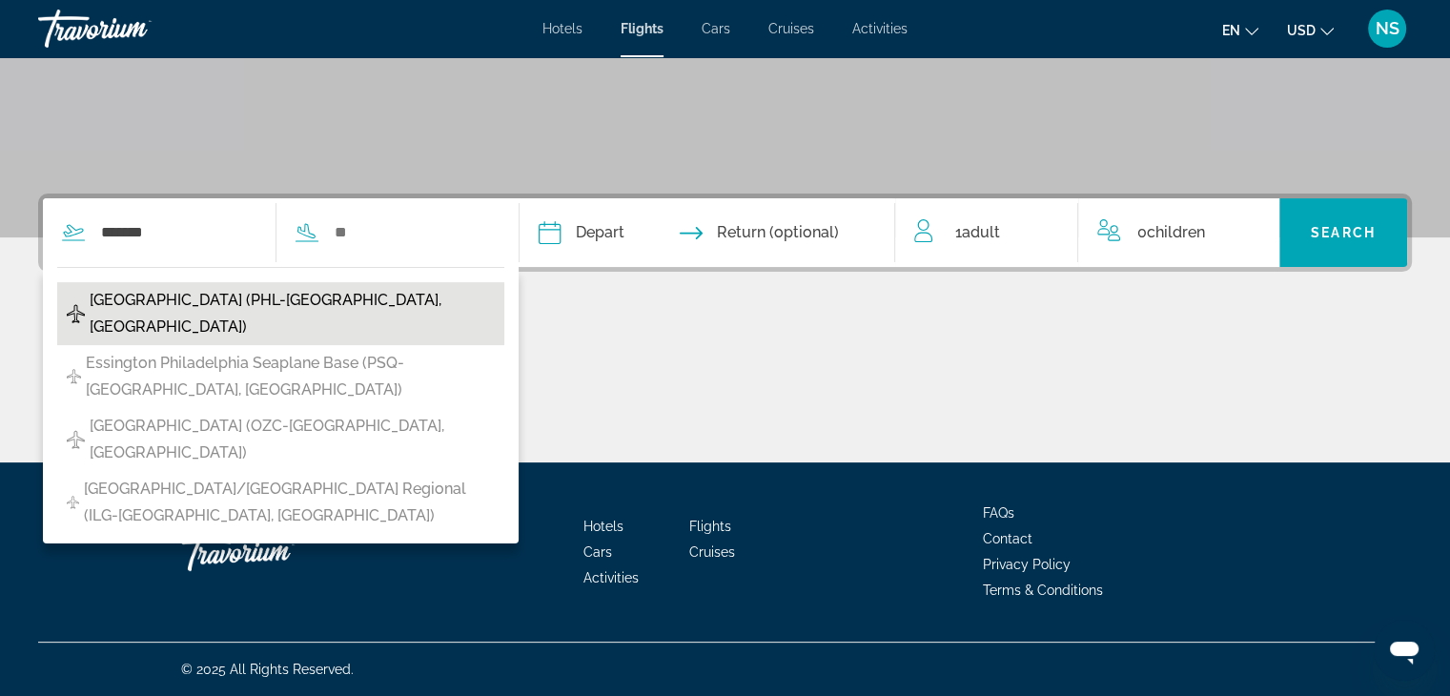
click at [257, 309] on span "Philadelphia Intl Airport (PHL-Philadelphia, United States of America)" at bounding box center [292, 313] width 405 height 53
type input "**********"
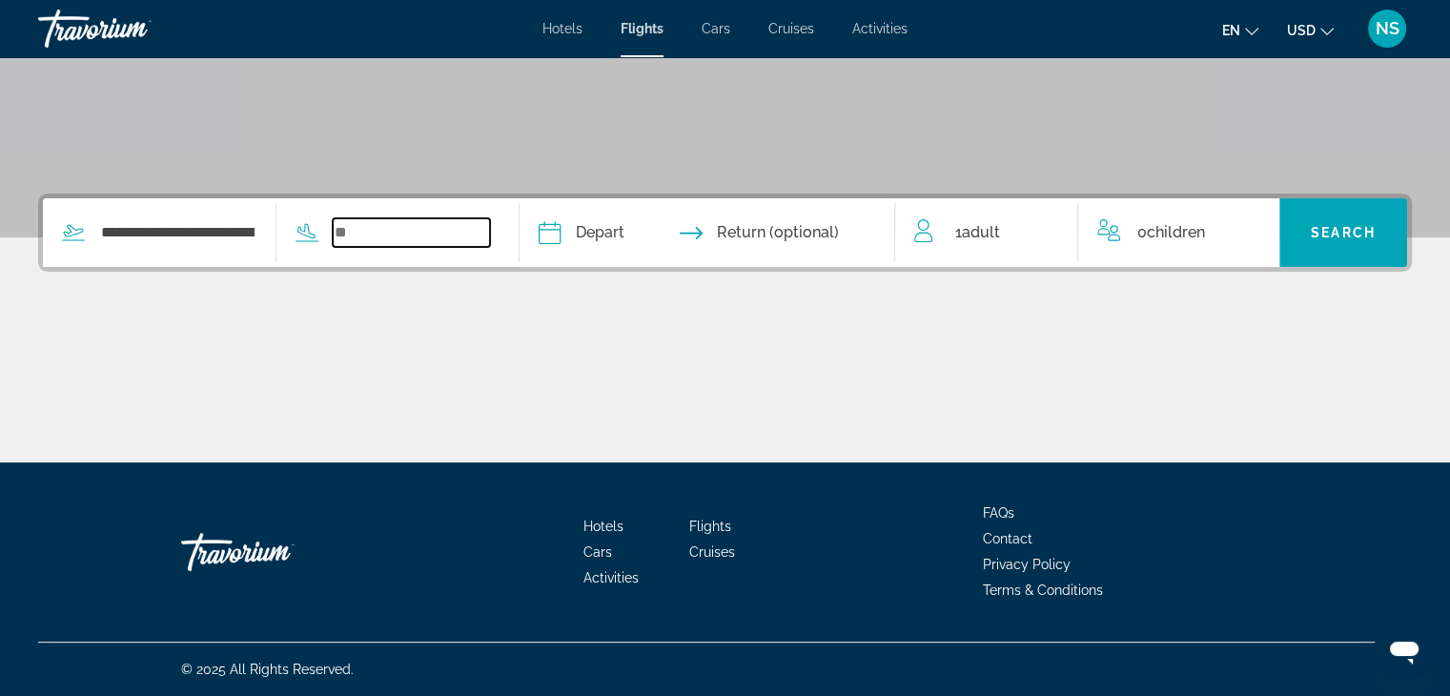
click at [366, 237] on input "Search widget" at bounding box center [411, 232] width 157 height 29
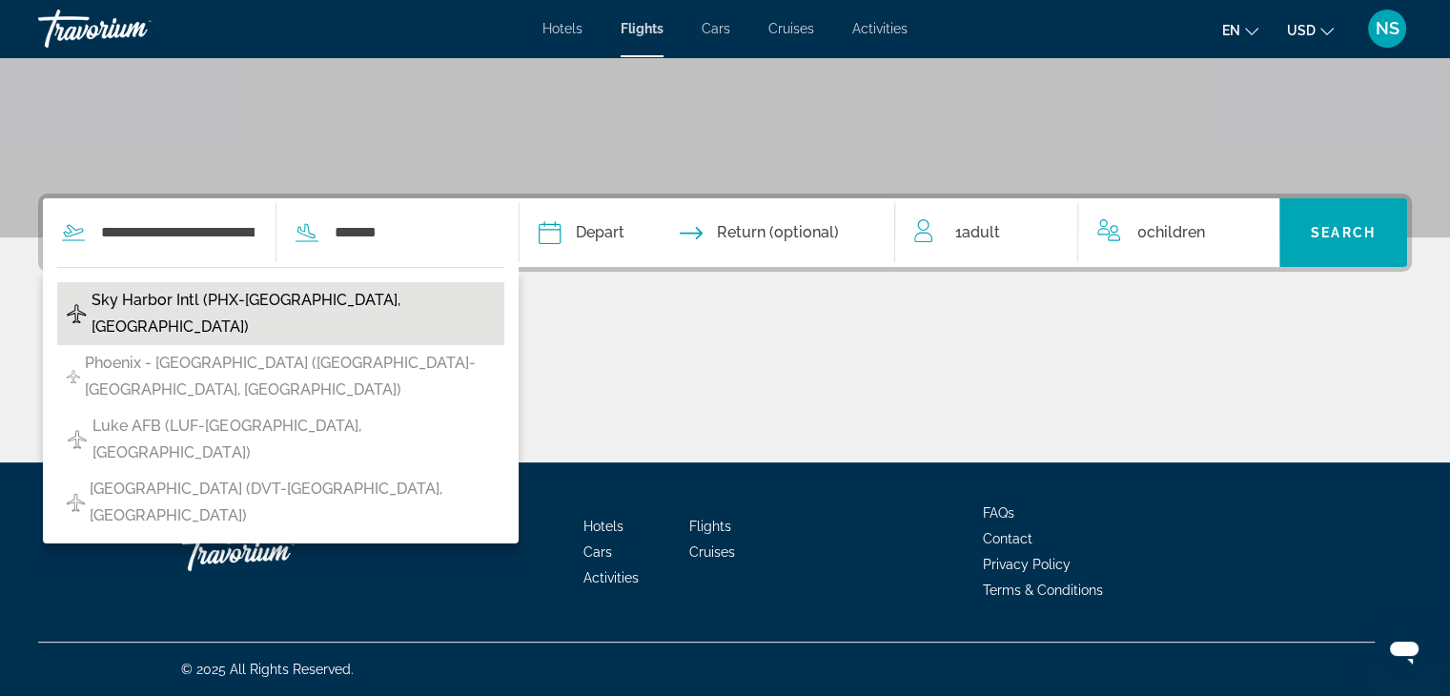
click at [369, 302] on span "Sky Harbor Intl (PHX-Phoenix, United States of America)" at bounding box center [293, 313] width 403 height 53
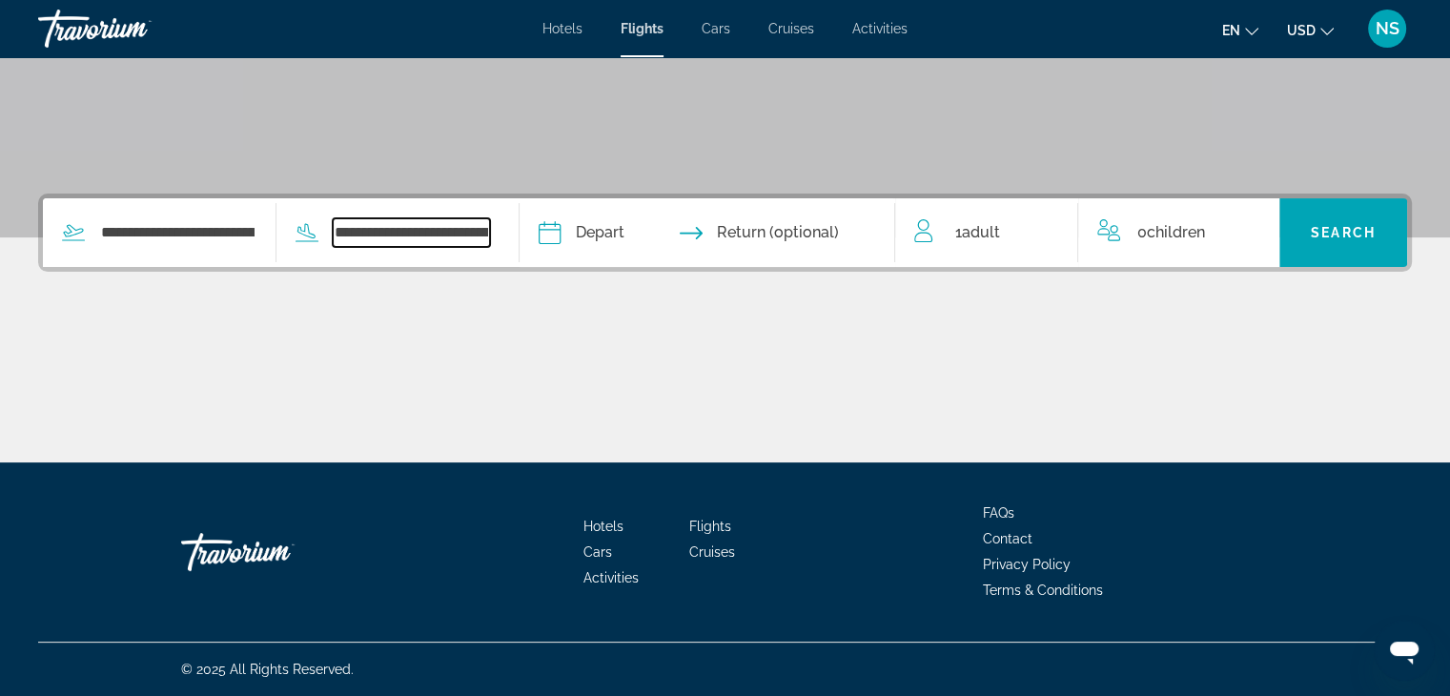
click at [399, 234] on input "**********" at bounding box center [411, 232] width 157 height 29
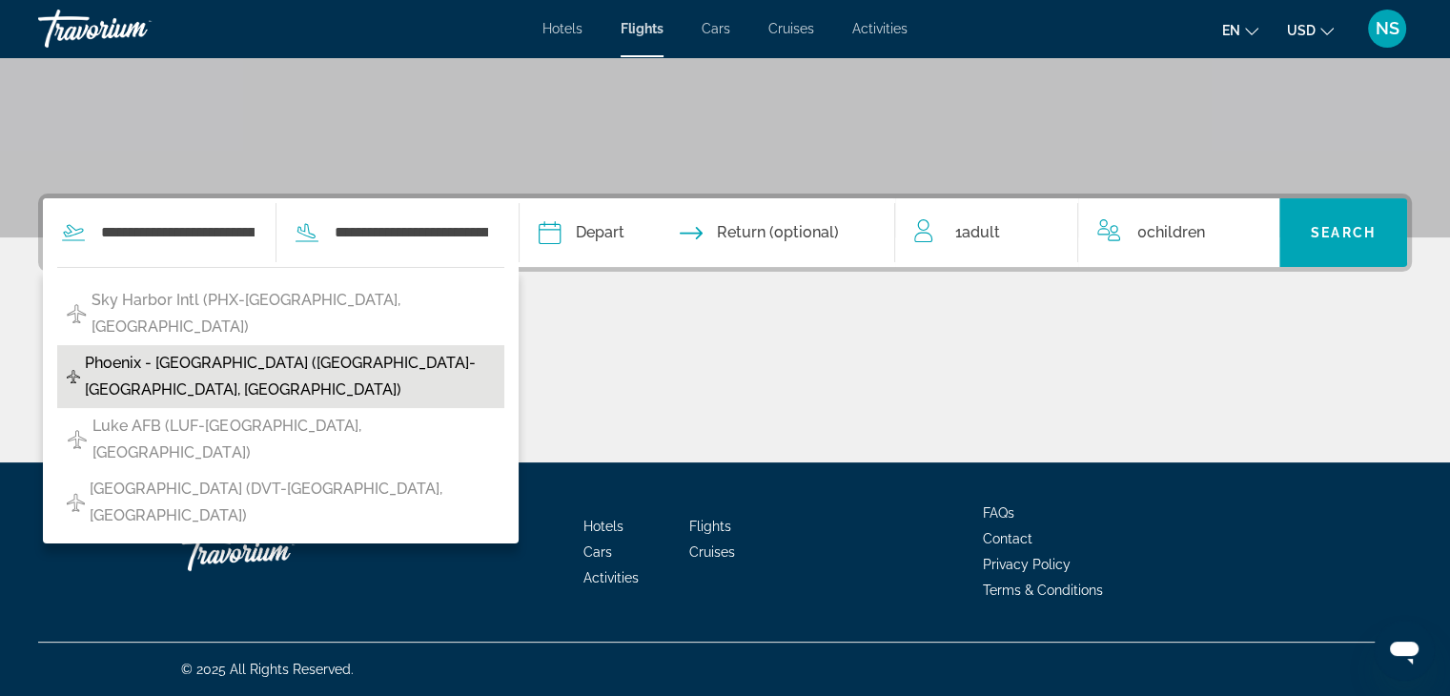
click at [392, 350] on span "Phoenix - Mesa Gateway (AZA-Phoenix, United States of America)" at bounding box center [290, 376] width 410 height 53
type input "**********"
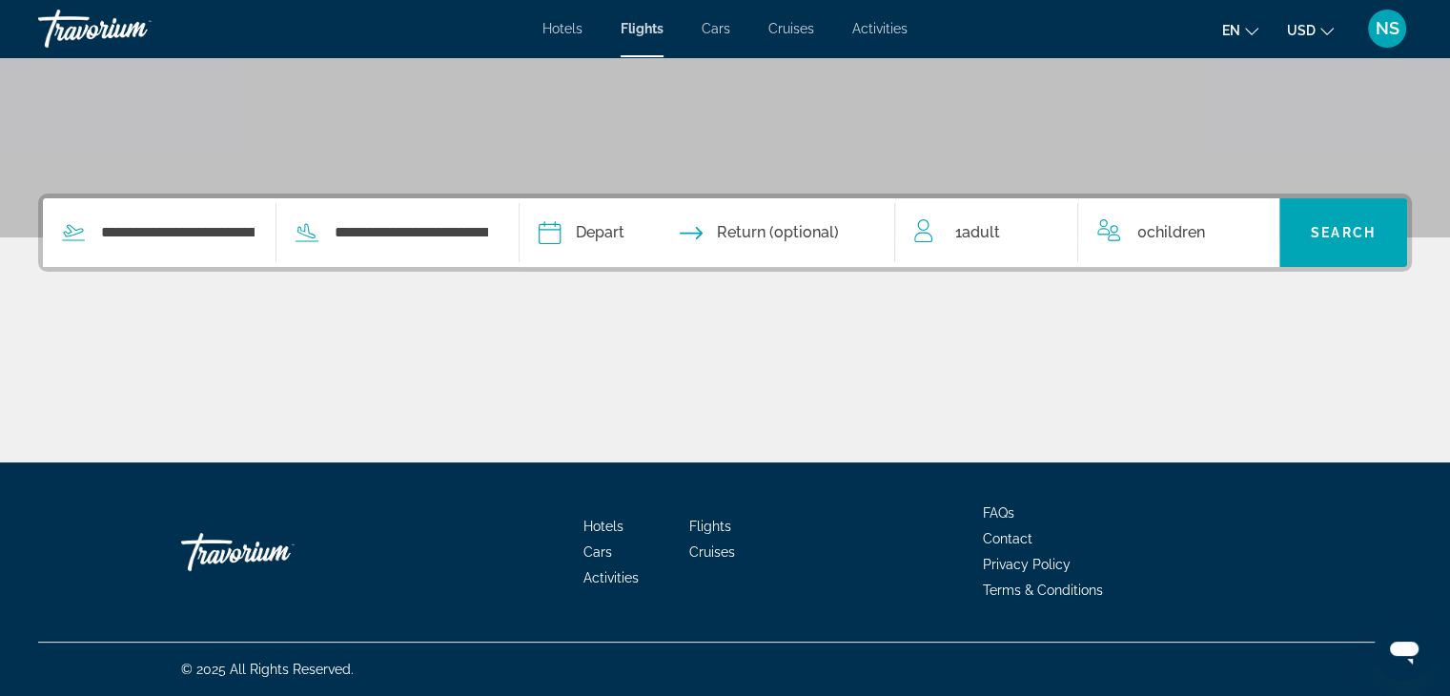
click at [623, 230] on input "Depart date" at bounding box center [627, 235] width 186 height 74
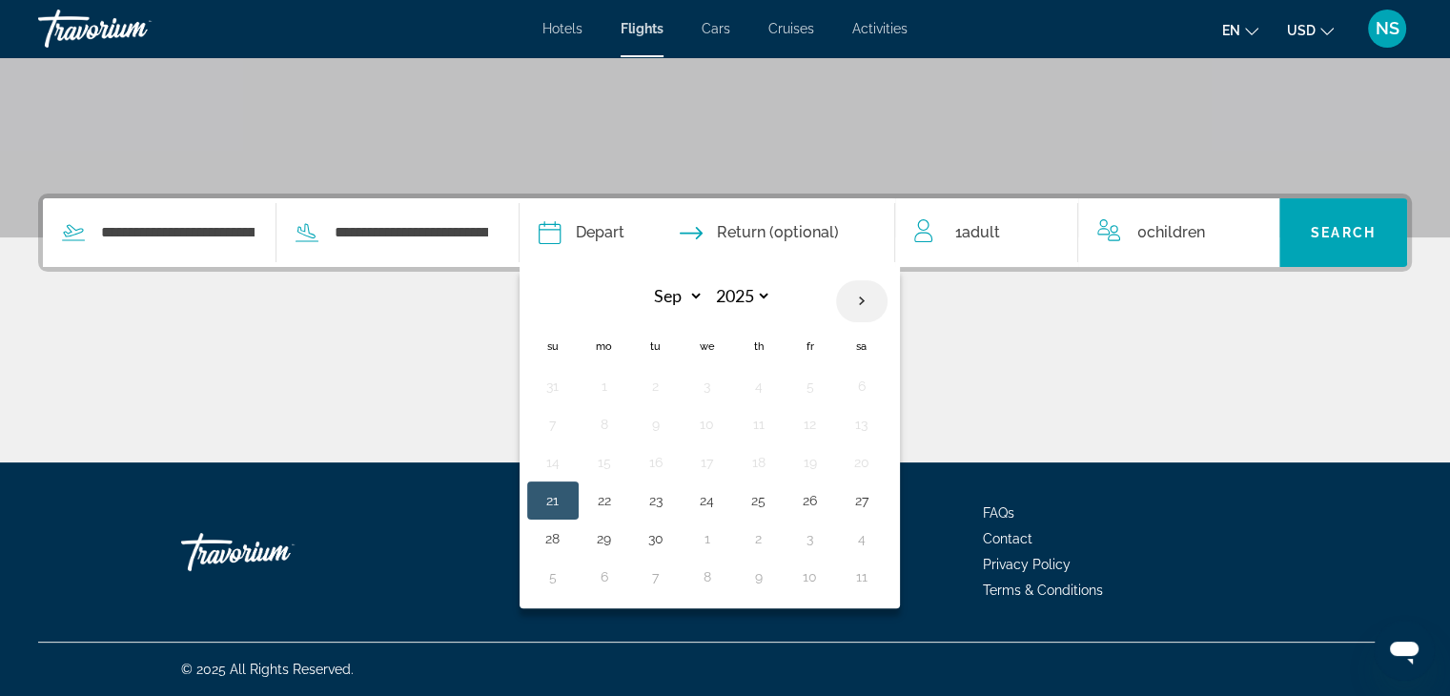
click at [888, 296] on th "Next month" at bounding box center [861, 301] width 51 height 42
select select "**"
click at [620, 428] on button "3" at bounding box center [604, 424] width 31 height 27
type input "**********"
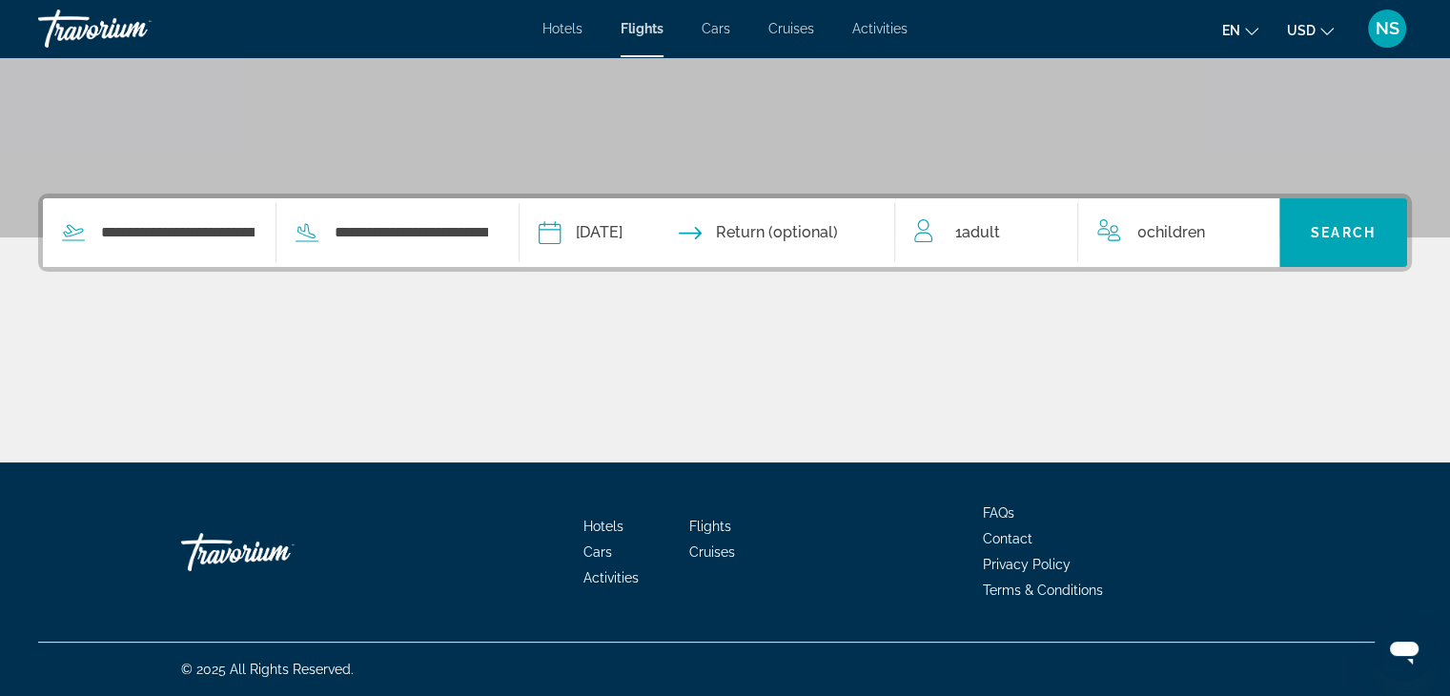
click at [794, 235] on input "Return date" at bounding box center [810, 235] width 186 height 74
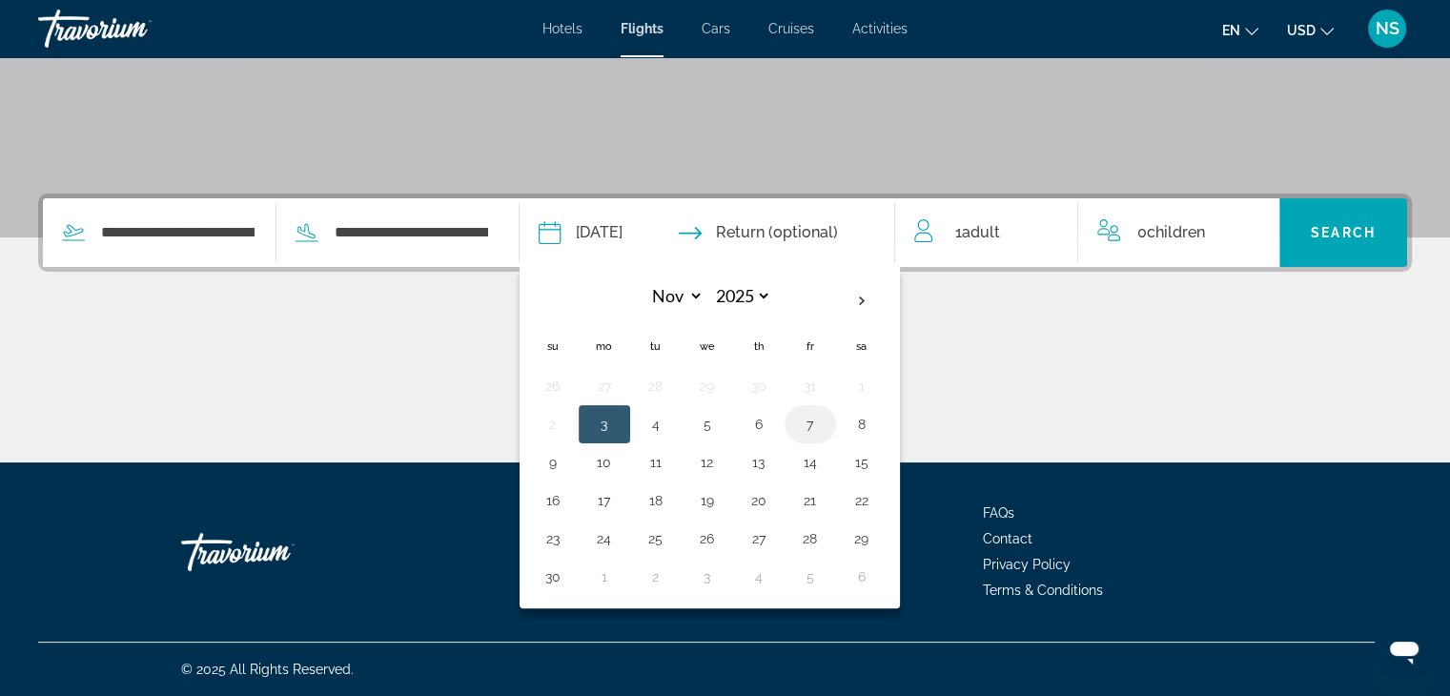
click at [826, 421] on button "7" at bounding box center [810, 424] width 31 height 27
type input "**********"
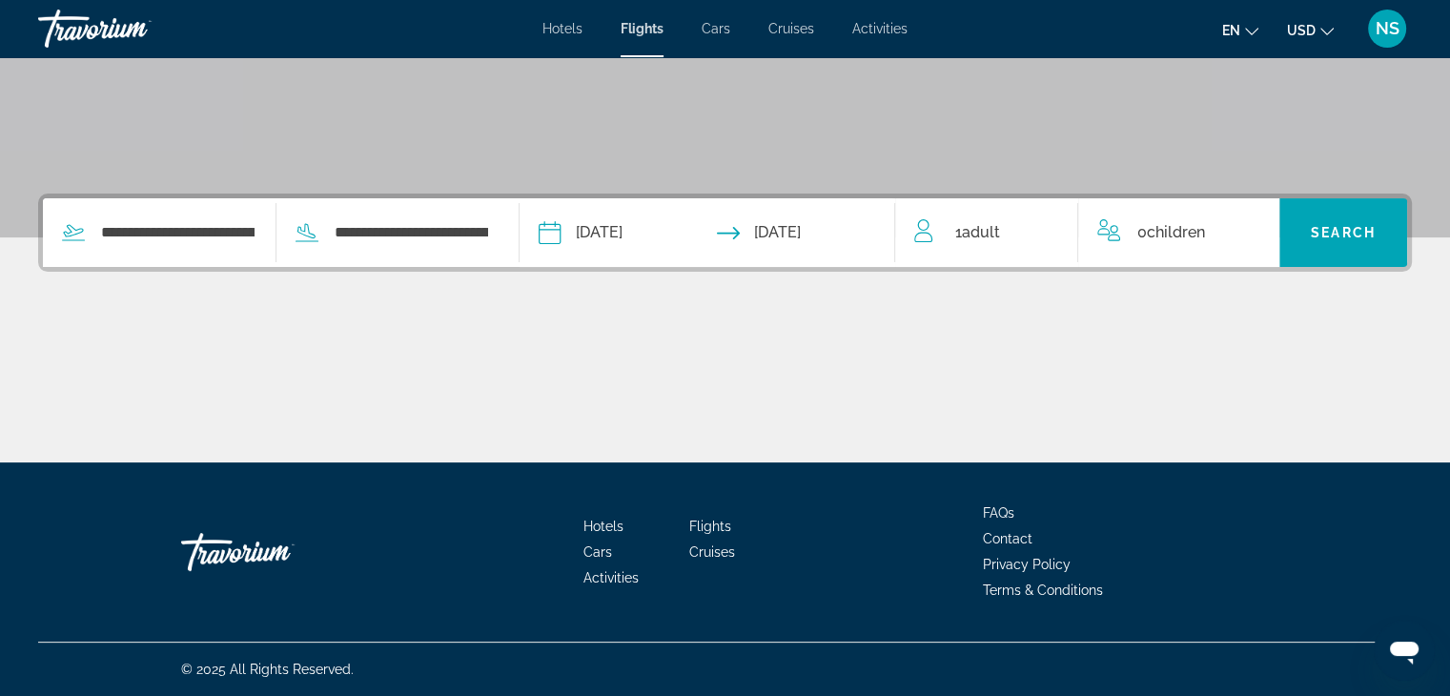
click at [978, 238] on span "Adult" at bounding box center [980, 232] width 38 height 18
click at [1053, 222] on icon "Increment adults" at bounding box center [1049, 228] width 17 height 23
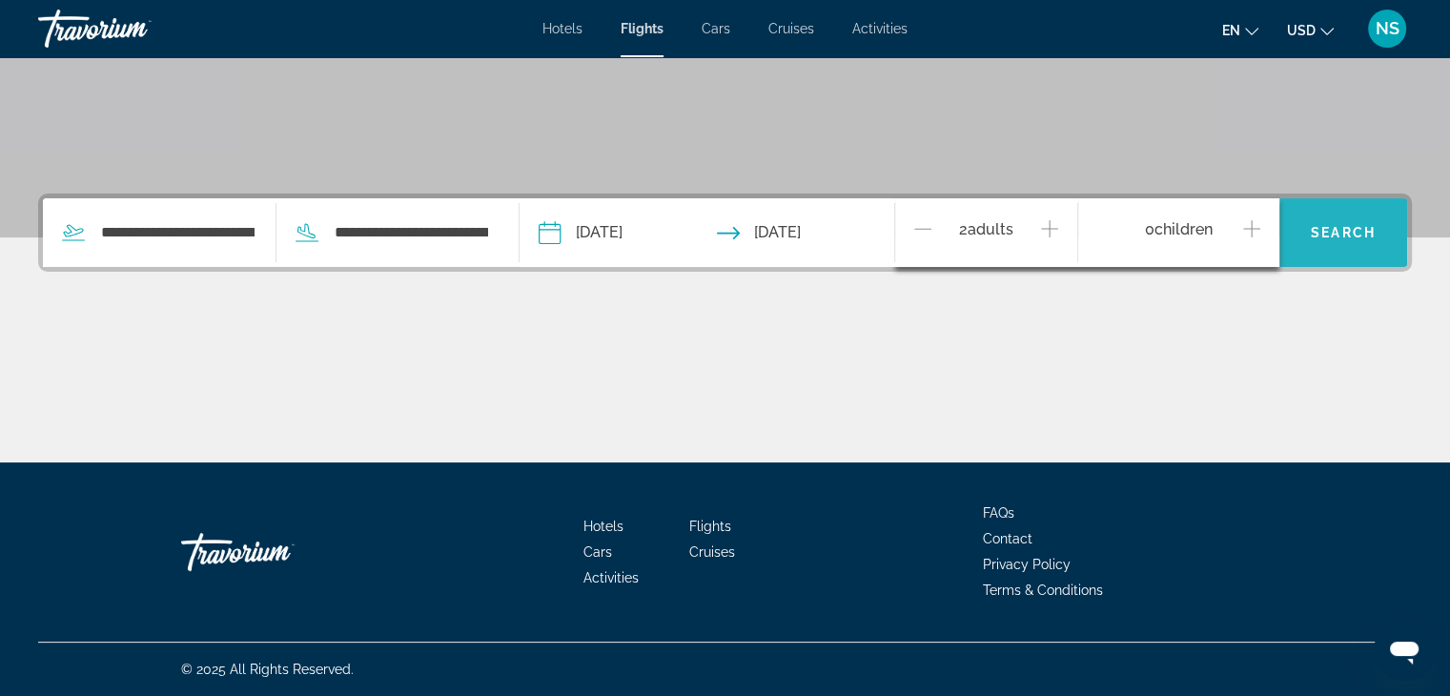
click at [1335, 220] on span "Search widget" at bounding box center [1343, 233] width 128 height 46
